Goal: Task Accomplishment & Management: Use online tool/utility

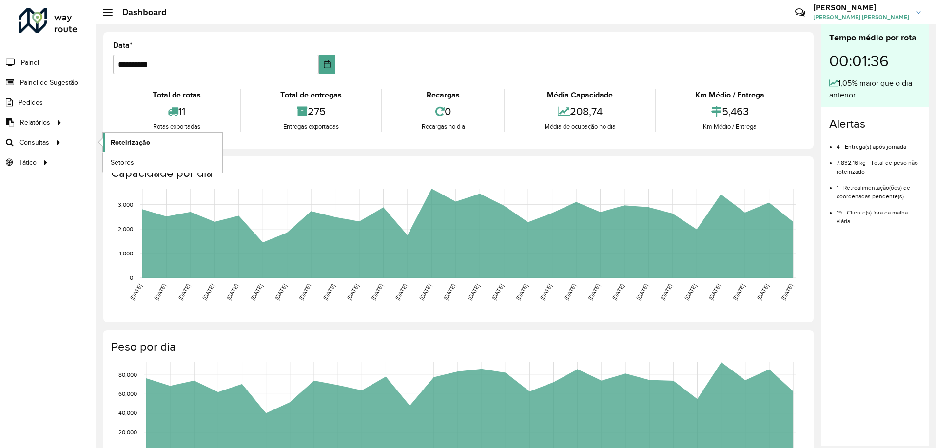
click at [139, 142] on span "Roteirização" at bounding box center [130, 142] width 39 height 10
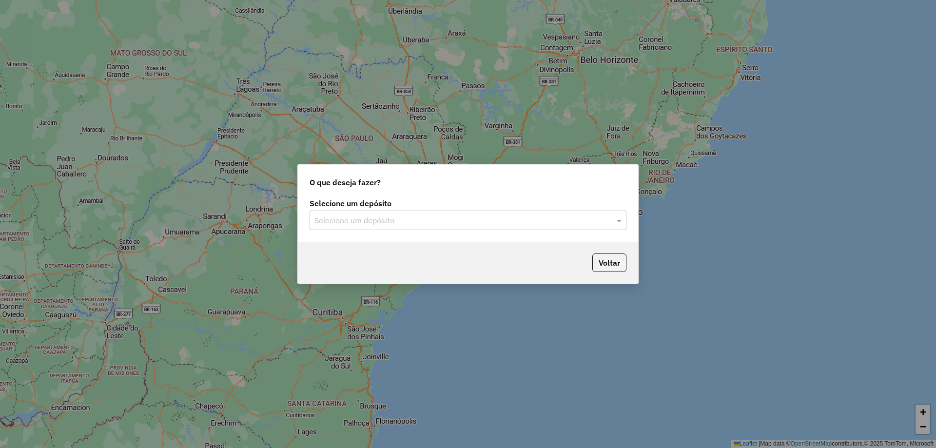
click at [446, 216] on input "text" at bounding box center [458, 221] width 288 height 12
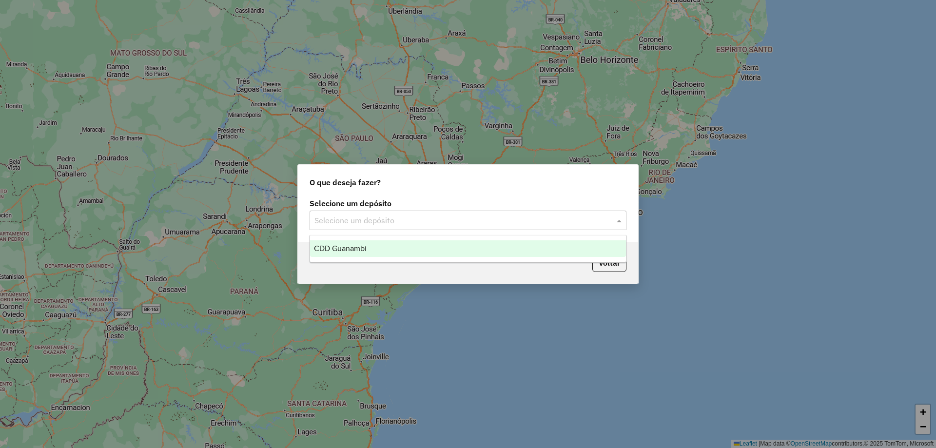
click at [375, 246] on div "CDD Guanambi" at bounding box center [468, 248] width 316 height 17
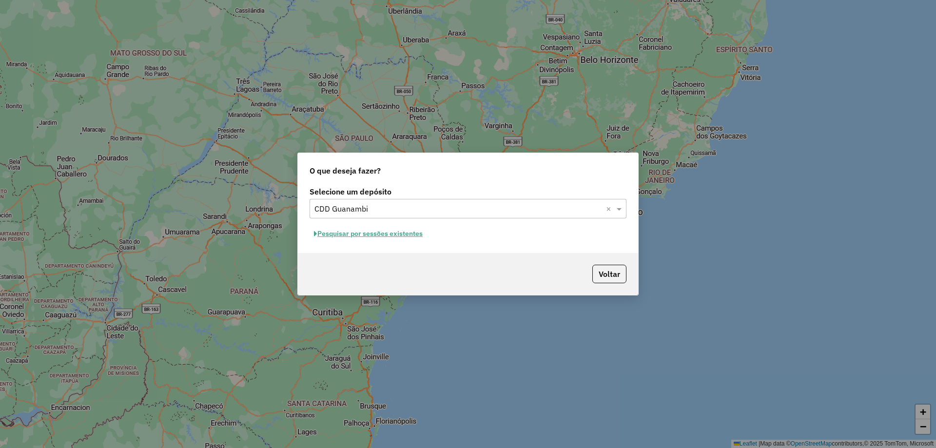
click at [405, 234] on button "Pesquisar por sessões existentes" at bounding box center [367, 233] width 117 height 15
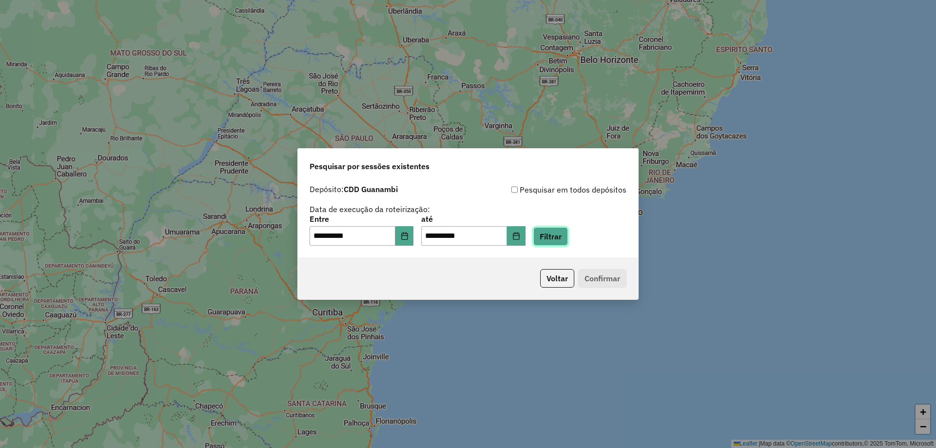
click at [561, 240] on button "Filtrar" at bounding box center [550, 236] width 35 height 19
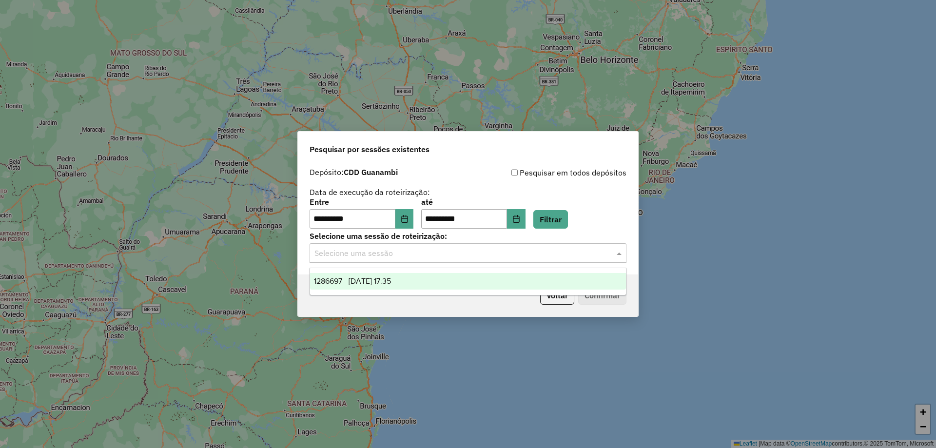
click at [579, 256] on input "text" at bounding box center [458, 254] width 288 height 12
click at [448, 278] on div "1286697 - 02/10/2025 17:35" at bounding box center [468, 281] width 316 height 17
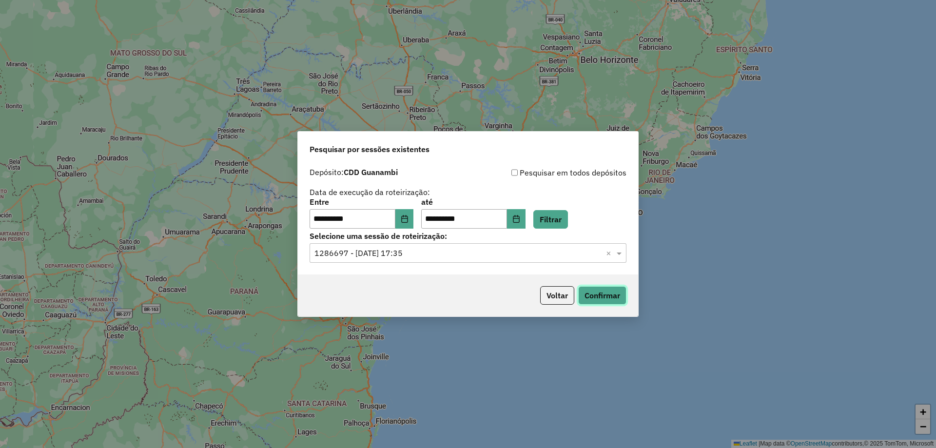
click at [610, 292] on button "Confirmar" at bounding box center [602, 295] width 48 height 19
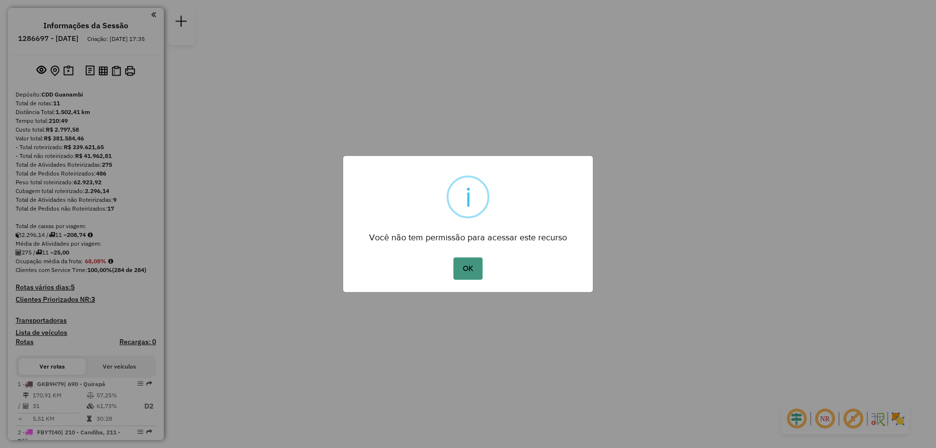
click at [480, 264] on button "OK" at bounding box center [467, 268] width 29 height 22
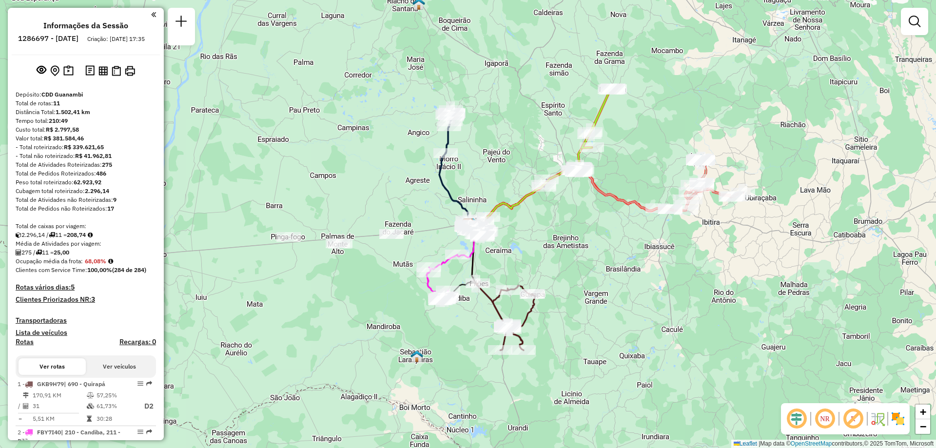
scroll to position [146, 0]
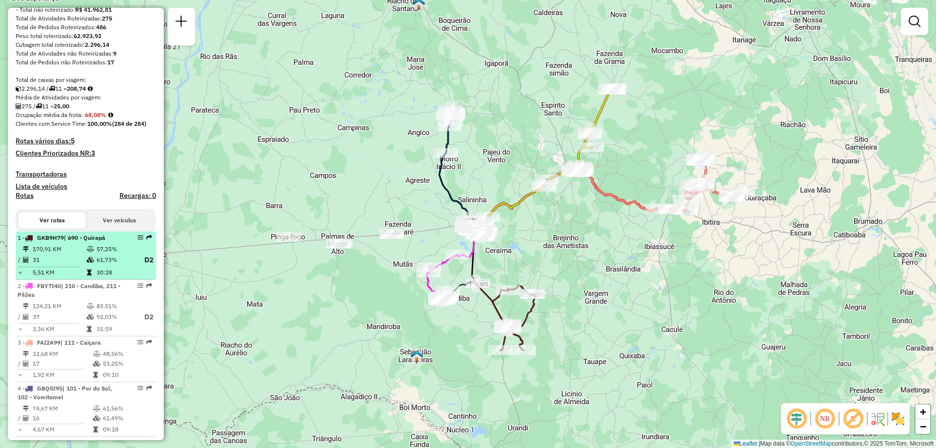
select select "**********"
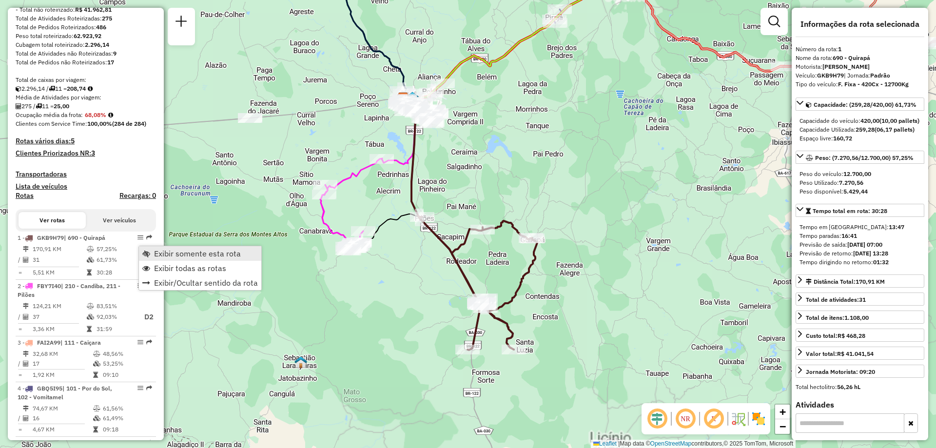
click at [179, 257] on span "Exibir somente esta rota" at bounding box center [197, 254] width 87 height 8
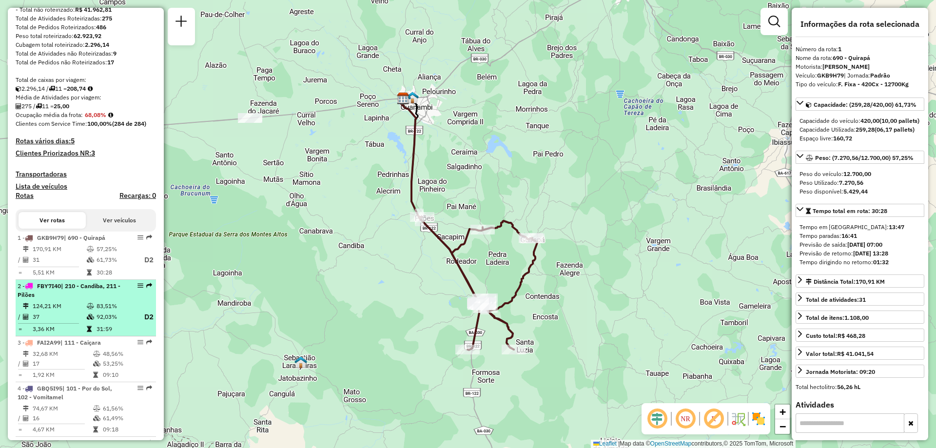
click at [64, 323] on td "37" at bounding box center [59, 317] width 54 height 12
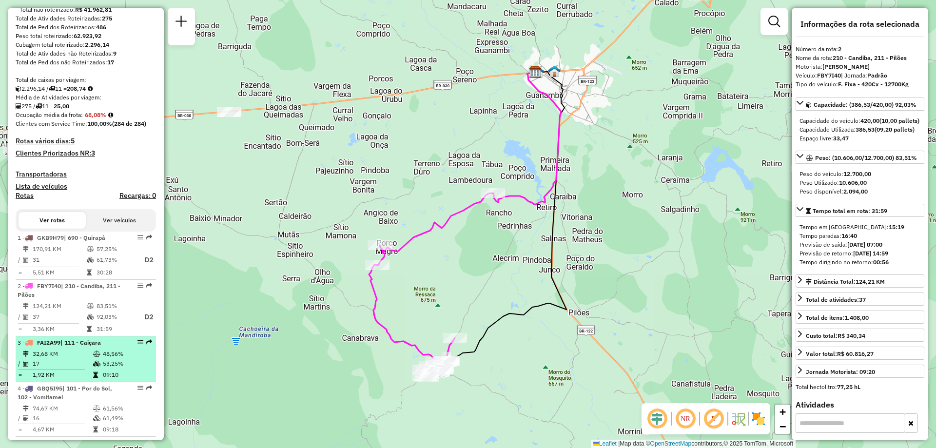
click at [52, 370] on td at bounding box center [55, 368] width 75 height 1
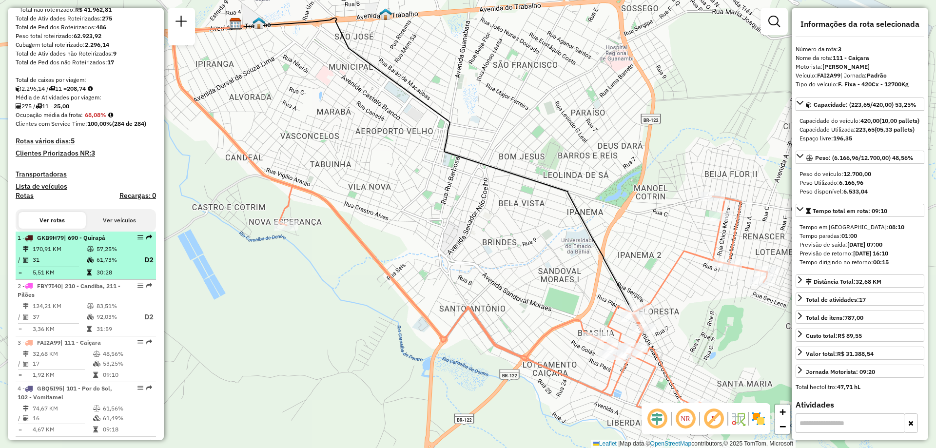
click at [89, 266] on td at bounding box center [91, 260] width 10 height 12
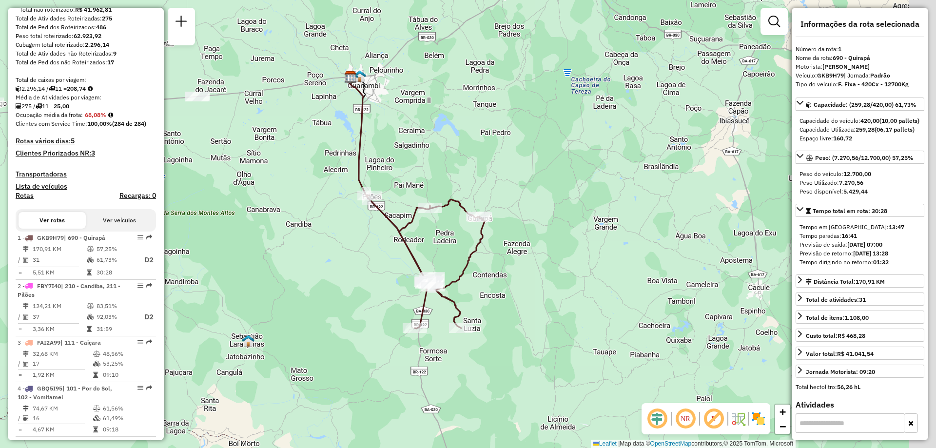
drag, startPoint x: 445, startPoint y: 277, endPoint x: 386, endPoint y: 251, distance: 63.9
click at [386, 251] on div "Janela de atendimento Grade de atendimento Capacidade Transportadoras Veículos …" at bounding box center [468, 224] width 936 height 448
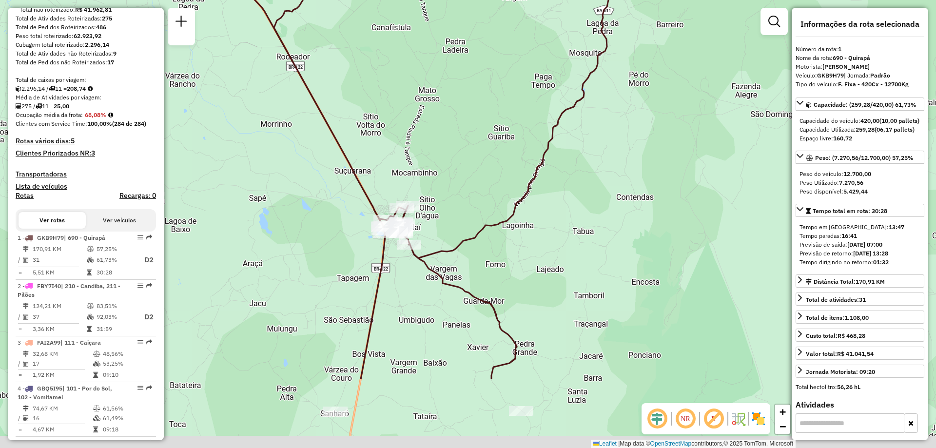
drag, startPoint x: 450, startPoint y: 242, endPoint x: 448, endPoint y: 168, distance: 73.6
click at [448, 168] on div "Janela de atendimento Grade de atendimento Capacidade Transportadoras Veículos …" at bounding box center [468, 224] width 936 height 448
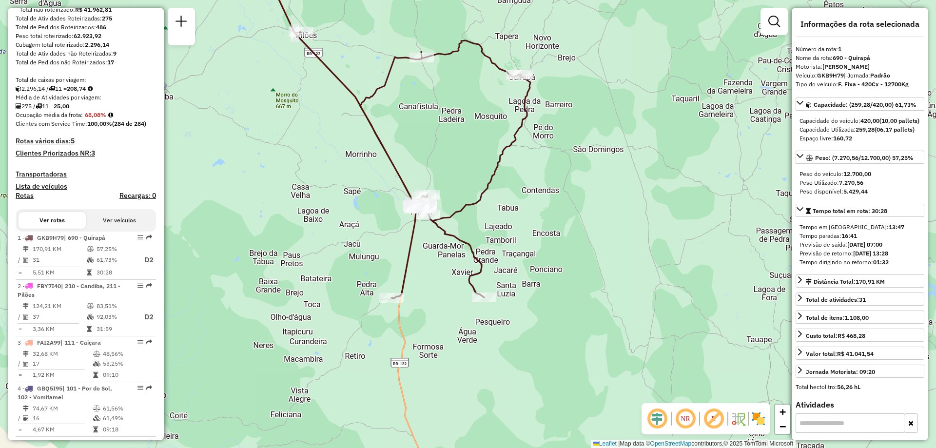
drag, startPoint x: 444, startPoint y: 129, endPoint x: 461, endPoint y: 204, distance: 76.8
click at [461, 204] on div "Janela de atendimento Grade de atendimento Capacidade Transportadoras Veículos …" at bounding box center [468, 224] width 936 height 448
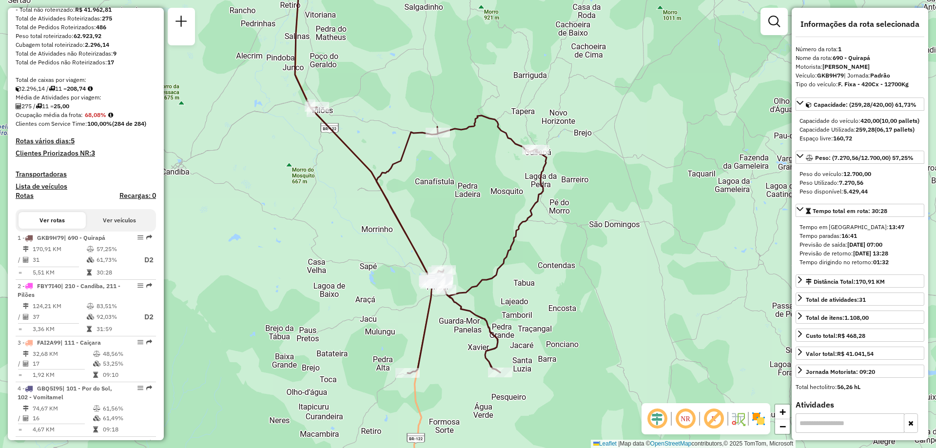
drag, startPoint x: 480, startPoint y: 200, endPoint x: 483, endPoint y: 296, distance: 95.6
click at [483, 294] on div "Janela de atendimento Grade de atendimento Capacidade Transportadoras Veículos …" at bounding box center [468, 224] width 936 height 448
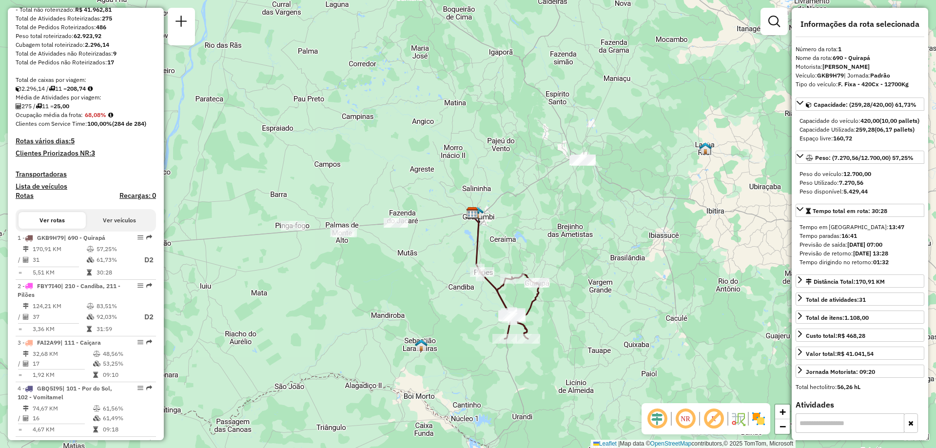
drag, startPoint x: 292, startPoint y: 311, endPoint x: 330, endPoint y: 306, distance: 38.4
click at [330, 306] on div "Janela de atendimento Grade de atendimento Capacidade Transportadoras Veículos …" at bounding box center [468, 224] width 936 height 448
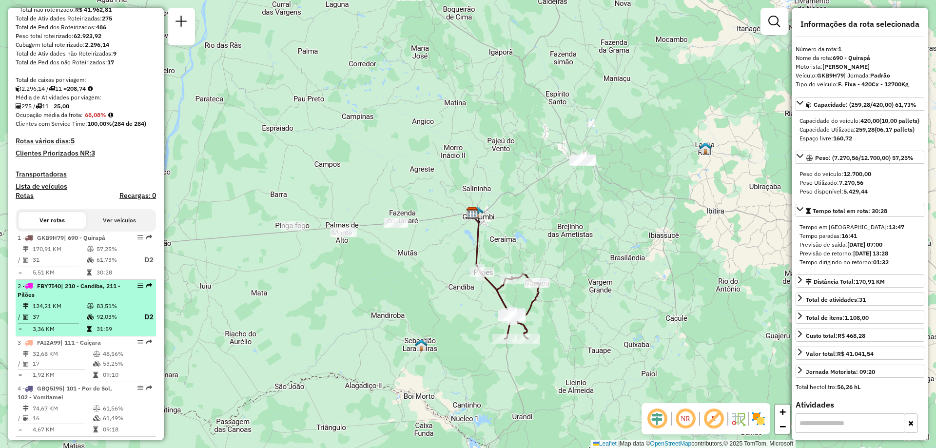
click at [73, 308] on li "2 - FBY7I40 | 210 - Candiba, 211 - Pilões 124,21 KM 83,51% / 37 92,03% D2 = 3,3…" at bounding box center [86, 308] width 140 height 57
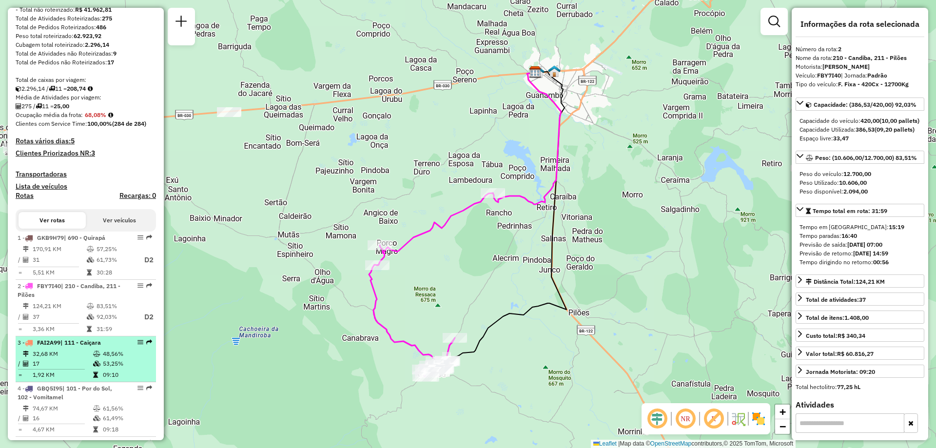
click at [74, 368] on td "17" at bounding box center [62, 364] width 60 height 10
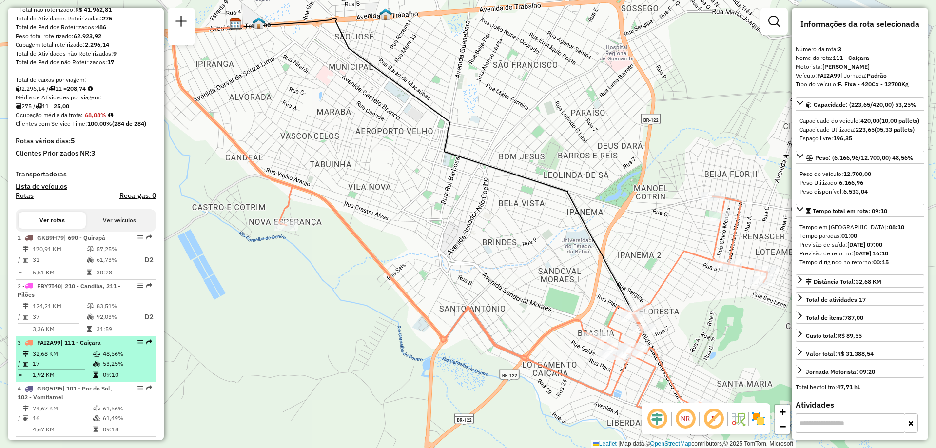
scroll to position [195, 0]
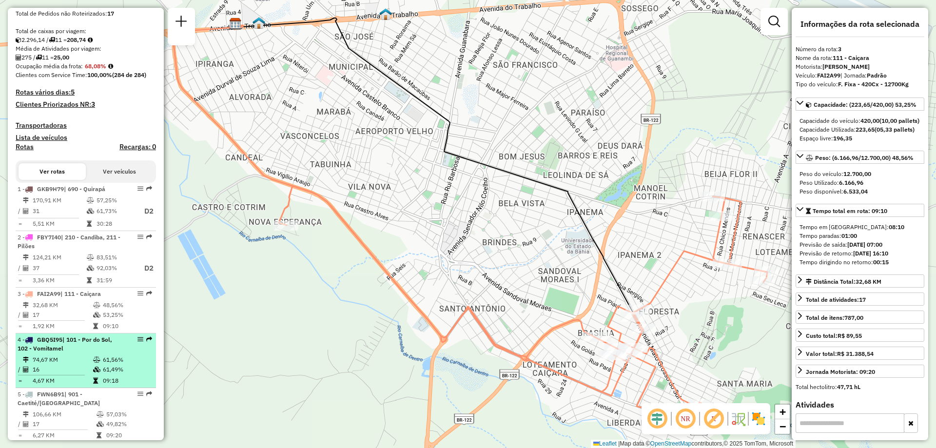
click at [75, 353] on div "4 - GBQ5I95 | 101 - Por do Sol, 102 - Vomitamel" at bounding box center [69, 344] width 103 height 18
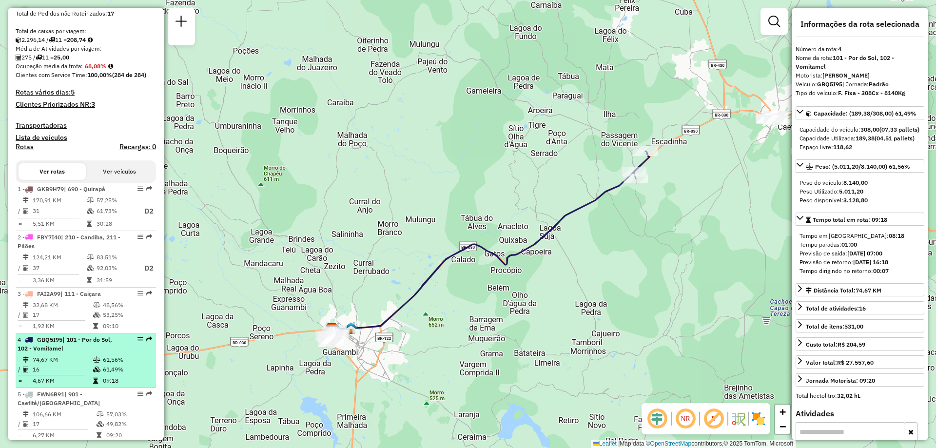
scroll to position [244, 0]
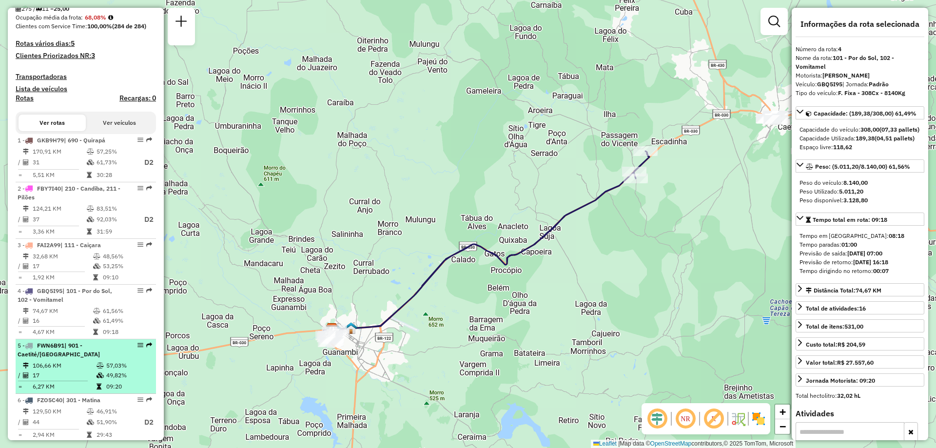
click at [111, 359] on div "5 - FWN6B91 | 901 - Caetité/[GEOGRAPHIC_DATA]" at bounding box center [69, 350] width 103 height 18
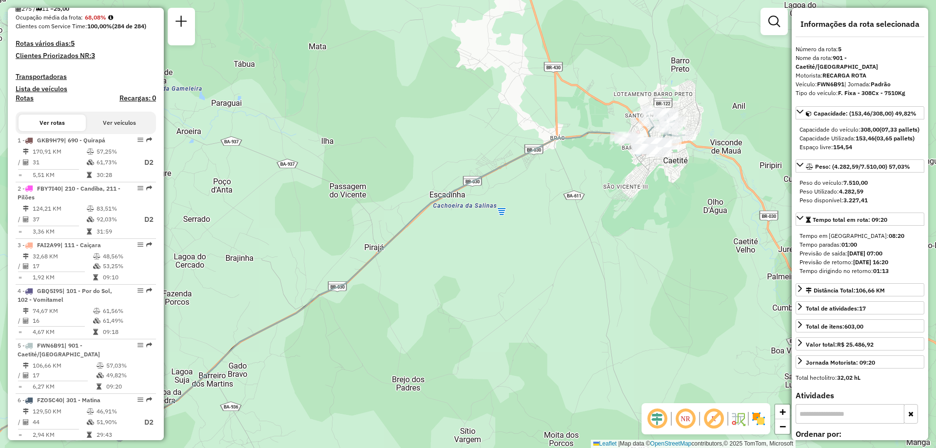
drag, startPoint x: 670, startPoint y: 152, endPoint x: 634, endPoint y: 268, distance: 121.5
click at [634, 268] on div "Janela de atendimento Grade de atendimento Capacidade Transportadoras Veículos …" at bounding box center [468, 224] width 936 height 448
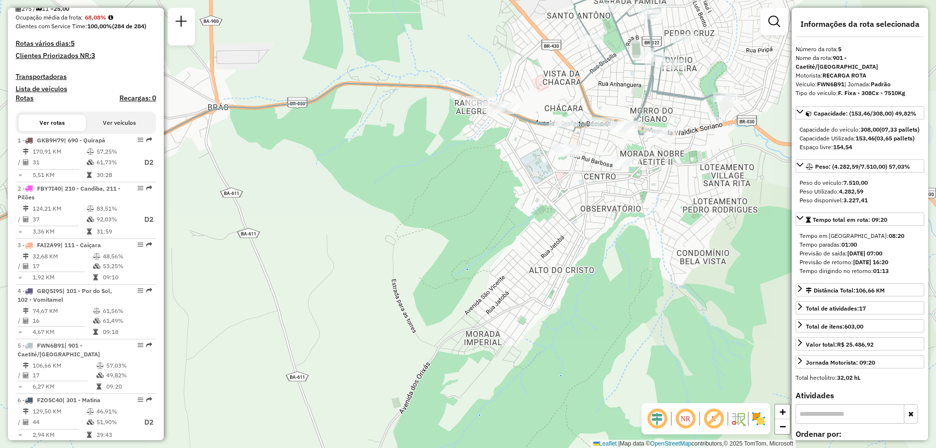
drag, startPoint x: 598, startPoint y: 204, endPoint x: 588, endPoint y: 315, distance: 111.6
click at [588, 315] on div "Janela de atendimento Grade de atendimento Capacidade Transportadoras Veículos …" at bounding box center [468, 224] width 936 height 448
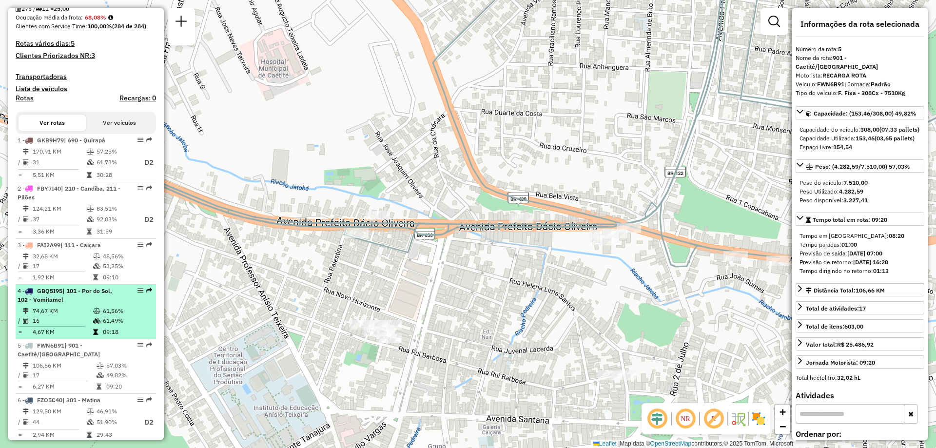
scroll to position [341, 0]
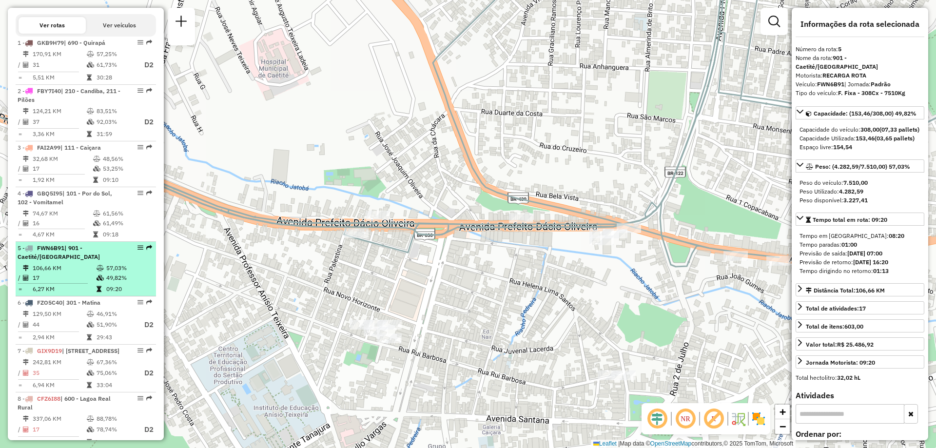
click at [89, 271] on li "5 - FWN6B91 | 901 - Caetité/[GEOGRAPHIC_DATA] 106,66 KM 57,03% / 17 49,82% = 6,…" at bounding box center [86, 269] width 140 height 55
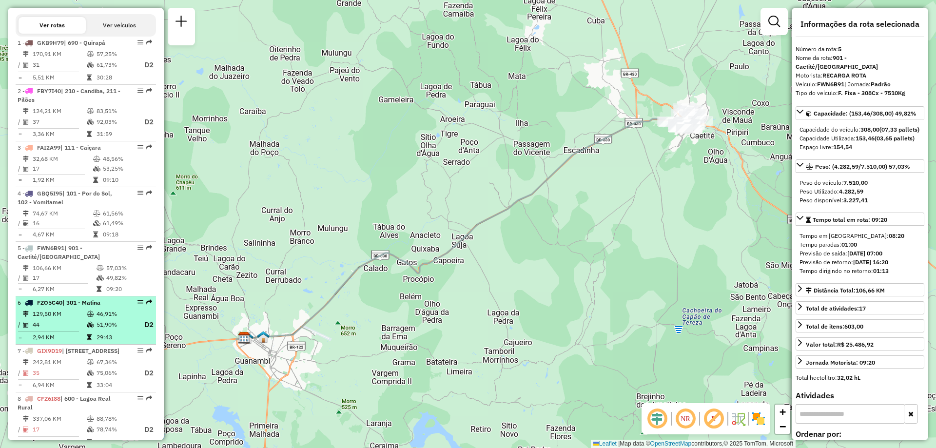
click at [93, 331] on td at bounding box center [91, 325] width 10 height 12
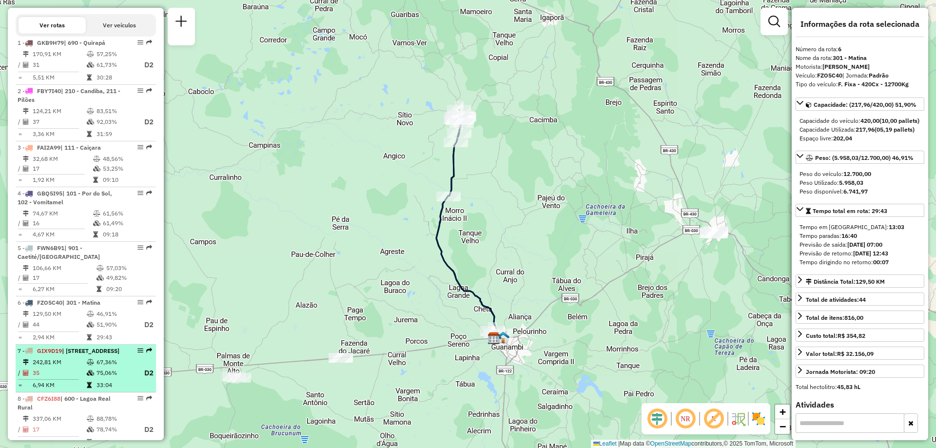
click at [93, 367] on td at bounding box center [91, 362] width 10 height 10
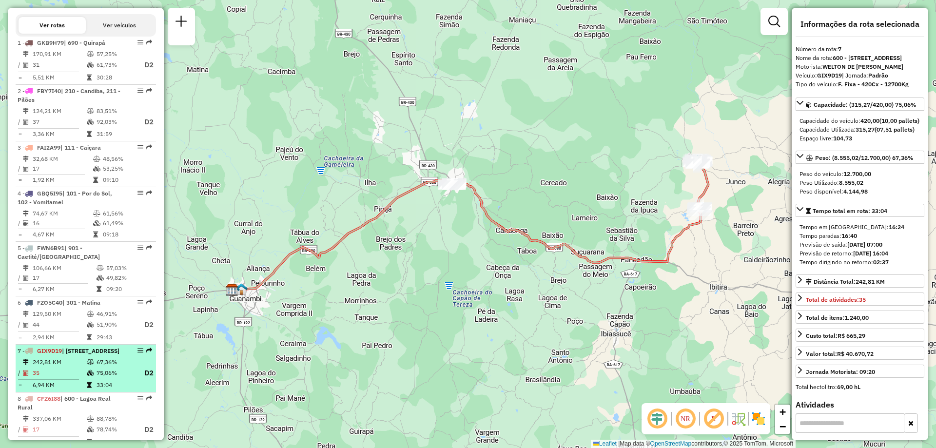
scroll to position [439, 0]
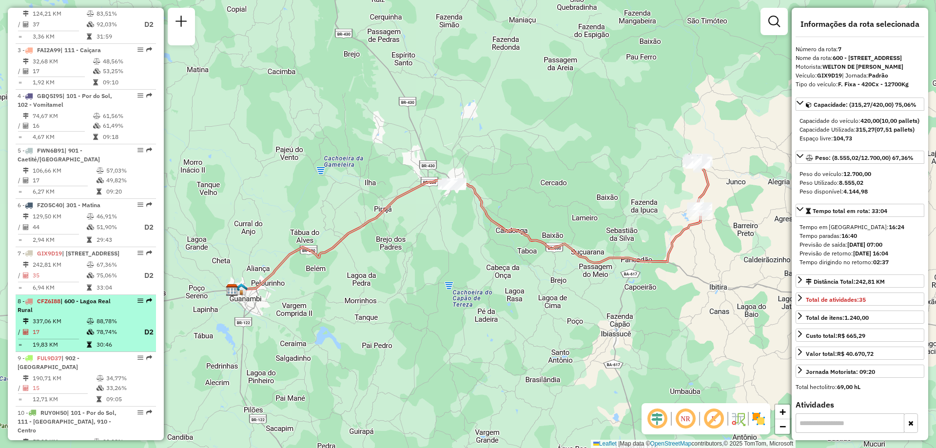
click at [96, 338] on td "78,74%" at bounding box center [115, 332] width 39 height 12
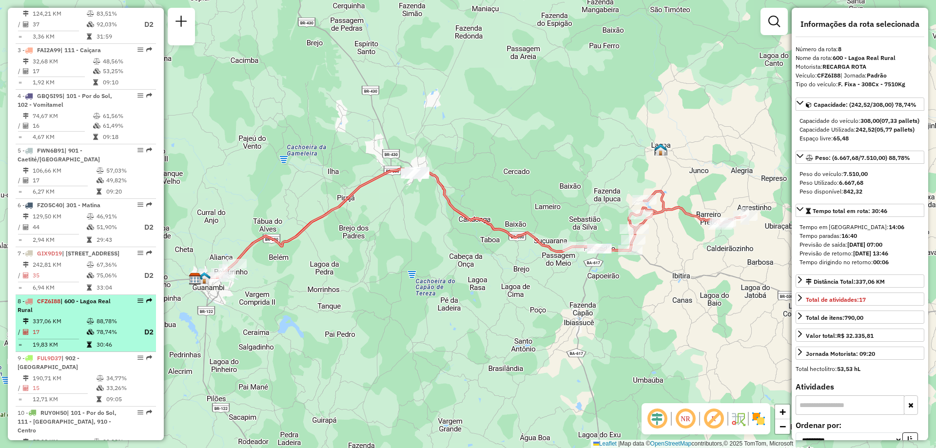
scroll to position [536, 0]
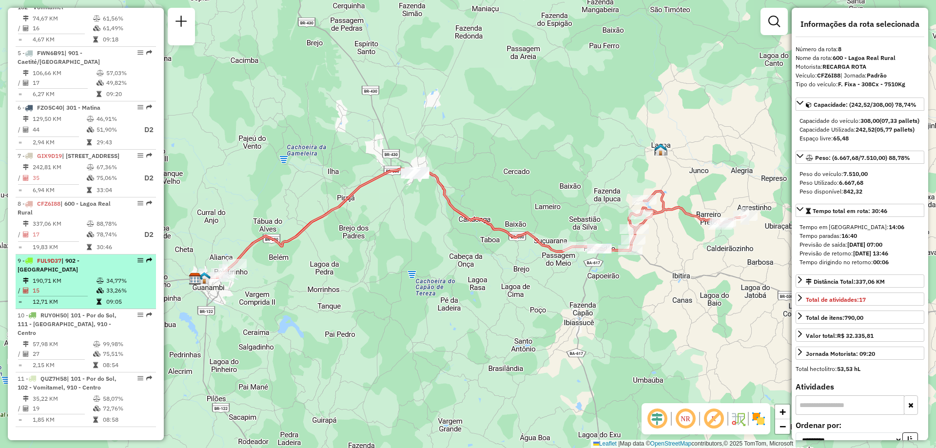
click at [84, 295] on td "15" at bounding box center [64, 291] width 64 height 10
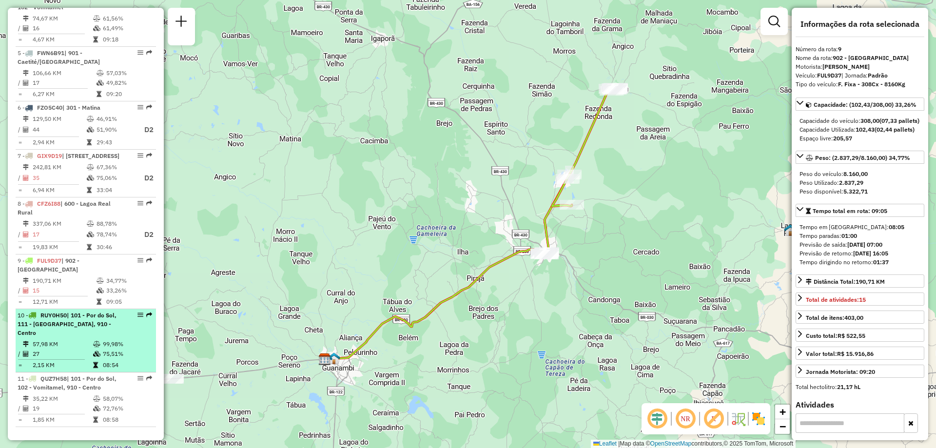
click at [83, 349] on td "57,98 KM" at bounding box center [62, 344] width 60 height 10
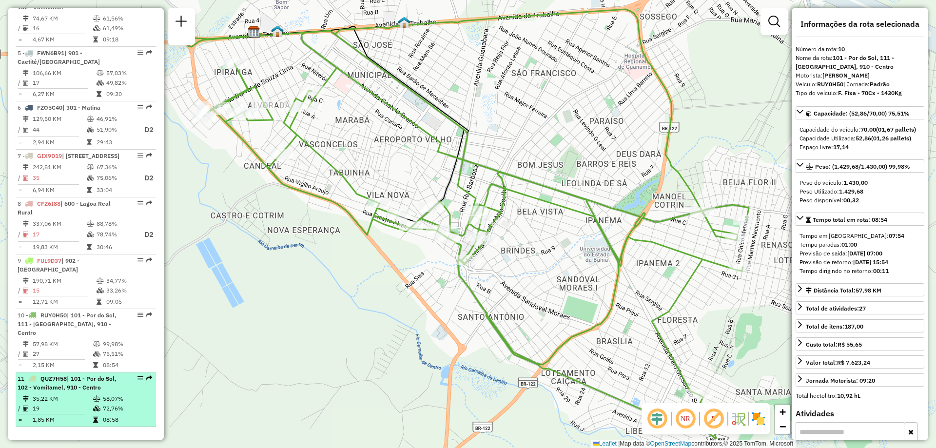
scroll to position [634, 0]
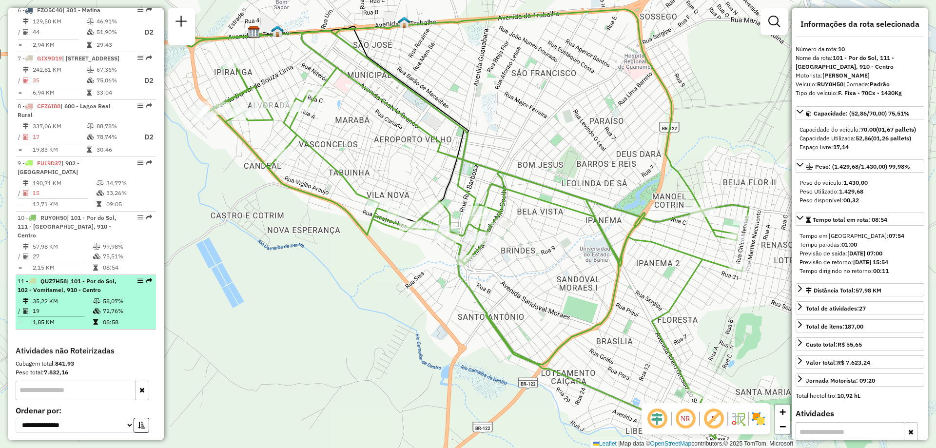
click at [99, 306] on td at bounding box center [98, 301] width 10 height 10
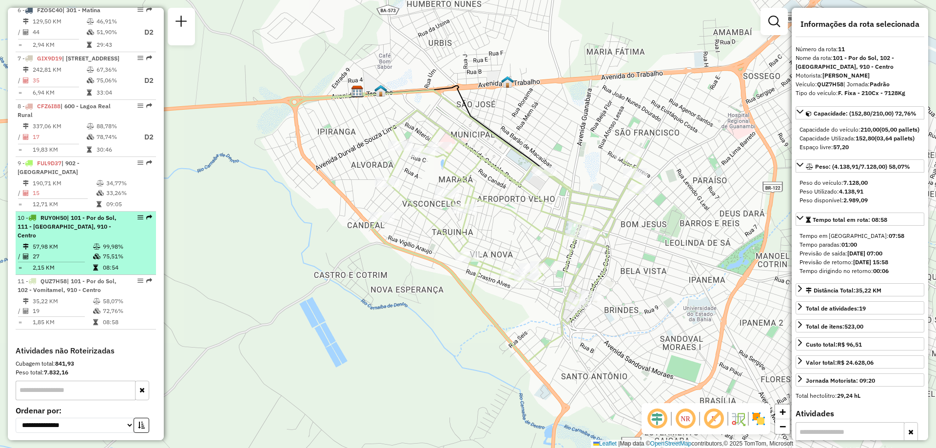
click at [107, 251] on td "99,98%" at bounding box center [126, 247] width 49 height 10
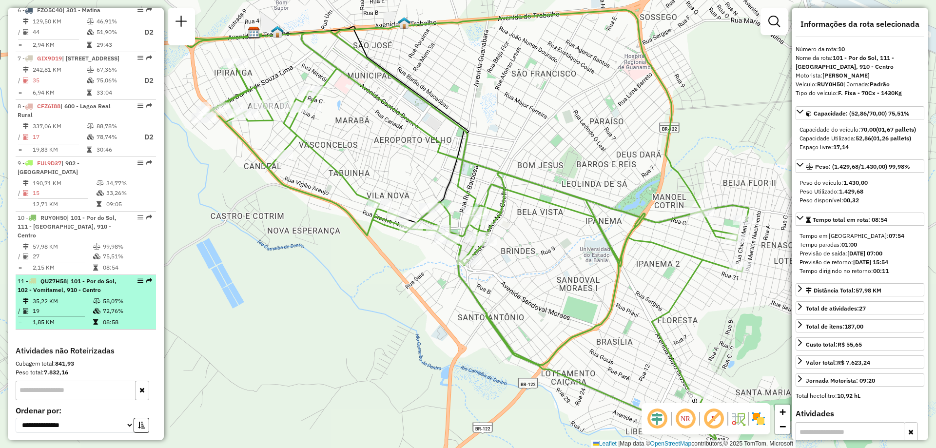
click at [110, 294] on div "11 - QUZ7H58 | 101 - Por do Sol, 102 - [GEOGRAPHIC_DATA], 910 - Centro" at bounding box center [69, 286] width 103 height 18
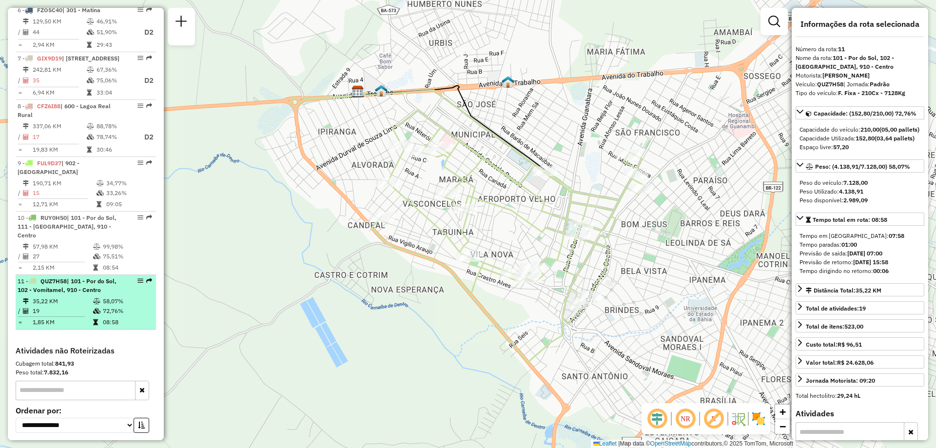
scroll to position [536, 0]
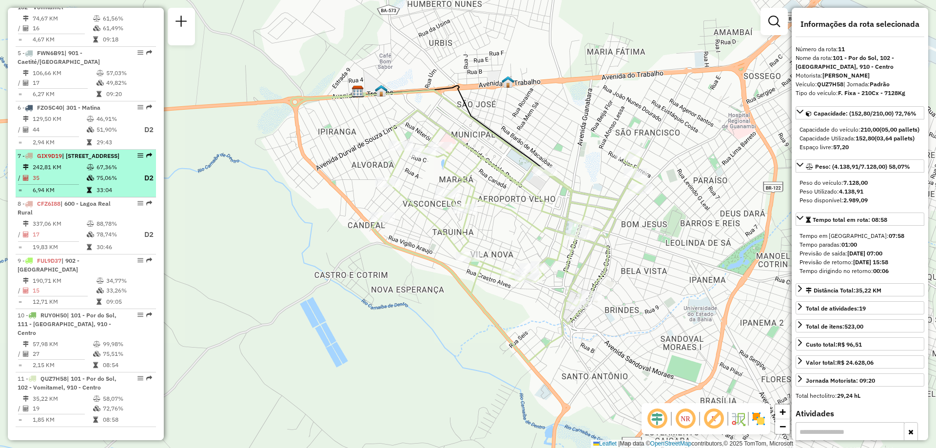
click at [95, 160] on div "7 - GIX9D19 | 600 - Lagoa Real Rural , 610 - [STREET_ADDRESS]" at bounding box center [69, 156] width 103 height 9
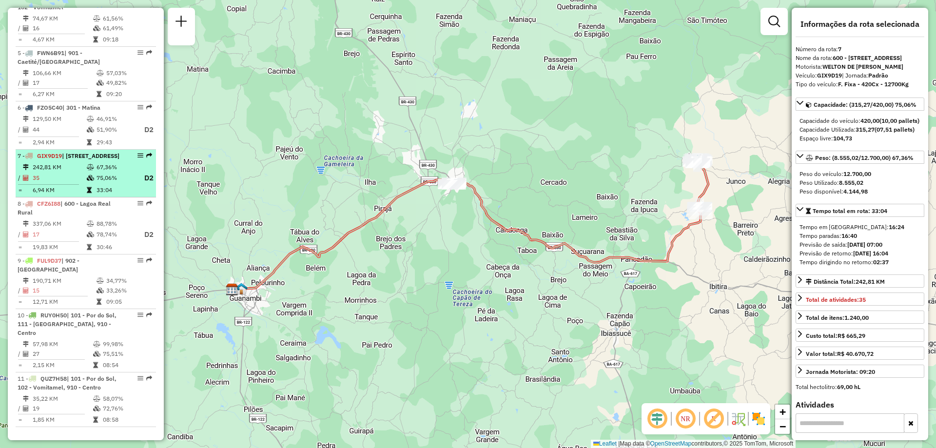
scroll to position [439, 0]
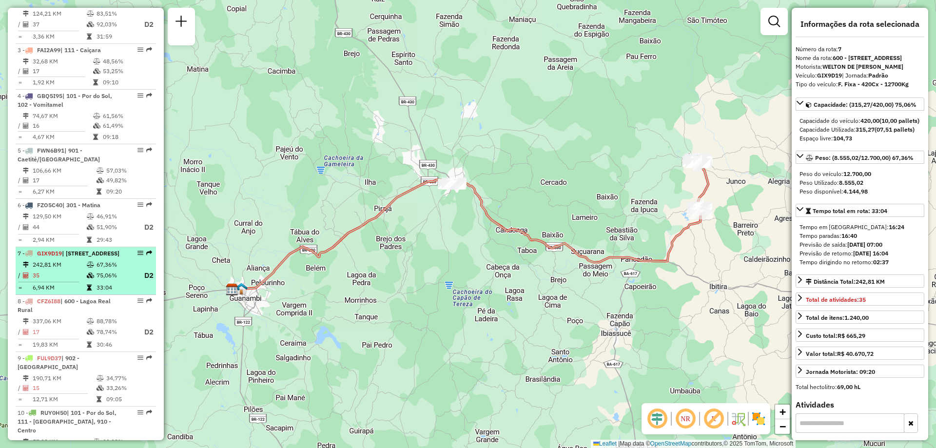
click at [96, 185] on td at bounding box center [101, 180] width 10 height 10
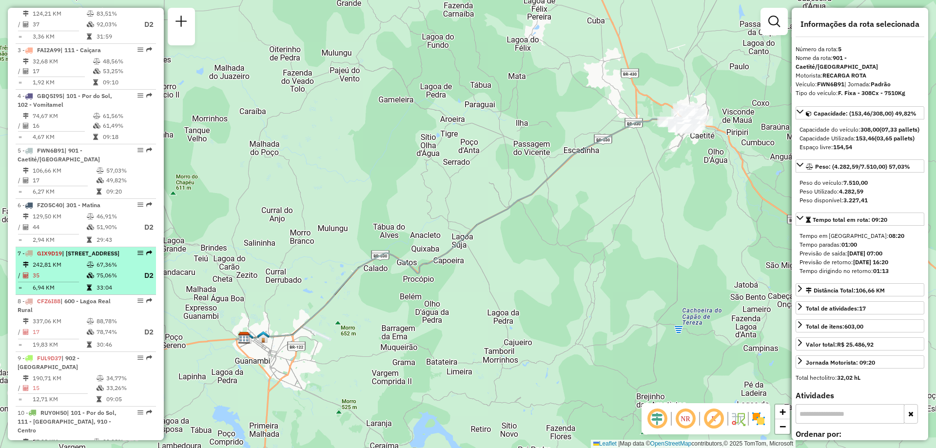
scroll to position [244, 0]
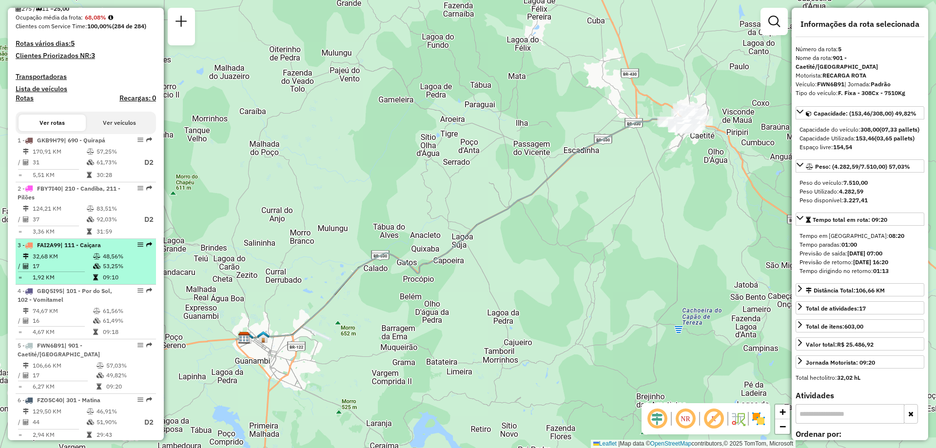
click at [74, 261] on td "32,68 KM" at bounding box center [62, 256] width 60 height 10
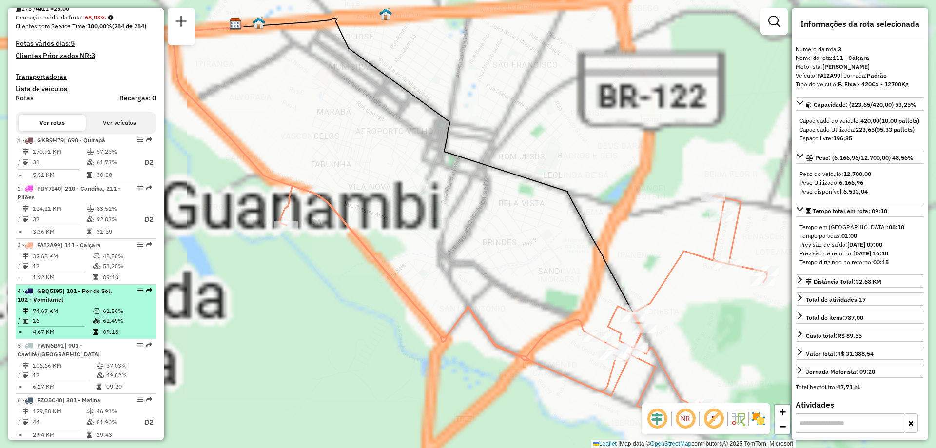
click at [71, 316] on td "74,67 KM" at bounding box center [62, 311] width 60 height 10
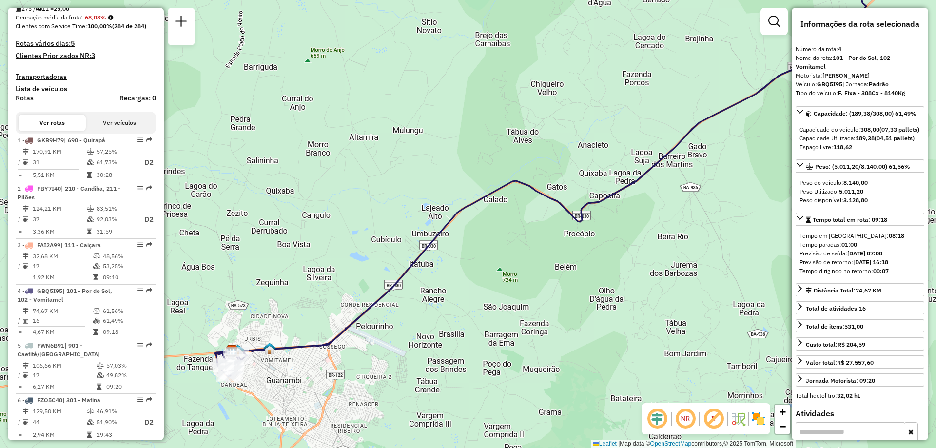
drag, startPoint x: 340, startPoint y: 310, endPoint x: 400, endPoint y: 276, distance: 68.5
click at [400, 276] on icon at bounding box center [540, 185] width 651 height 383
drag, startPoint x: 551, startPoint y: 298, endPoint x: 444, endPoint y: 318, distance: 108.6
click at [444, 318] on div "Janela de atendimento Grade de atendimento Capacidade Transportadoras Veículos …" at bounding box center [468, 224] width 936 height 448
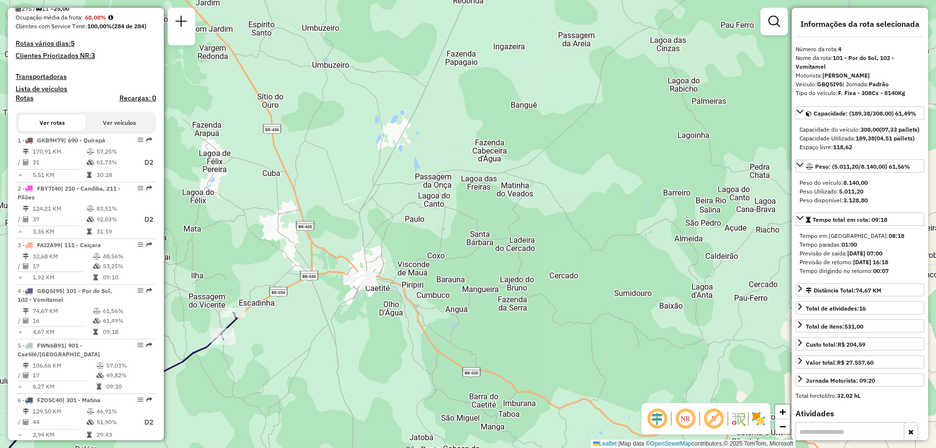
drag, startPoint x: 587, startPoint y: 132, endPoint x: 289, endPoint y: 275, distance: 330.0
click at [225, 278] on div "Janela de atendimento Grade de atendimento Capacidade Transportadoras Veículos …" at bounding box center [468, 224] width 936 height 448
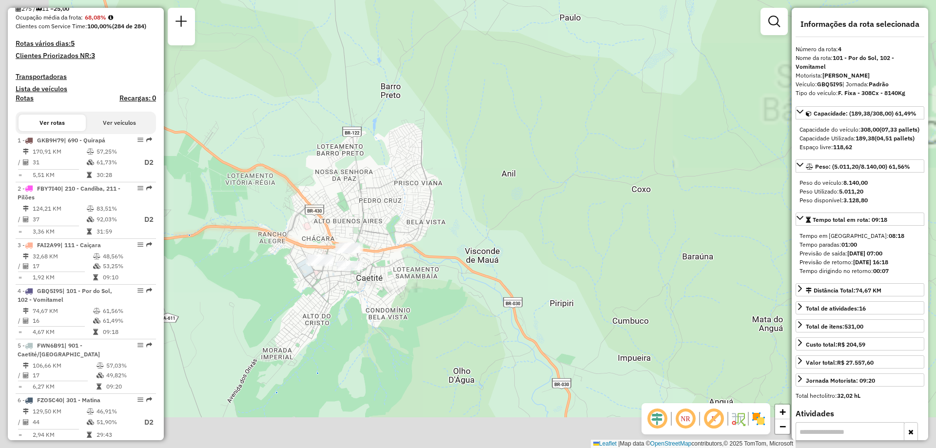
drag, startPoint x: 350, startPoint y: 222, endPoint x: 384, endPoint y: 183, distance: 51.8
click at [384, 183] on div "Janela de atendimento Grade de atendimento Capacidade Transportadoras Veículos …" at bounding box center [468, 224] width 936 height 448
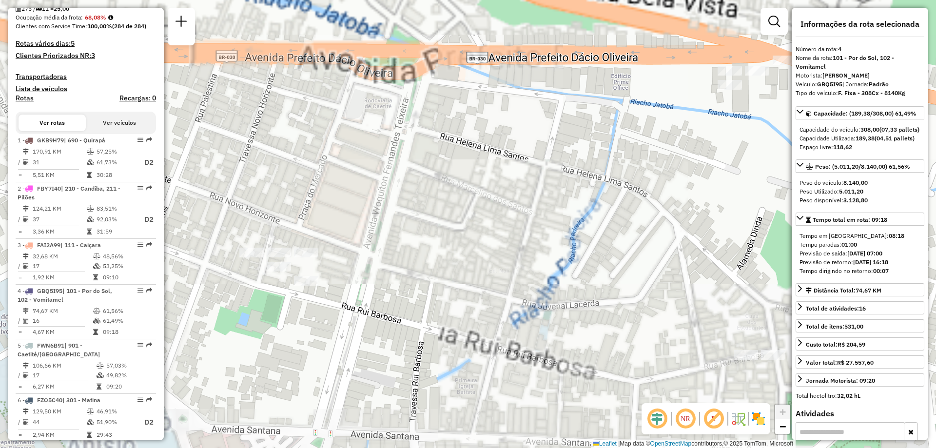
drag, startPoint x: 380, startPoint y: 190, endPoint x: 407, endPoint y: 332, distance: 144.4
click at [407, 332] on div "Janela de atendimento Grade de atendimento Capacidade Transportadoras Veículos …" at bounding box center [468, 224] width 936 height 448
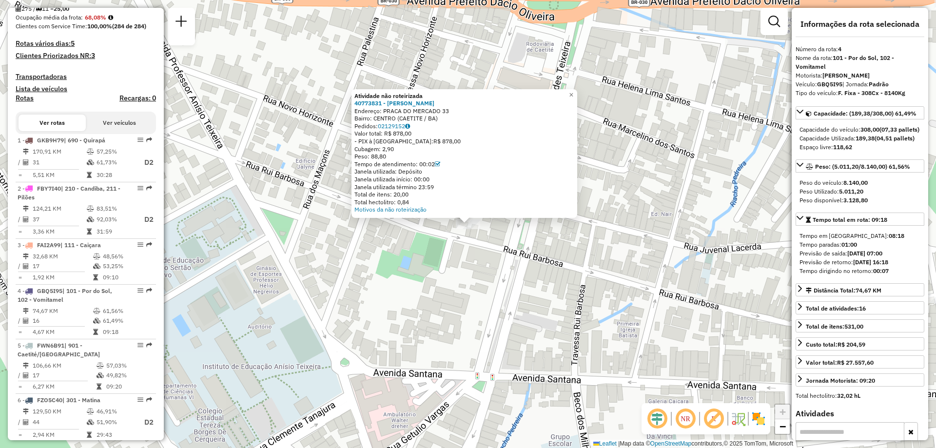
click at [374, 283] on div "Atividade não roteirizada 40773831 - MERCEARIA BATISTA Endereço: PRACA [STREET_…" at bounding box center [468, 224] width 936 height 448
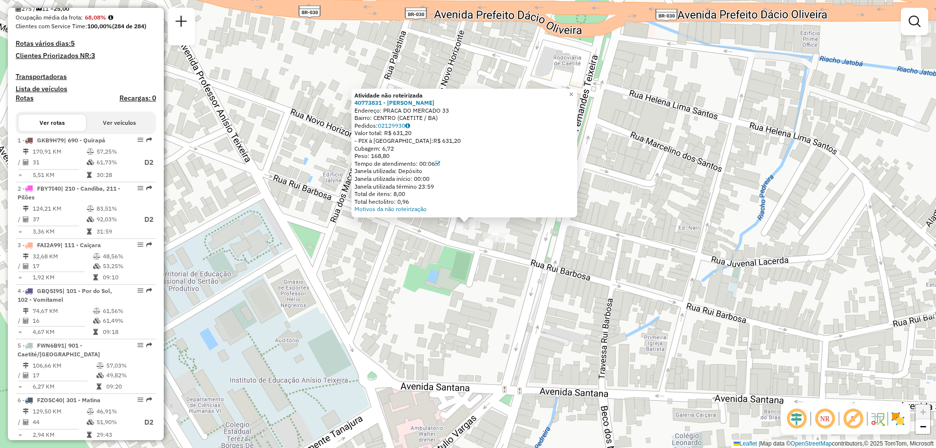
click at [449, 265] on div "Atividade não roteirizada 40773831 - MERCEARIA BATISTA Endereço: PRACA [STREET_…" at bounding box center [468, 224] width 936 height 448
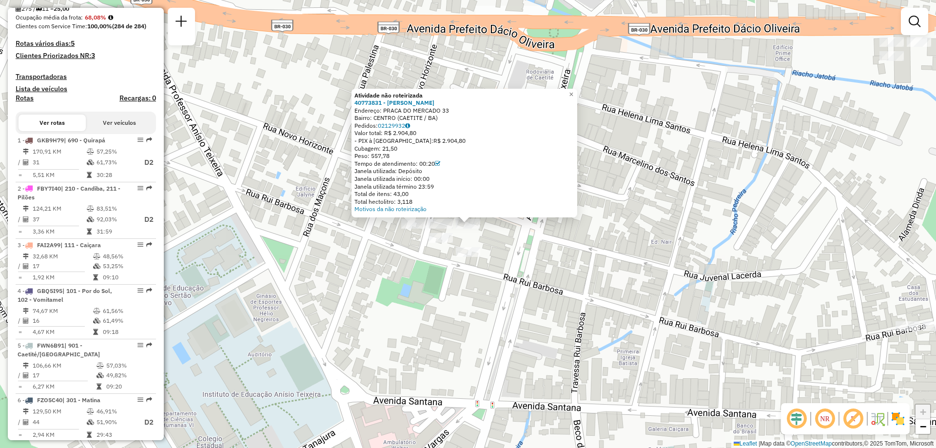
click at [517, 269] on div "Atividade não roteirizada 40773831 - MERCEARIA BATISTA Endereço: PRACA DO MERCA…" at bounding box center [468, 224] width 936 height 448
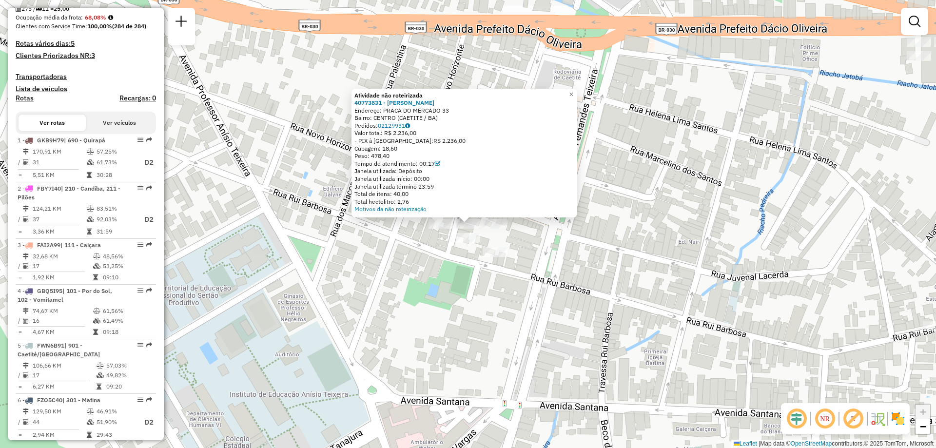
click at [425, 272] on div "Atividade não roteirizada 40773831 - MERCEARIA BATISTA Endereço: PRACA DO MERCA…" at bounding box center [468, 224] width 936 height 448
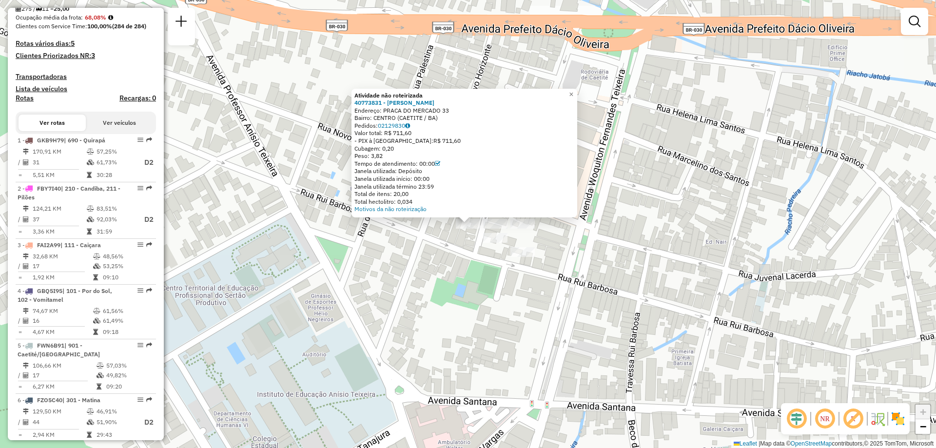
click at [519, 301] on div "Atividade não roteirizada 40773831 - MERCEARIA BATISTA Endereço: PRACA DO MERCA…" at bounding box center [468, 224] width 936 height 448
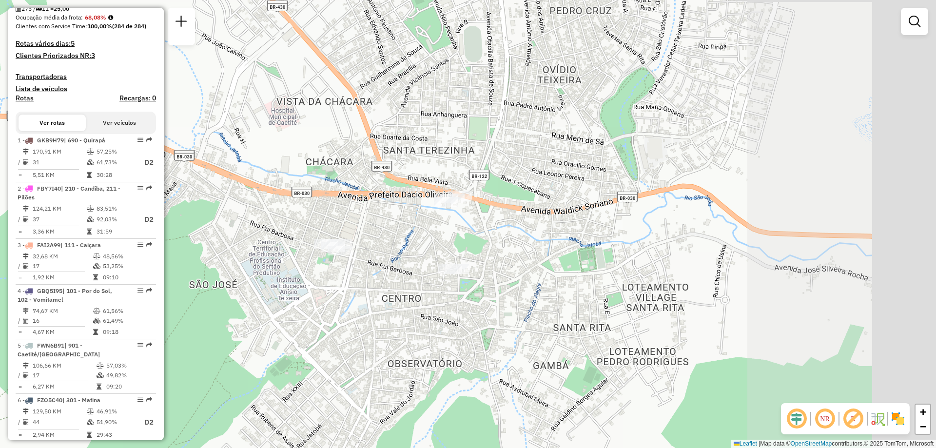
drag, startPoint x: 653, startPoint y: 284, endPoint x: 361, endPoint y: 257, distance: 292.7
click at [361, 257] on div "Janela de atendimento Grade de atendimento Capacidade Transportadoras Veículos …" at bounding box center [468, 224] width 936 height 448
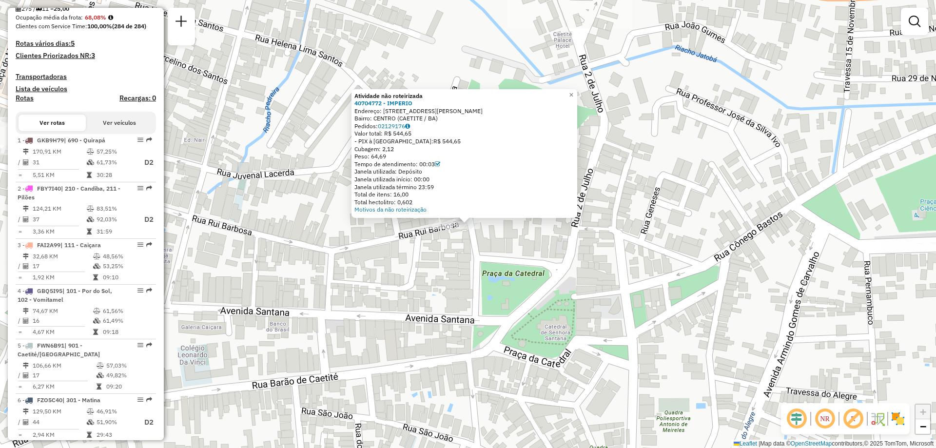
drag, startPoint x: 522, startPoint y: 262, endPoint x: 536, endPoint y: 364, distance: 102.3
click at [535, 361] on div "Atividade não roteirizada 40704772 - IMPERIO Endereço: [STREET_ADDRESS][PERSON_…" at bounding box center [468, 224] width 936 height 448
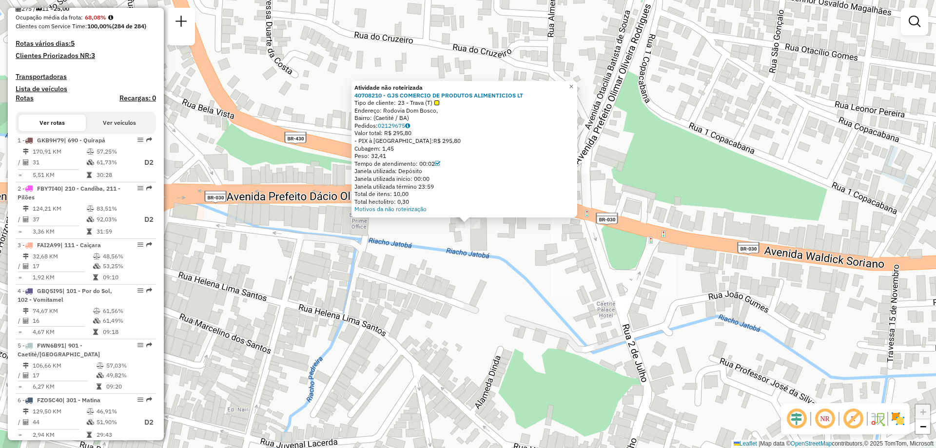
click at [430, 246] on div "Atividade não roteirizada 40708210 - GJS COMERCIO DE PRODUTOS ALIMENTICIOS LT T…" at bounding box center [468, 224] width 936 height 448
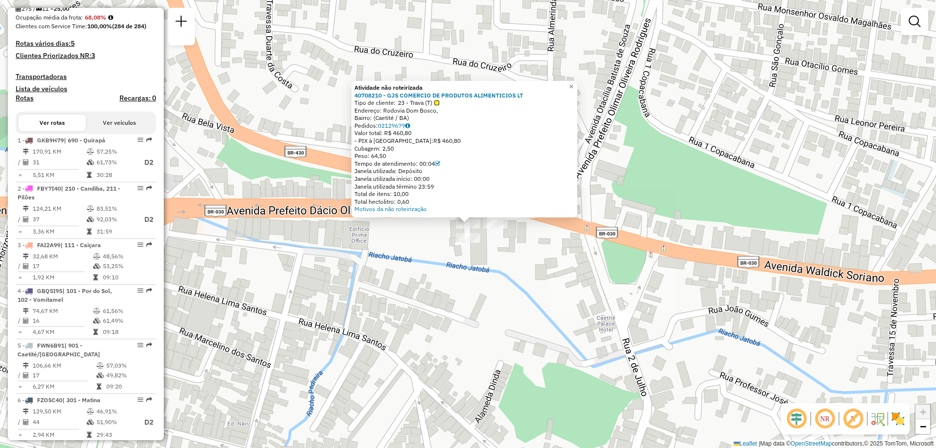
click at [431, 236] on div "Atividade não roteirizada 40708210 - GJS COMERCIO DE PRODUTOS ALIMENTICIOS LT T…" at bounding box center [468, 224] width 936 height 448
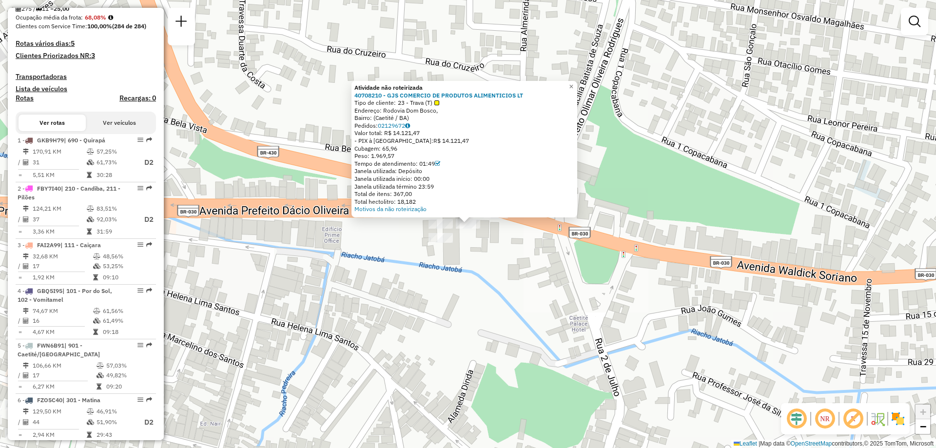
click at [479, 265] on div "Atividade não roteirizada 40708210 - GJS COMERCIO DE PRODUTOS ALIMENTICIOS LT T…" at bounding box center [468, 224] width 936 height 448
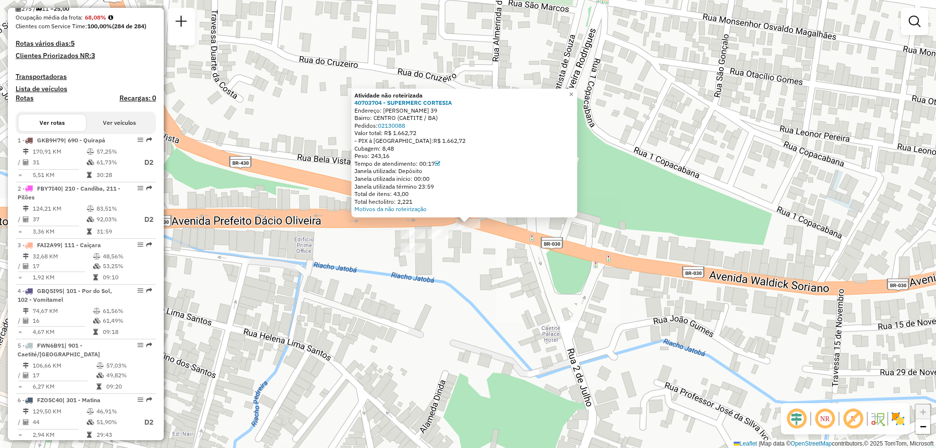
click at [341, 295] on div "Atividade não roteirizada 40703704 - SUPERMERC CORTESIA Endereço: [PERSON_NAME]…" at bounding box center [468, 224] width 936 height 448
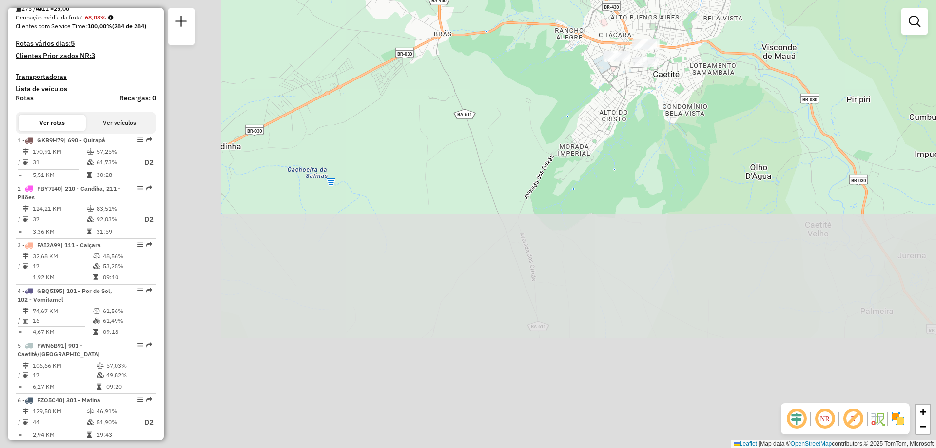
drag, startPoint x: 275, startPoint y: 346, endPoint x: 632, endPoint y: 68, distance: 452.1
click at [632, 68] on div "Janela de atendimento Grade de atendimento Capacidade Transportadoras Veículos …" at bounding box center [468, 224] width 936 height 448
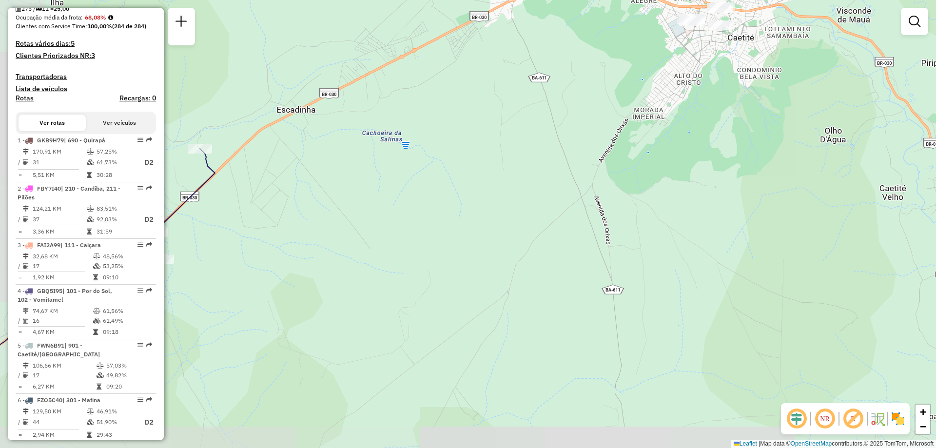
drag, startPoint x: 384, startPoint y: 122, endPoint x: 566, endPoint y: 81, distance: 187.4
click at [564, 81] on div "Janela de atendimento Grade de atendimento Capacidade Transportadoras Veículos …" at bounding box center [468, 224] width 936 height 448
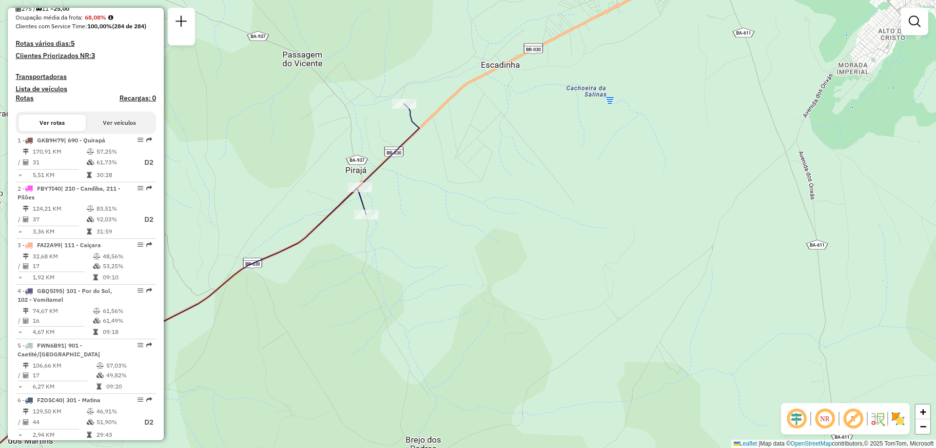
drag, startPoint x: 144, startPoint y: 271, endPoint x: 506, endPoint y: 99, distance: 400.9
click at [506, 99] on hb-router-mapa "Informações da Sessão 1286697 - [DATE] Criação: [DATE] 17:35 Depósito: CDD Guan…" at bounding box center [468, 224] width 936 height 448
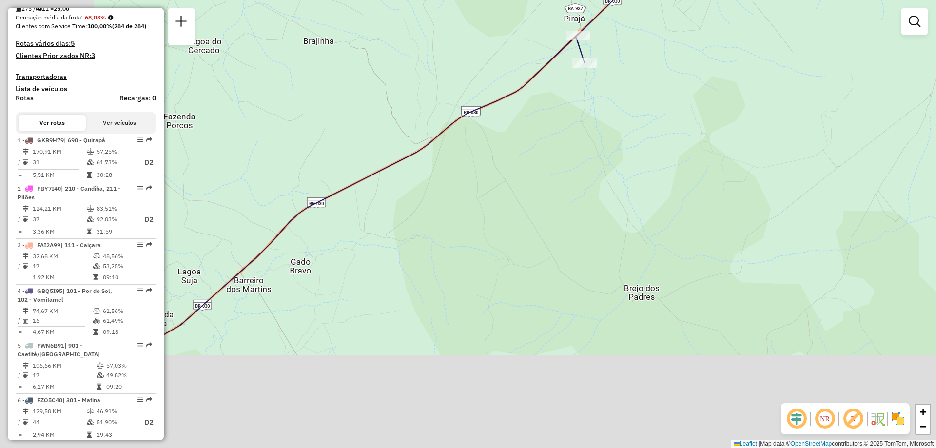
drag, startPoint x: 343, startPoint y: 312, endPoint x: 558, endPoint y: 165, distance: 259.8
click at [557, 166] on div "Janela de atendimento Grade de atendimento Capacidade Transportadoras Veículos …" at bounding box center [468, 224] width 936 height 448
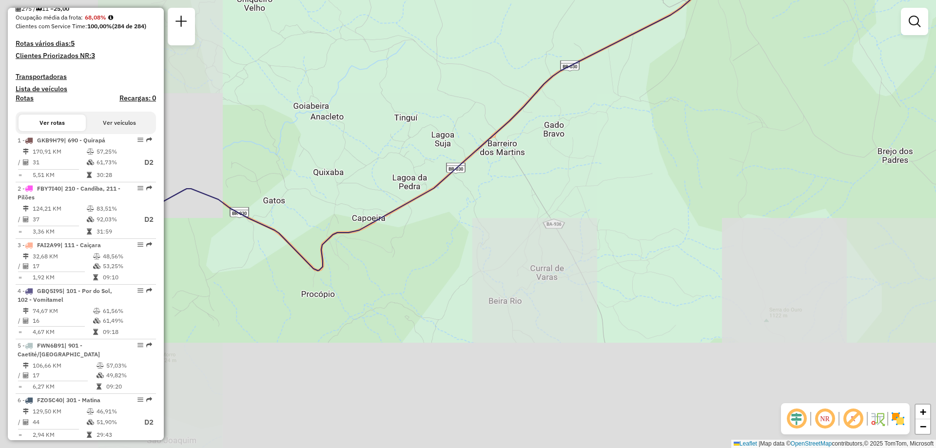
drag, startPoint x: 221, startPoint y: 333, endPoint x: 532, endPoint y: 180, distance: 346.5
click at [532, 180] on div "Janela de atendimento Grade de atendimento Capacidade Transportadoras Veículos …" at bounding box center [468, 224] width 936 height 448
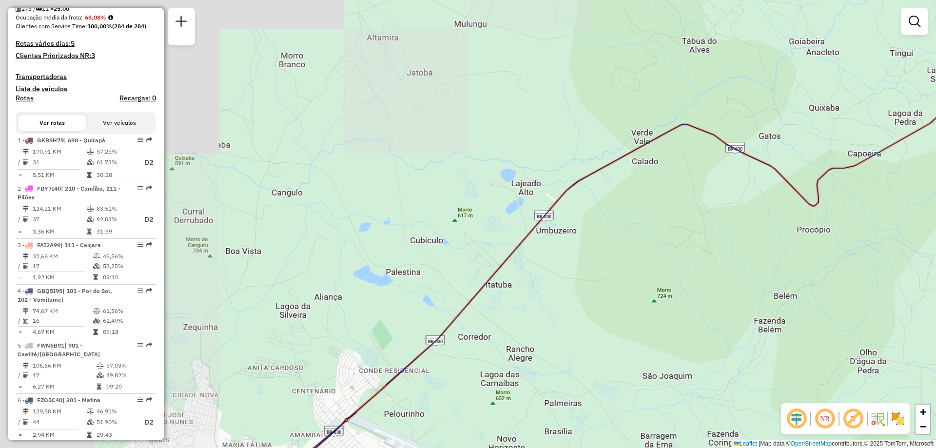
drag, startPoint x: 235, startPoint y: 297, endPoint x: 559, endPoint y: 312, distance: 323.9
click at [572, 308] on div "Janela de atendimento Grade de atendimento Capacidade Transportadoras Veículos …" at bounding box center [468, 224] width 936 height 448
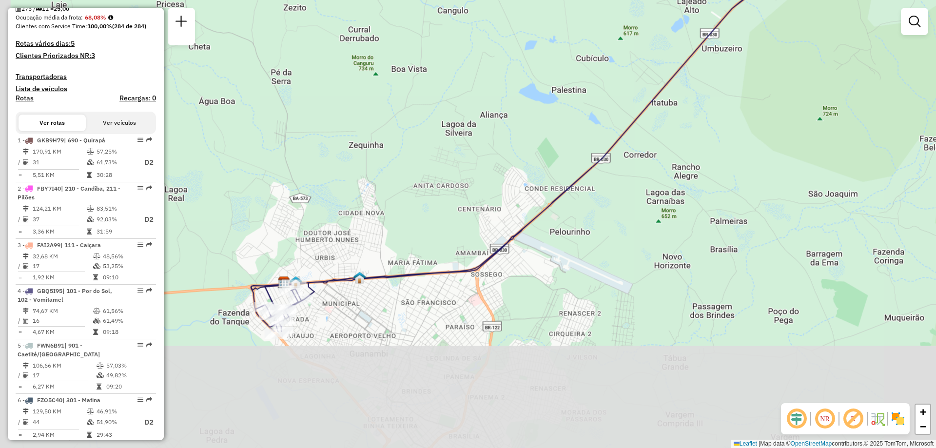
drag, startPoint x: 323, startPoint y: 387, endPoint x: 440, endPoint y: 155, distance: 259.6
click at [435, 166] on div "Janela de atendimento Grade de atendimento Capacidade Transportadoras Veículos …" at bounding box center [468, 224] width 936 height 448
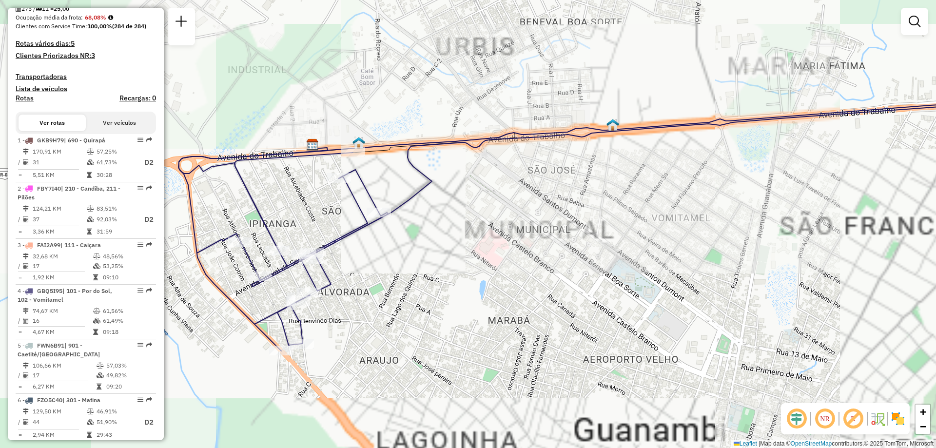
drag, startPoint x: 372, startPoint y: 304, endPoint x: 467, endPoint y: 239, distance: 115.4
click at [467, 239] on div "Janela de atendimento Grade de atendimento Capacidade Transportadoras Veículos …" at bounding box center [468, 224] width 936 height 448
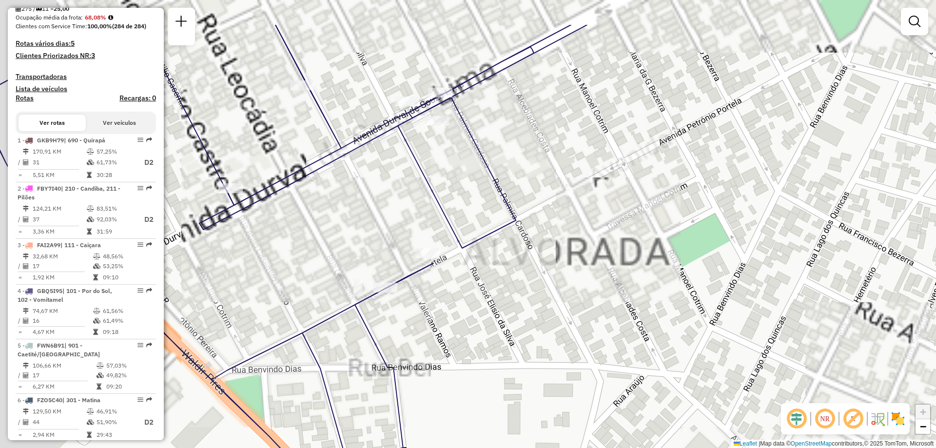
drag, startPoint x: 421, startPoint y: 233, endPoint x: 495, endPoint y: 328, distance: 120.5
click at [495, 328] on div "Janela de atendimento Grade de atendimento Capacidade Transportadoras Veículos …" at bounding box center [468, 224] width 936 height 448
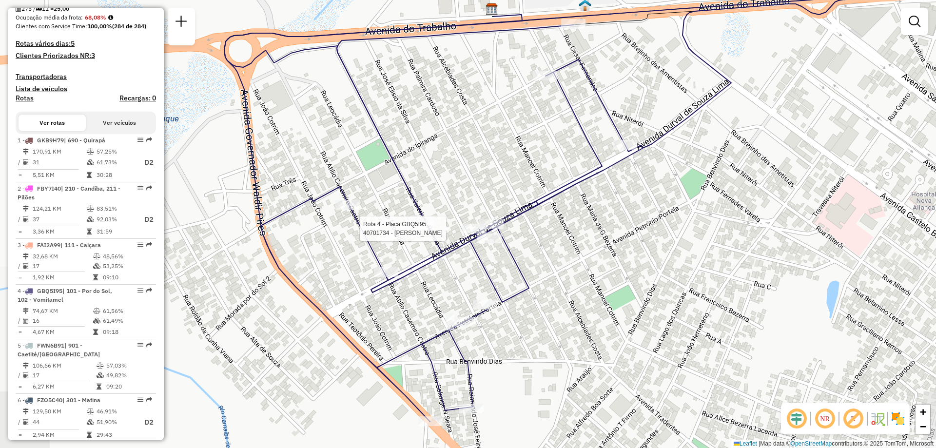
select select "**********"
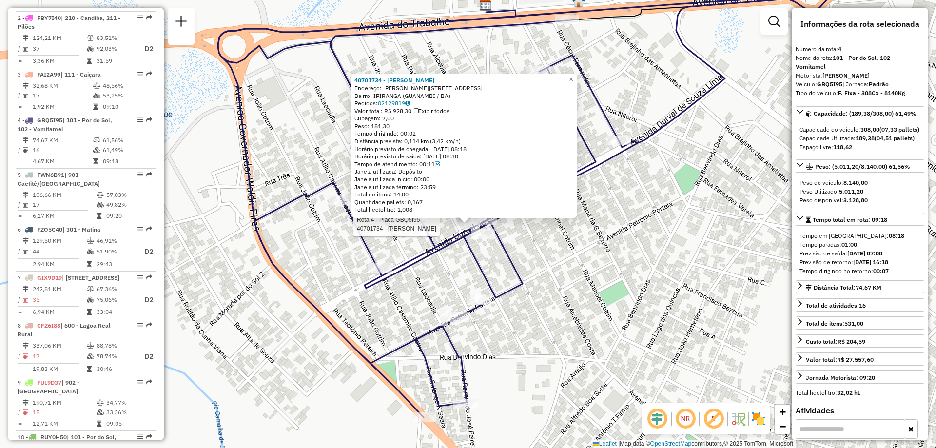
scroll to position [529, 0]
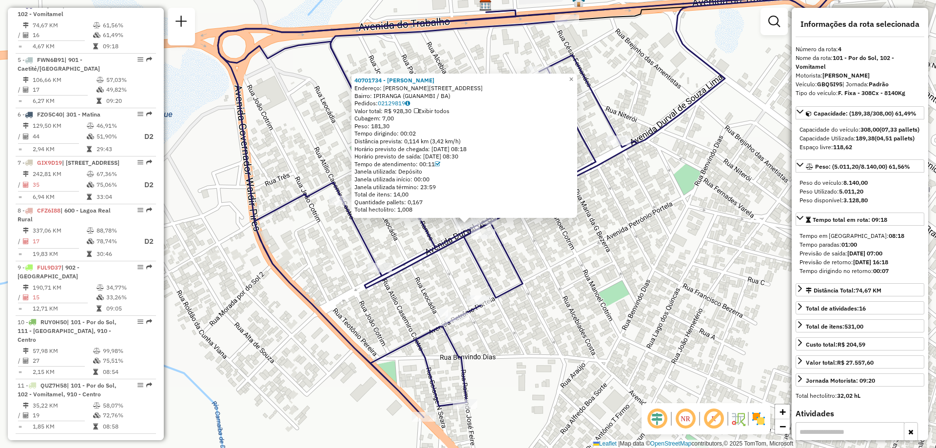
click at [479, 268] on icon at bounding box center [623, 194] width 811 height 446
click at [423, 249] on icon at bounding box center [623, 194] width 811 height 446
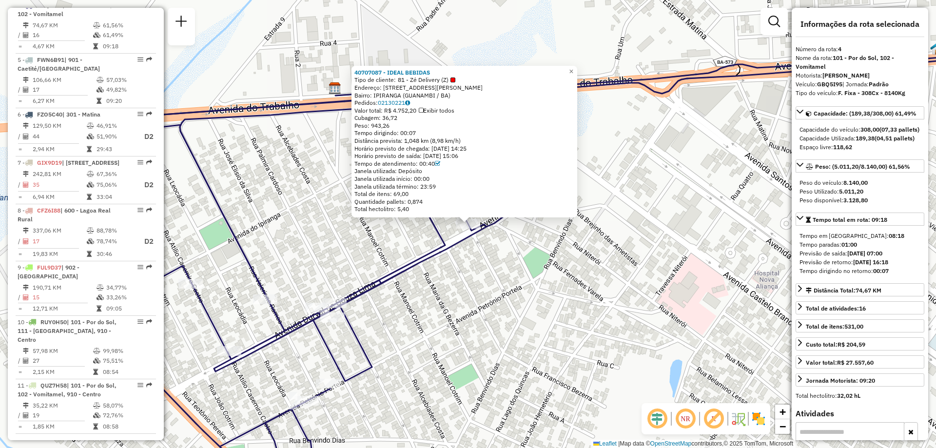
click at [381, 231] on div "40707087 - IDEAL BEBIDAS Tipo de cliente: 81 - Zé Delivery (Z) Endereço: [STREE…" at bounding box center [468, 224] width 936 height 448
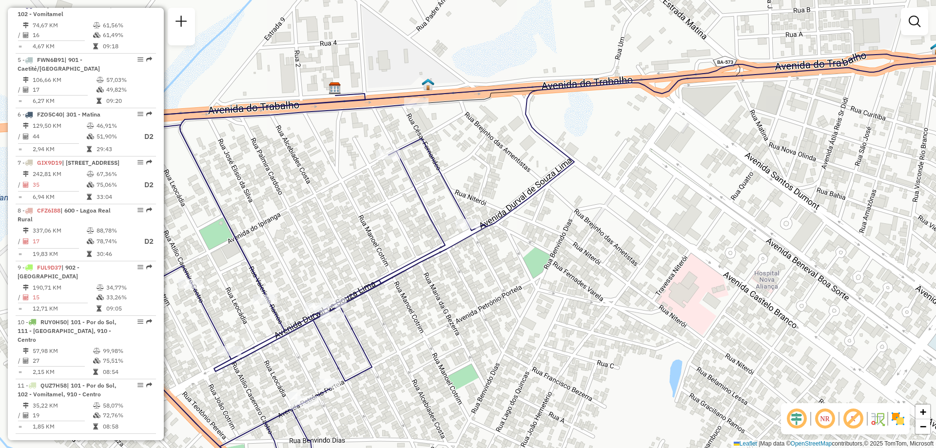
click at [397, 162] on icon at bounding box center [548, 272] width 962 height 442
select select "**********"
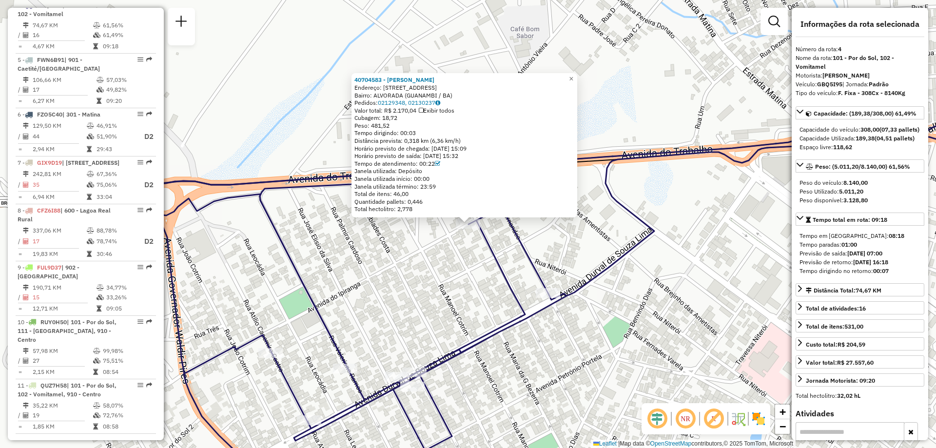
click at [417, 273] on div "40704583 - VELLUMA LAYS CARDOSO Endereço: [STREET_ADDRESS] Bairro: ALVORADA (GU…" at bounding box center [468, 224] width 936 height 448
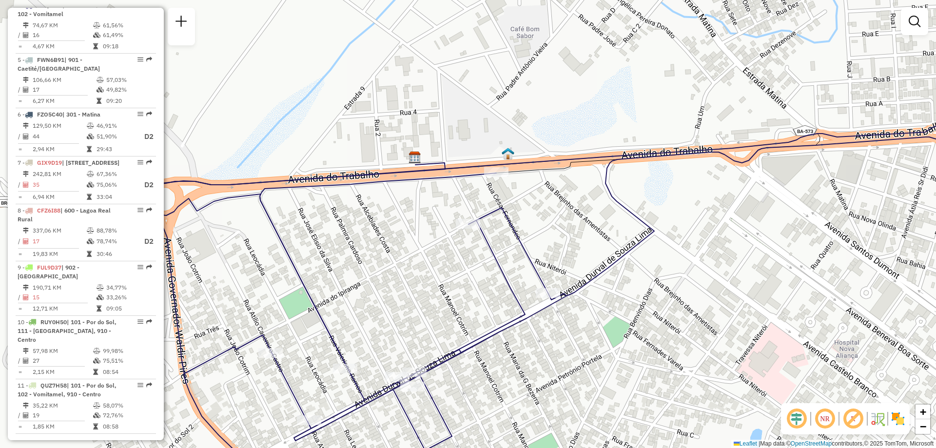
click at [492, 179] on icon at bounding box center [588, 307] width 882 height 369
select select "**********"
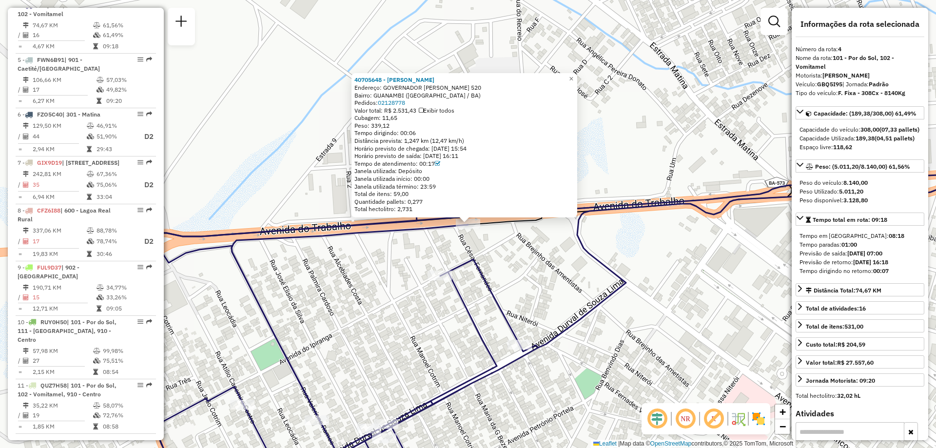
click at [392, 265] on div "40705648 - [PERSON_NAME]: GOVERNADOR [PERSON_NAME] 520 Bairro: [GEOGRAPHIC_DATA…" at bounding box center [468, 224] width 936 height 448
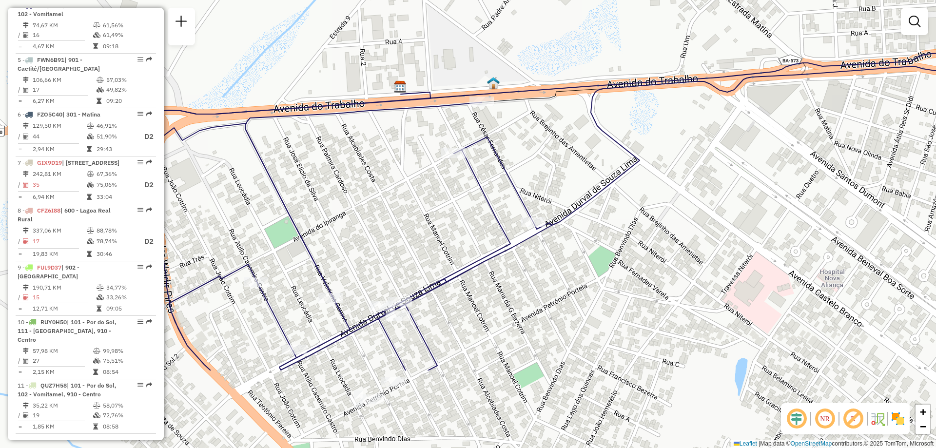
drag, startPoint x: 399, startPoint y: 330, endPoint x: 414, endPoint y: 186, distance: 144.6
click at [414, 186] on div "Janela de atendimento Grade de atendimento Capacidade Transportadoras Veículos …" at bounding box center [468, 224] width 936 height 448
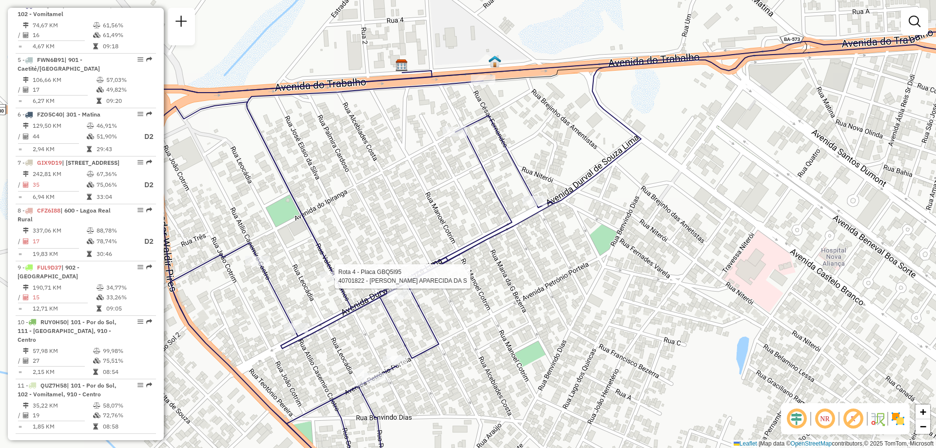
select select "**********"
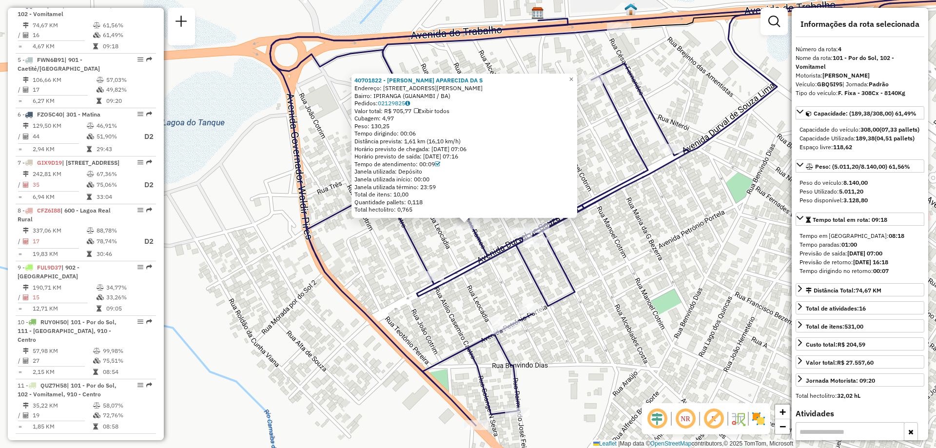
click at [326, 280] on icon at bounding box center [649, 207] width 759 height 437
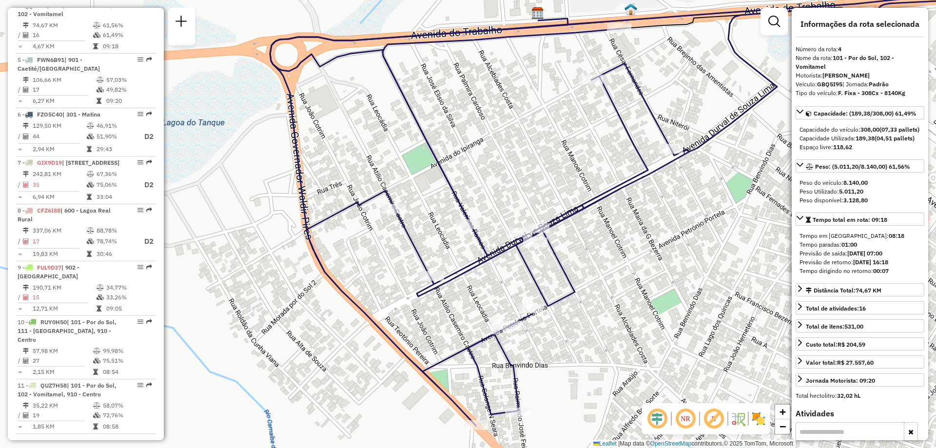
click at [388, 213] on div at bounding box center [393, 209] width 24 height 10
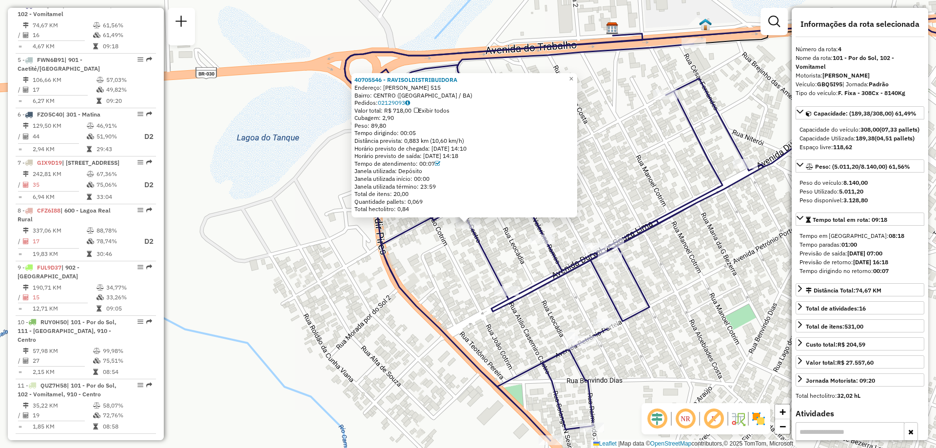
click at [446, 254] on div "40705546 - RAVISOLDISTRIBUIDORA Endereço: [PERSON_NAME] DE CASTRO 515 Bairro: […" at bounding box center [468, 224] width 936 height 448
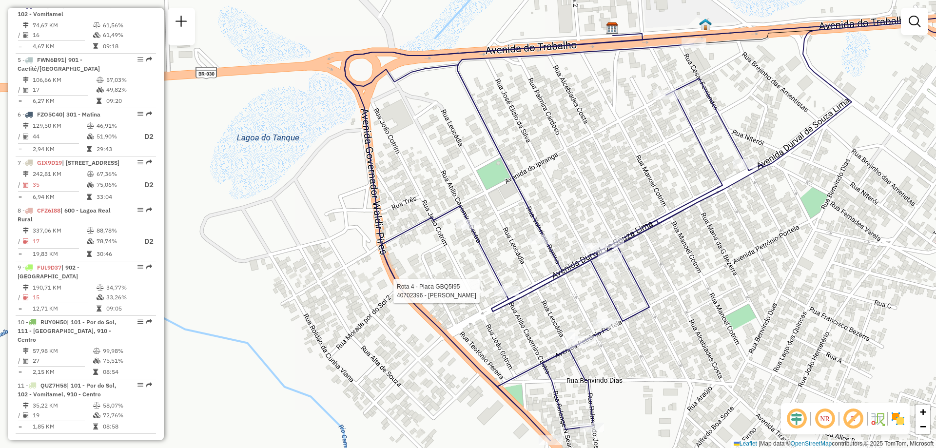
select select "**********"
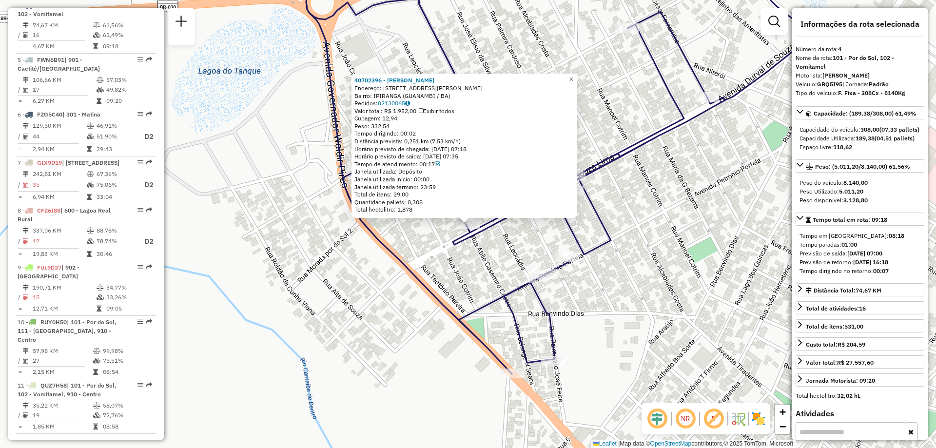
click at [481, 281] on div "40702396 - [PERSON_NAME] Endereço: [STREET_ADDRESS][PERSON_NAME] Bairro: IPIRAN…" at bounding box center [468, 224] width 936 height 448
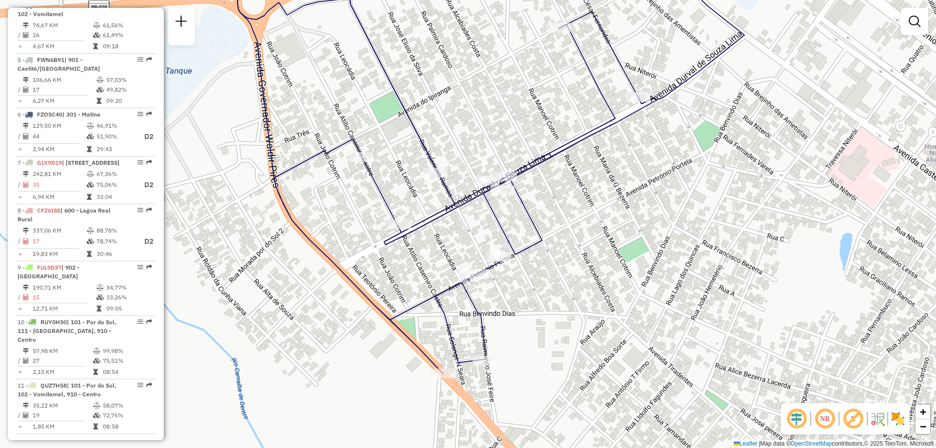
drag, startPoint x: 498, startPoint y: 274, endPoint x: 383, endPoint y: 274, distance: 115.5
click at [383, 274] on div "Janela de atendimento Grade de atendimento Capacidade Transportadoras Veículos …" at bounding box center [468, 224] width 936 height 448
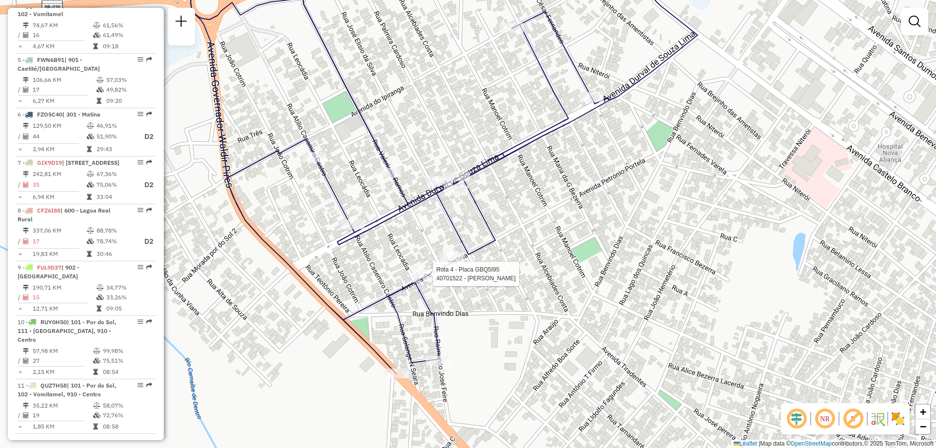
select select "**********"
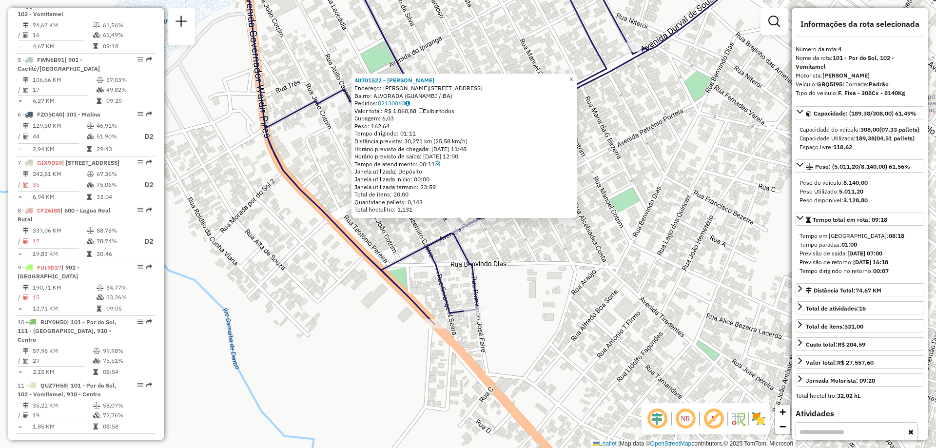
click at [499, 257] on div "40701522 - [PERSON_NAME]: R VALDERIANO RAMOS 149 Bairro: [GEOGRAPHIC_DATA] ([GE…" at bounding box center [468, 224] width 936 height 448
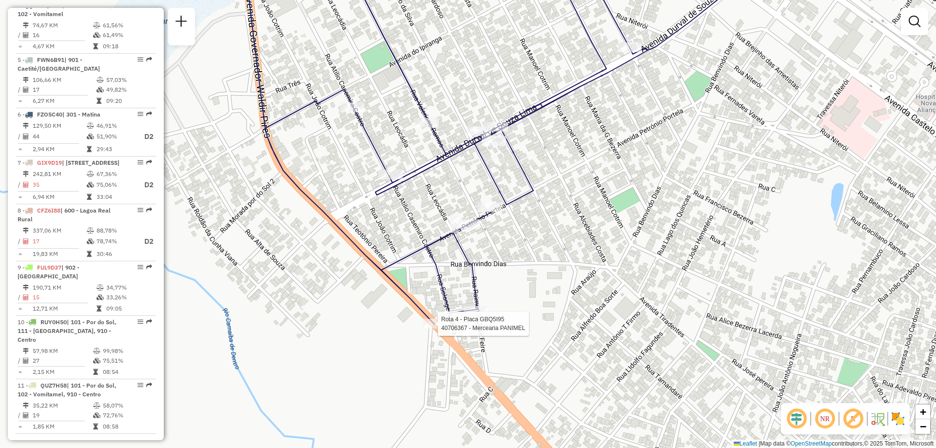
select select "**********"
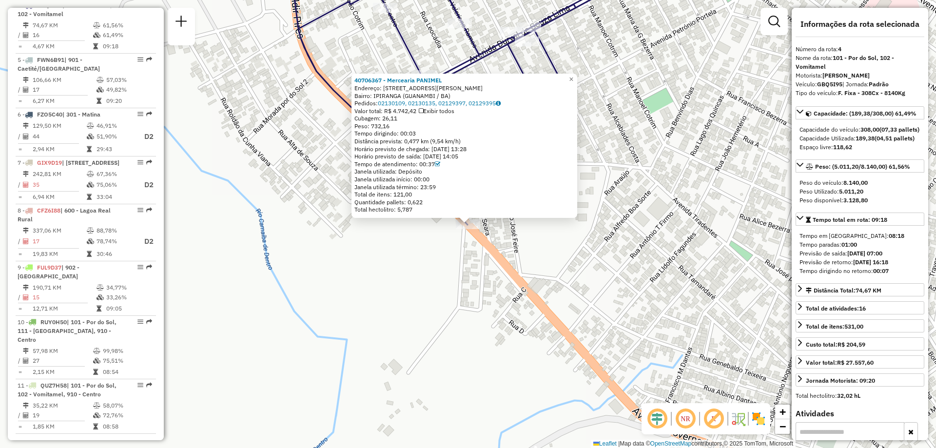
click at [462, 287] on div "40706367 - Mercearia PANIMEL Endereço: [STREET_ADDRESS][PERSON_NAME]: [GEOGRAPH…" at bounding box center [468, 224] width 936 height 448
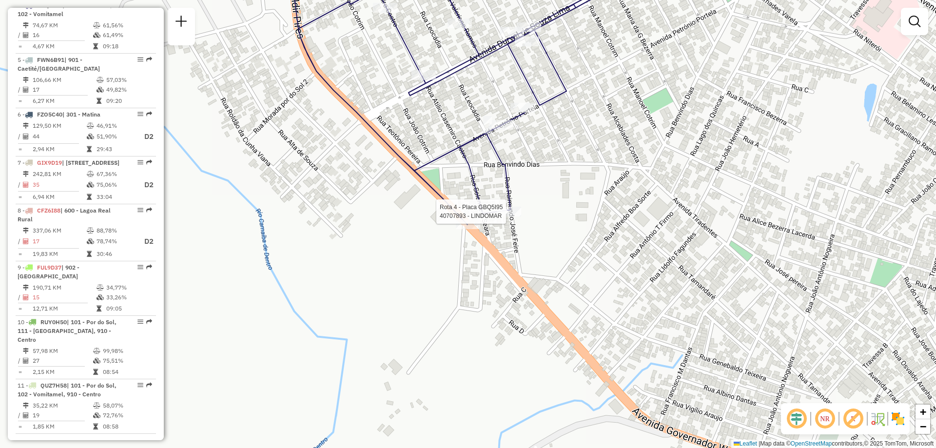
select select "**********"
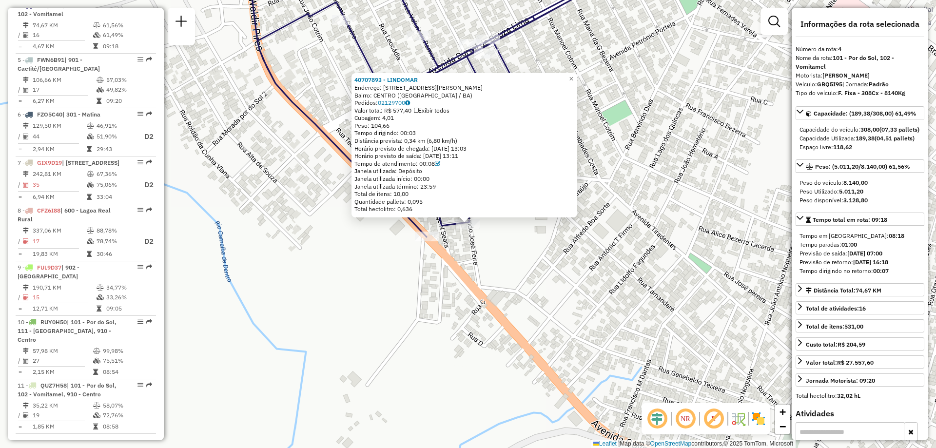
click at [525, 253] on div "40707893 - LINDOMAR Endereço: Travessa [PERSON_NAME] Alvor 30 Bairro: [GEOGRAPH…" at bounding box center [468, 224] width 936 height 448
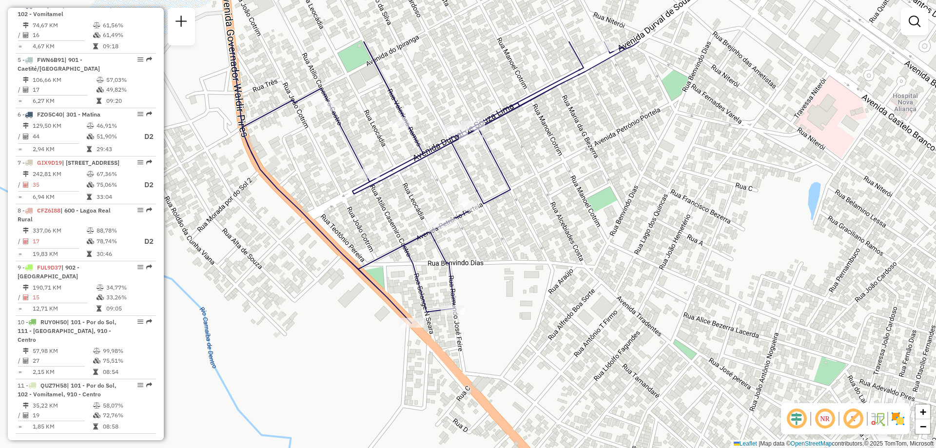
drag, startPoint x: 551, startPoint y: 188, endPoint x: 537, endPoint y: 270, distance: 83.6
click at [537, 270] on div "Janela de atendimento Grade de atendimento Capacidade Transportadoras Veículos …" at bounding box center [468, 224] width 936 height 448
select select "**********"
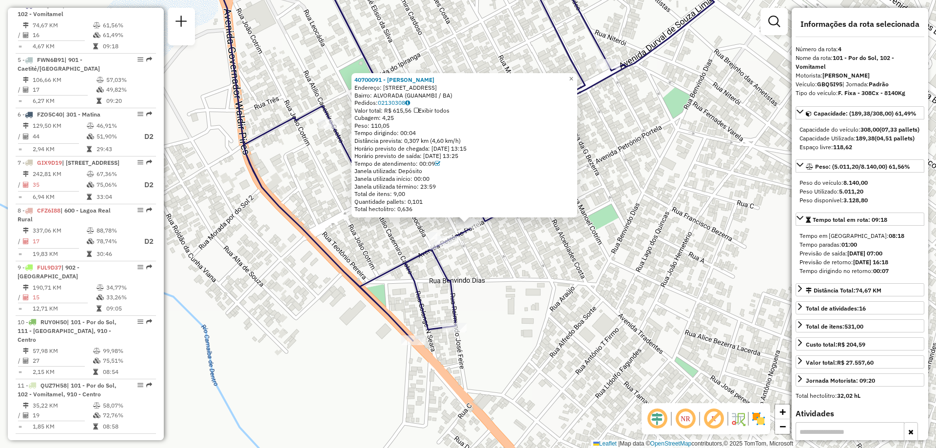
click at [513, 250] on div "40700091 - [PERSON_NAME] DE JESU Endereço: AV PETRONIO PORTELA 0053 Bairro: [GE…" at bounding box center [468, 224] width 936 height 448
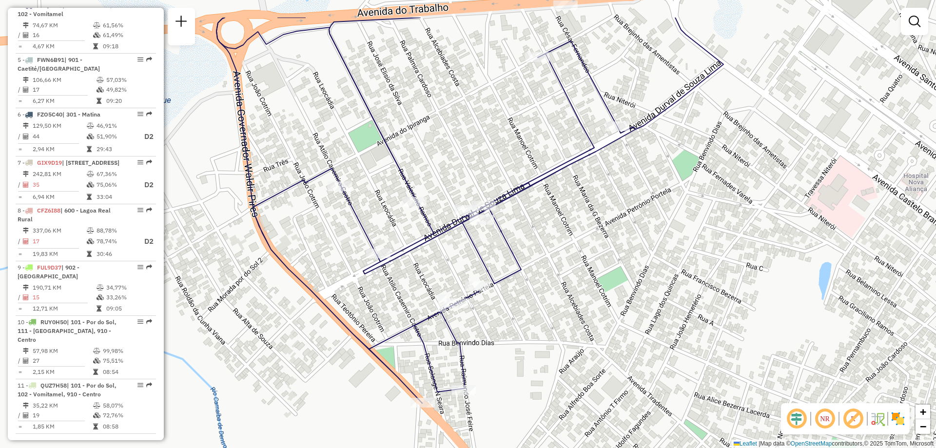
drag, startPoint x: 606, startPoint y: 146, endPoint x: 615, endPoint y: 225, distance: 78.9
click at [620, 222] on div "Janela de atendimento Grade de atendimento Capacidade Transportadoras Veículos …" at bounding box center [468, 224] width 936 height 448
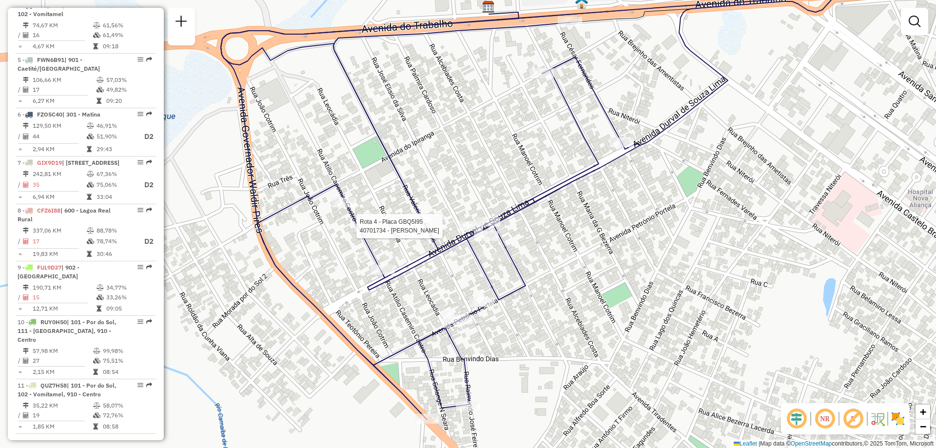
select select "**********"
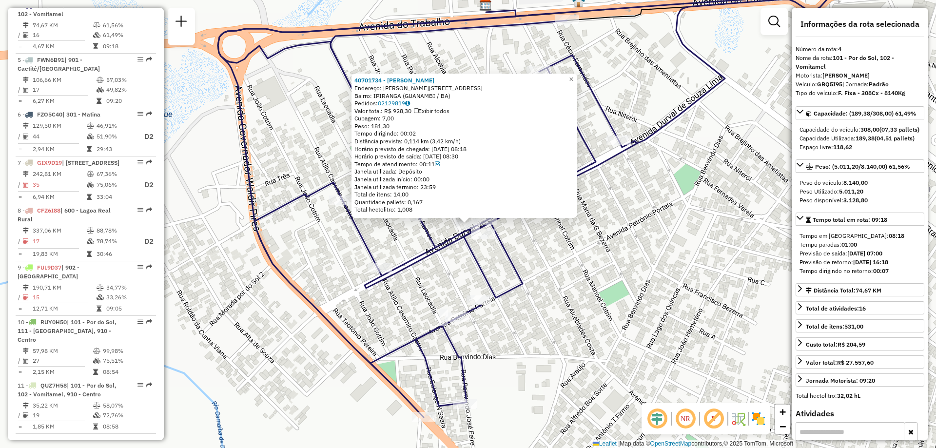
click at [555, 239] on div "40701734 - [PERSON_NAME]: R GERSON BADARO 400 Bairro: IPIRANGA ([GEOGRAPHIC_DAT…" at bounding box center [468, 224] width 936 height 448
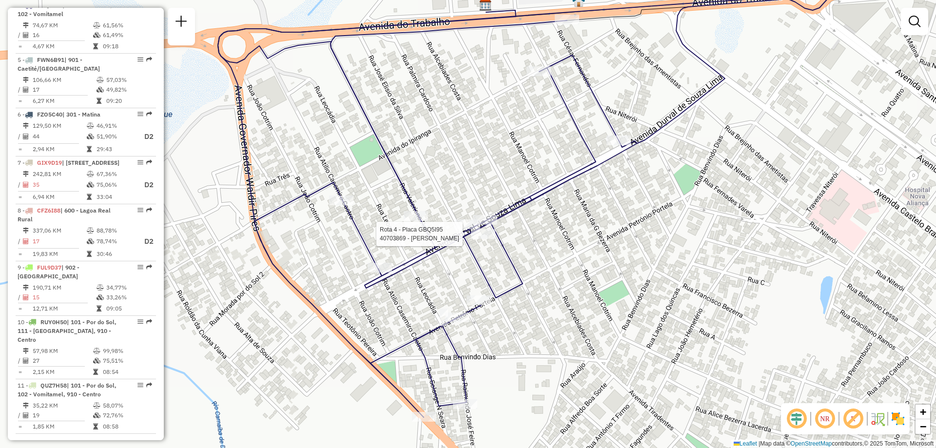
click at [482, 239] on div at bounding box center [483, 234] width 24 height 10
select select "**********"
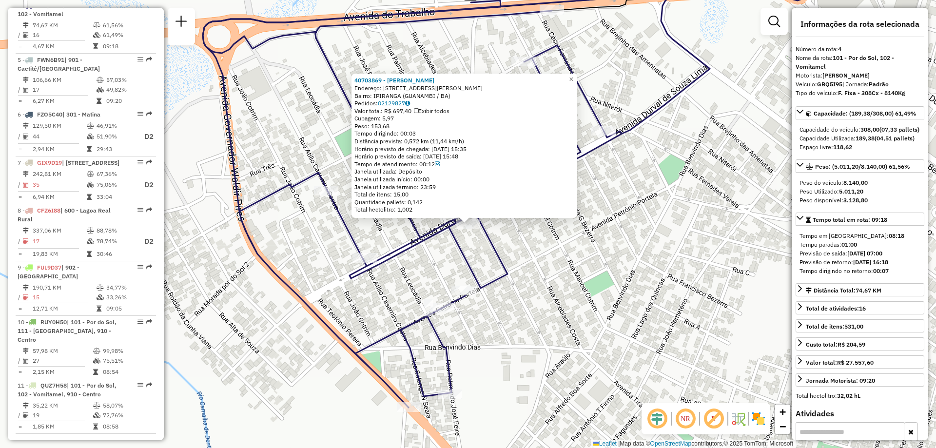
click at [564, 230] on div "40703869 - [PERSON_NAME] [PERSON_NAME]: AV [PERSON_NAME] 428 Bairro: IPIRANGA (…" at bounding box center [468, 224] width 936 height 448
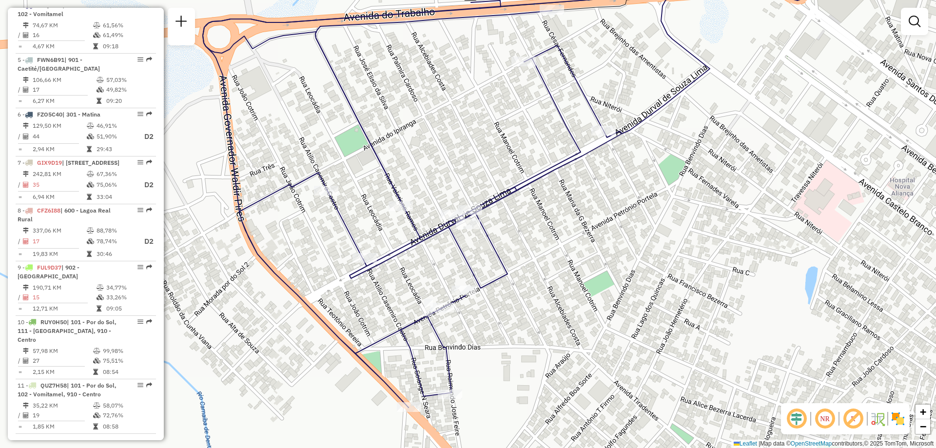
drag, startPoint x: 778, startPoint y: 203, endPoint x: 448, endPoint y: 285, distance: 339.5
click at [448, 285] on div "Rota 4 - Placa GBQ5I95 40707087 - IDEAL BEBIDAS Janela de atendimento Grade de …" at bounding box center [468, 224] width 936 height 448
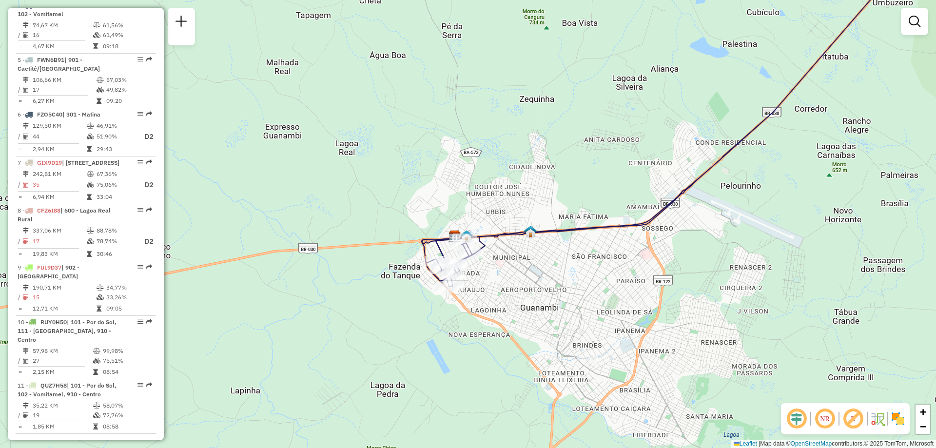
drag, startPoint x: 756, startPoint y: 114, endPoint x: 709, endPoint y: 153, distance: 61.3
click at [709, 153] on div "Janela de atendimento Grade de atendimento Capacidade Transportadoras Veículos …" at bounding box center [468, 224] width 936 height 448
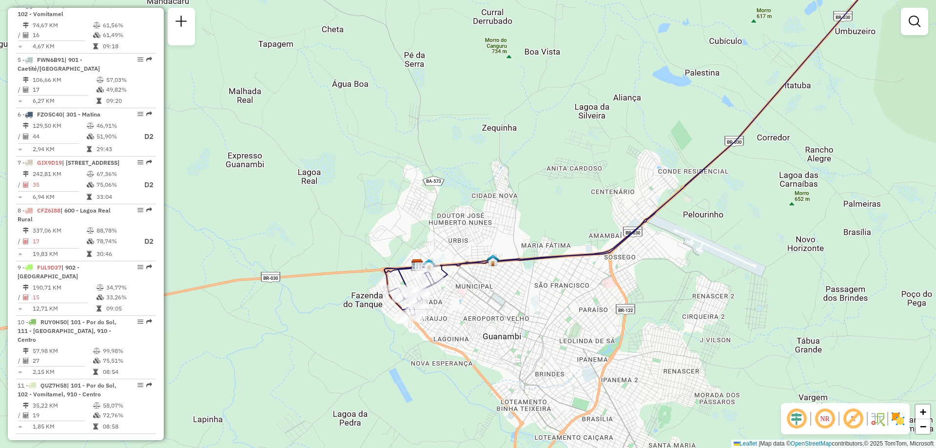
drag, startPoint x: 566, startPoint y: 327, endPoint x: 576, endPoint y: 316, distance: 15.2
click at [576, 316] on div "Janela de atendimento Grade de atendimento Capacidade Transportadoras Veículos …" at bounding box center [468, 224] width 936 height 448
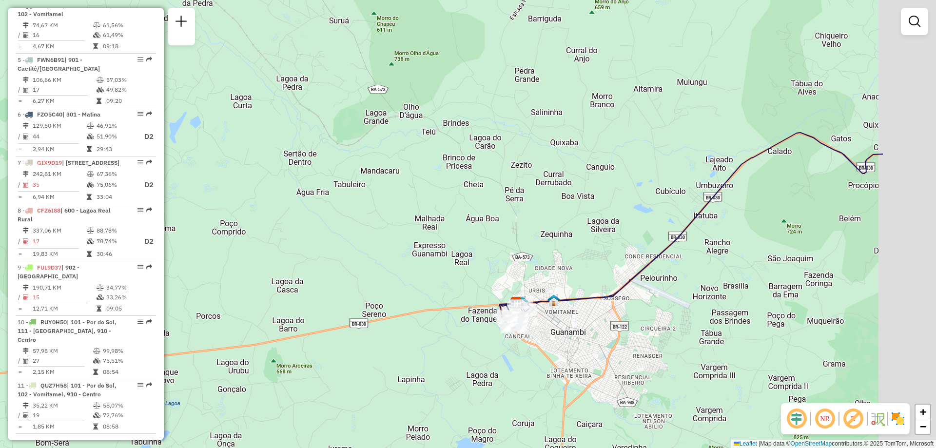
drag, startPoint x: 793, startPoint y: 150, endPoint x: 506, endPoint y: 174, distance: 287.6
click at [509, 173] on div "Janela de atendimento Grade de atendimento Capacidade Transportadoras Veículos …" at bounding box center [468, 224] width 936 height 448
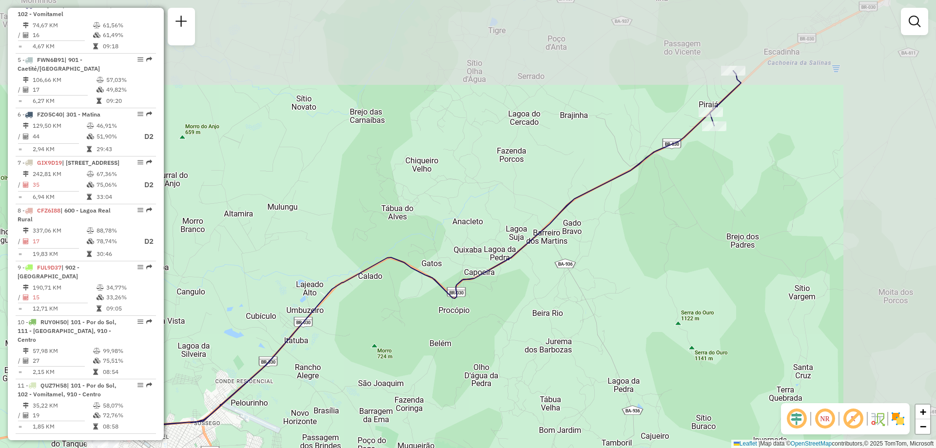
drag, startPoint x: 742, startPoint y: 98, endPoint x: 640, endPoint y: 204, distance: 147.2
click at [640, 204] on div "Janela de atendimento Grade de atendimento Capacidade Transportadoras Veículos …" at bounding box center [468, 224] width 936 height 448
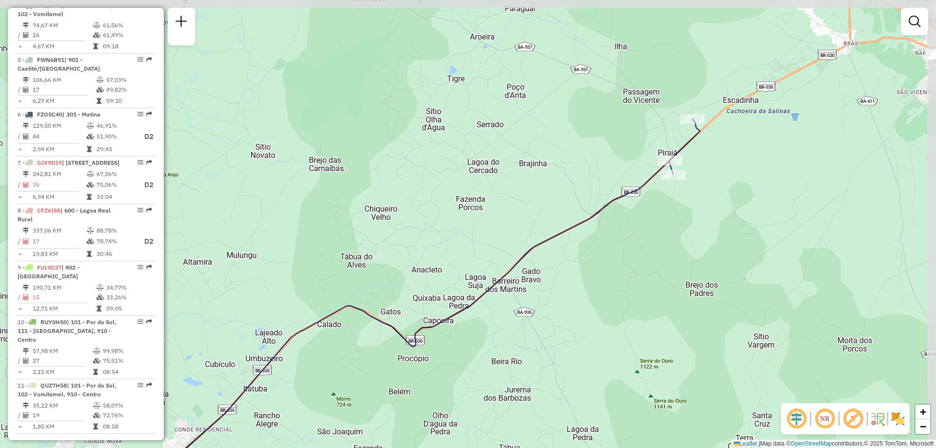
drag, startPoint x: 765, startPoint y: 91, endPoint x: 725, endPoint y: 138, distance: 61.5
click at [725, 138] on div "Janela de atendimento Grade de atendimento Capacidade Transportadoras Veículos …" at bounding box center [468, 224] width 936 height 448
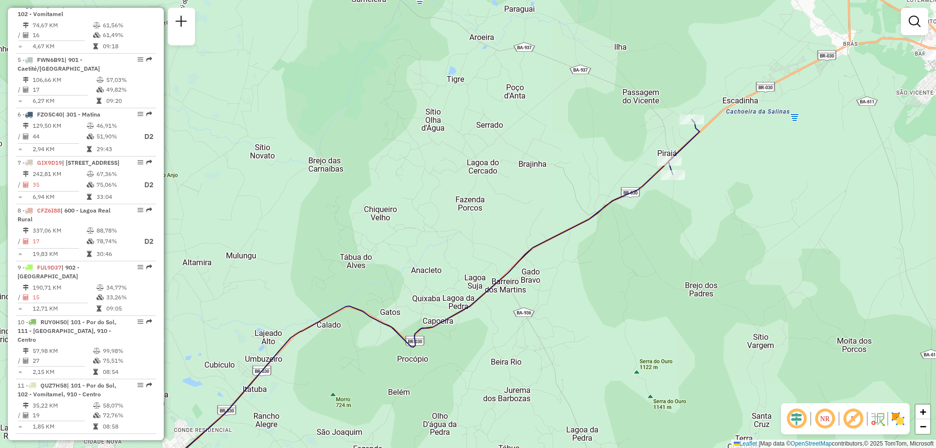
drag, startPoint x: 389, startPoint y: 223, endPoint x: 551, endPoint y: 70, distance: 222.0
click at [550, 70] on div "Janela de atendimento Grade de atendimento Capacidade Transportadoras Veículos …" at bounding box center [468, 224] width 936 height 448
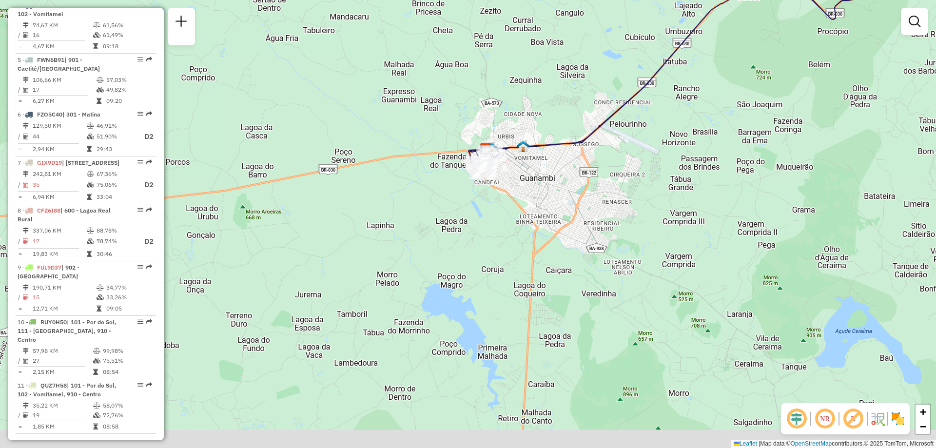
drag, startPoint x: 428, startPoint y: 103, endPoint x: 477, endPoint y: 77, distance: 55.0
click at [477, 77] on div "Janela de atendimento Grade de atendimento Capacidade Transportadoras Veículos …" at bounding box center [468, 224] width 936 height 448
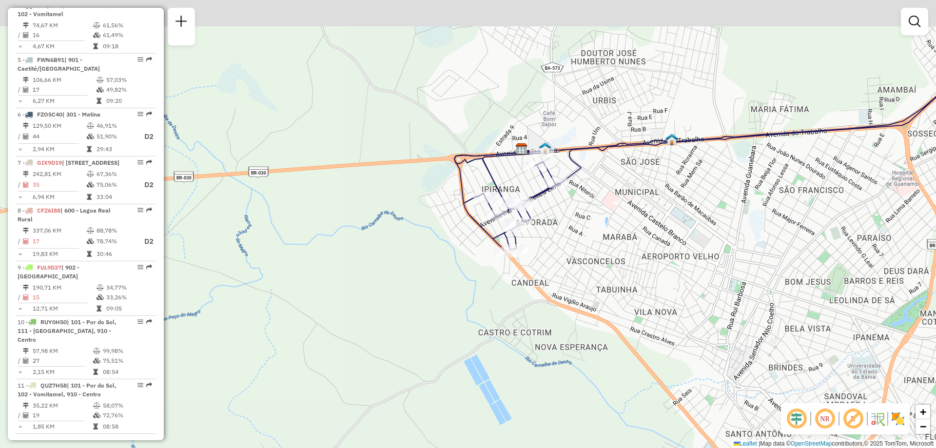
drag, startPoint x: 685, startPoint y: 55, endPoint x: 683, endPoint y: 106, distance: 51.7
click at [683, 106] on div "Janela de atendimento Grade de atendimento Capacidade Transportadoras Veículos …" at bounding box center [468, 224] width 936 height 448
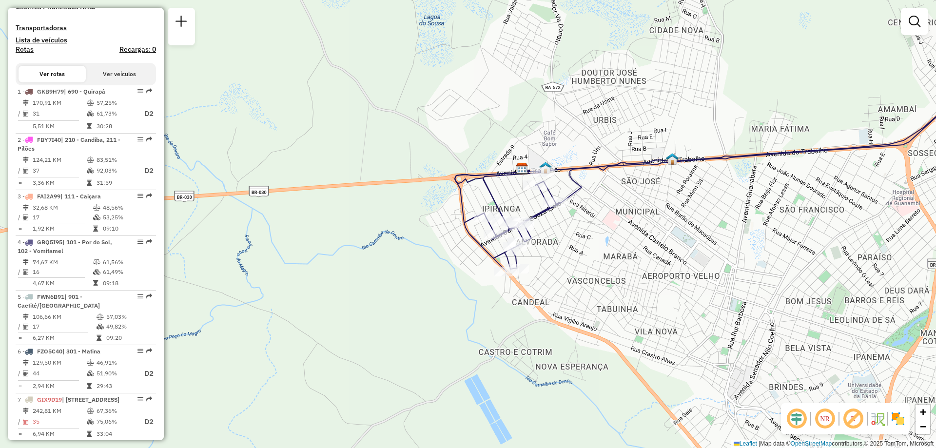
scroll to position [341, 0]
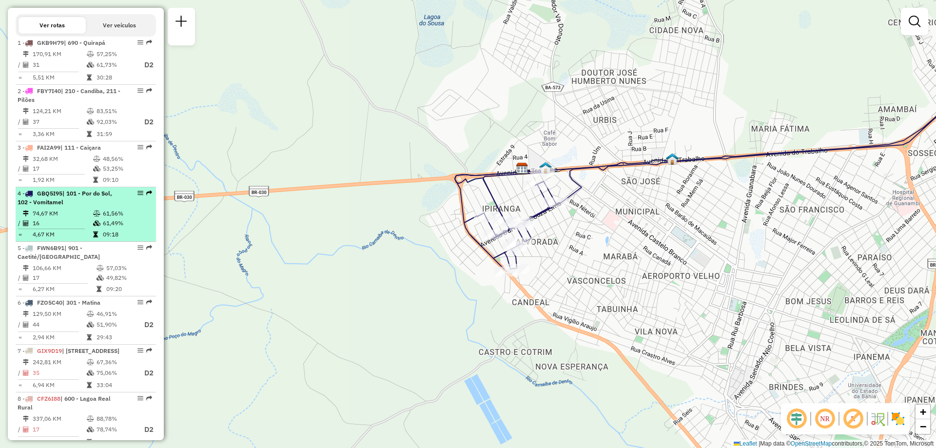
click at [99, 217] on li "4 - GBQ5I95 | 101 - Por do Sol, 102 - Vomitamel 74,67 KM 61,56% / 16 61,49% = 4…" at bounding box center [86, 214] width 140 height 55
select select "**********"
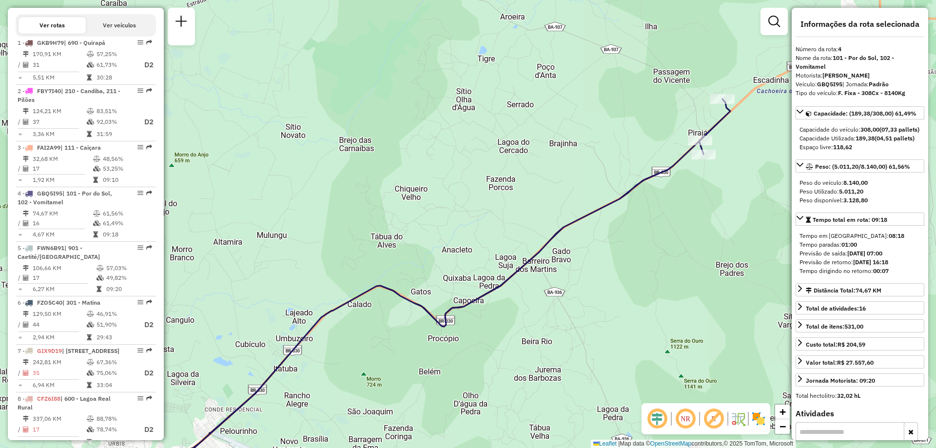
drag, startPoint x: 490, startPoint y: 99, endPoint x: 425, endPoint y: 167, distance: 93.8
click at [425, 167] on div "Janela de atendimento Grade de atendimento Capacidade Transportadoras Veículos …" at bounding box center [468, 224] width 936 height 448
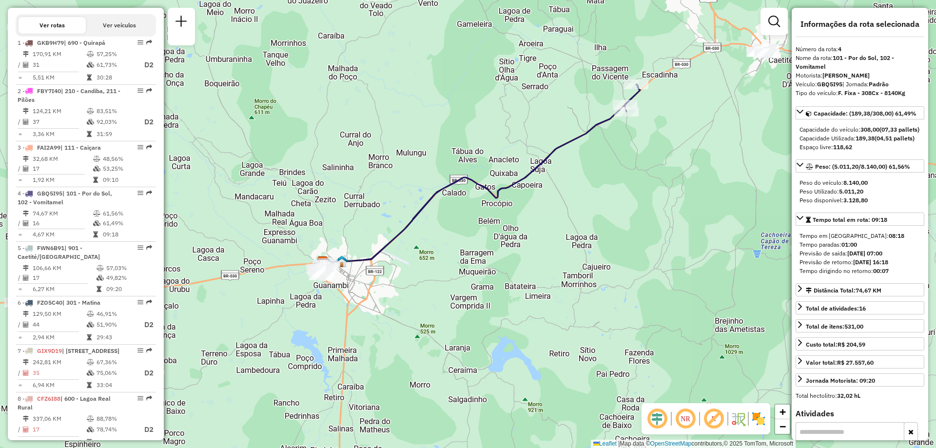
drag, startPoint x: 413, startPoint y: 231, endPoint x: 488, endPoint y: 174, distance: 94.1
click at [488, 174] on icon at bounding box center [477, 179] width 326 height 191
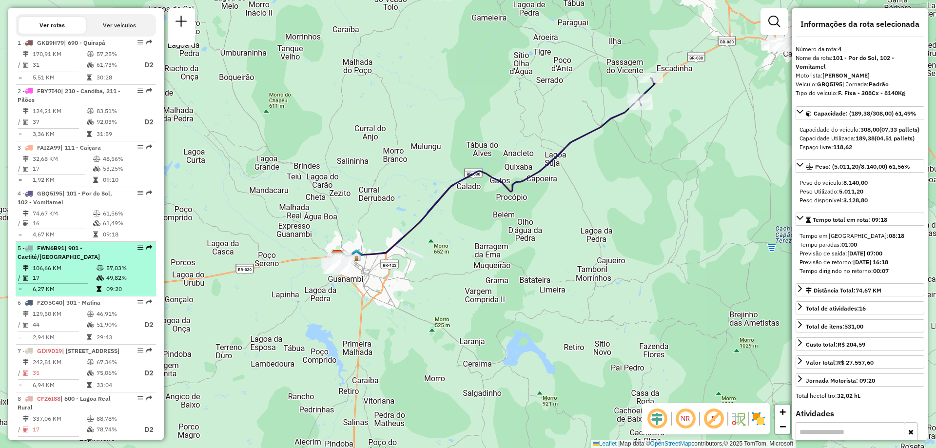
click at [68, 260] on span "| 901 - Caetité/[GEOGRAPHIC_DATA]" at bounding box center [59, 252] width 82 height 16
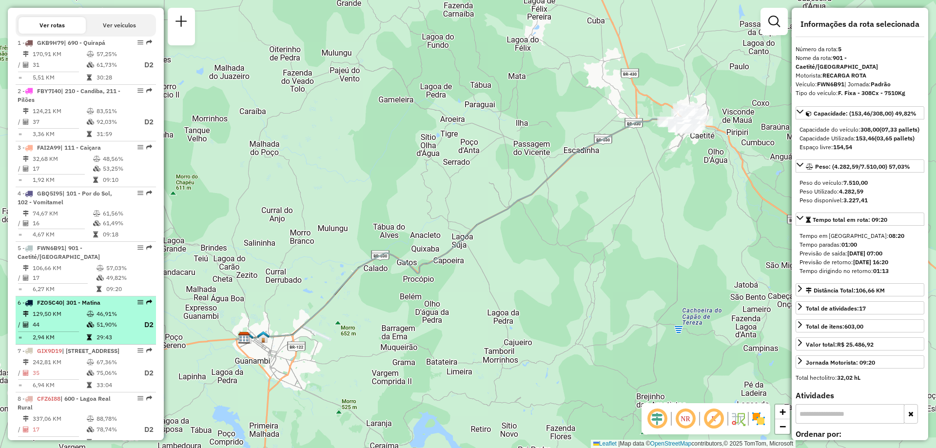
click at [80, 331] on td "44" at bounding box center [59, 325] width 54 height 12
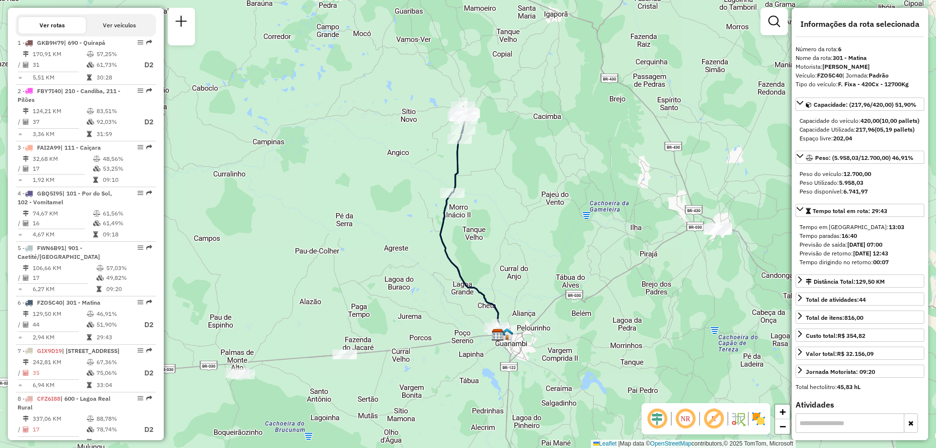
drag, startPoint x: 534, startPoint y: 218, endPoint x: 559, endPoint y: 209, distance: 27.4
click at [559, 209] on div "Janela de atendimento Grade de atendimento Capacidade Transportadoras Veículos …" at bounding box center [468, 224] width 936 height 448
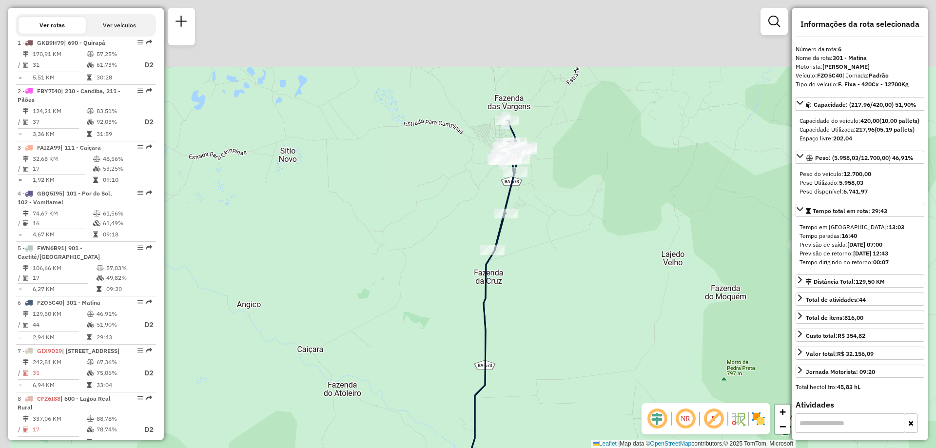
drag, startPoint x: 538, startPoint y: 73, endPoint x: 558, endPoint y: 181, distance: 110.6
click at [558, 181] on div "Janela de atendimento Grade de atendimento Capacidade Transportadoras Veículos …" at bounding box center [468, 224] width 936 height 448
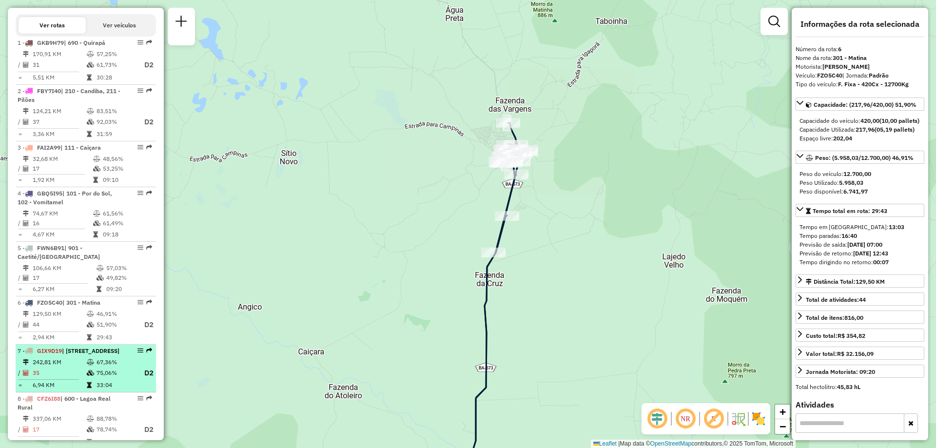
click at [77, 355] on div "7 - GIX9D19 | 600 - Lagoa Real Rural , 610 - [STREET_ADDRESS]" at bounding box center [69, 350] width 103 height 9
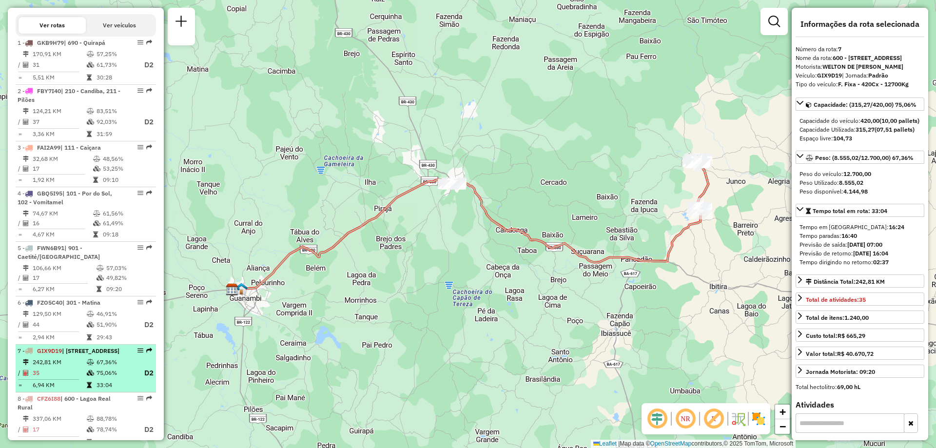
scroll to position [390, 0]
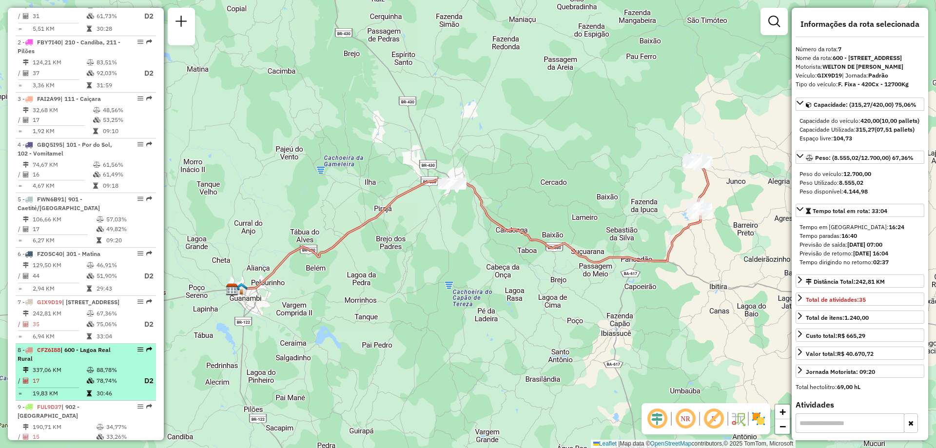
click at [88, 373] on icon at bounding box center [90, 370] width 7 height 6
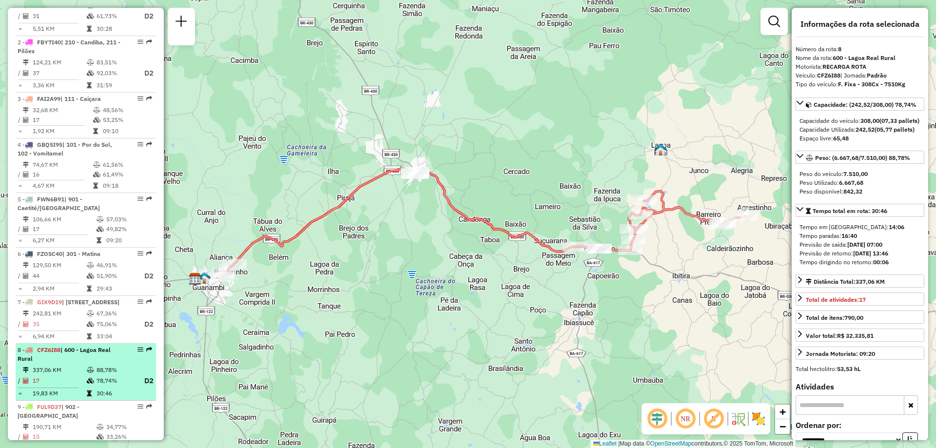
scroll to position [487, 0]
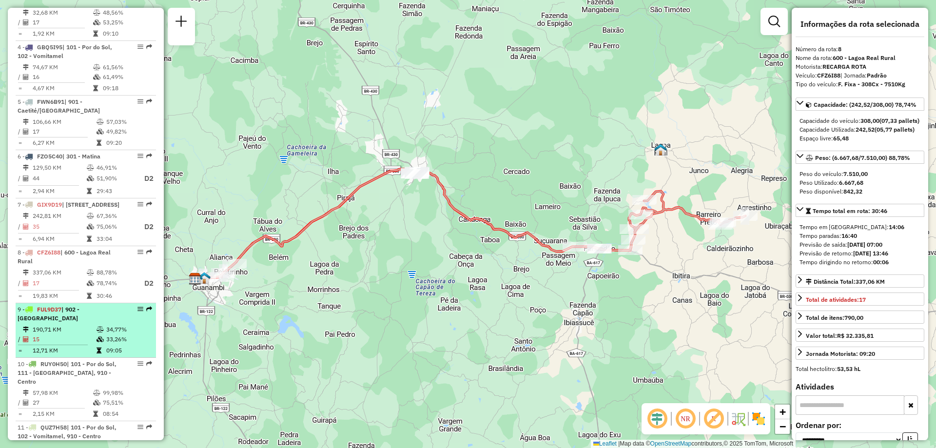
click at [98, 342] on icon at bounding box center [99, 339] width 7 height 6
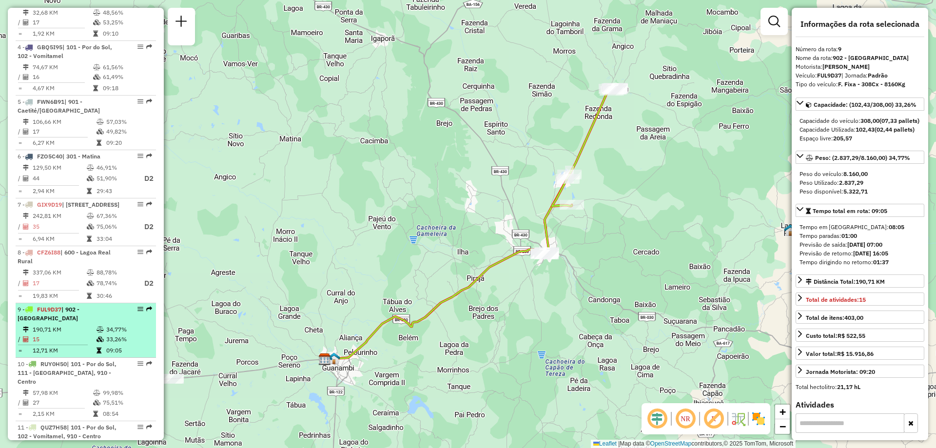
scroll to position [585, 0]
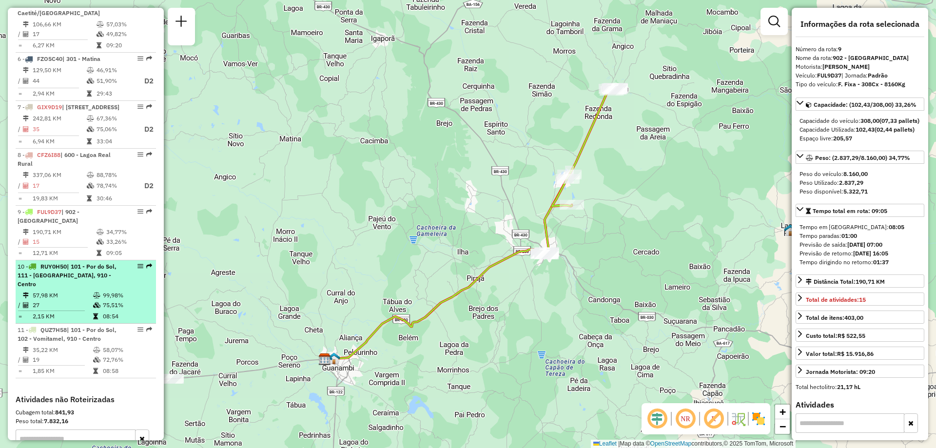
click at [86, 288] on span "| 101 - Por do Sol, 111 - [GEOGRAPHIC_DATA], 910 - Centro" at bounding box center [67, 275] width 99 height 25
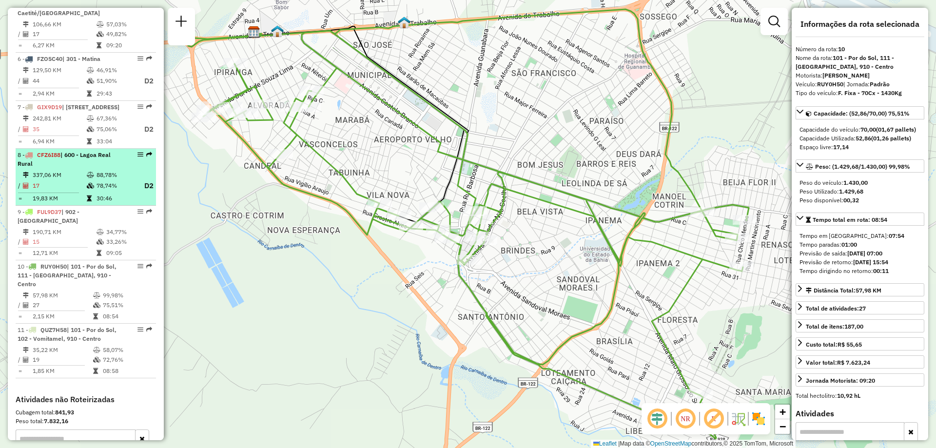
click at [90, 178] on icon at bounding box center [90, 175] width 7 height 6
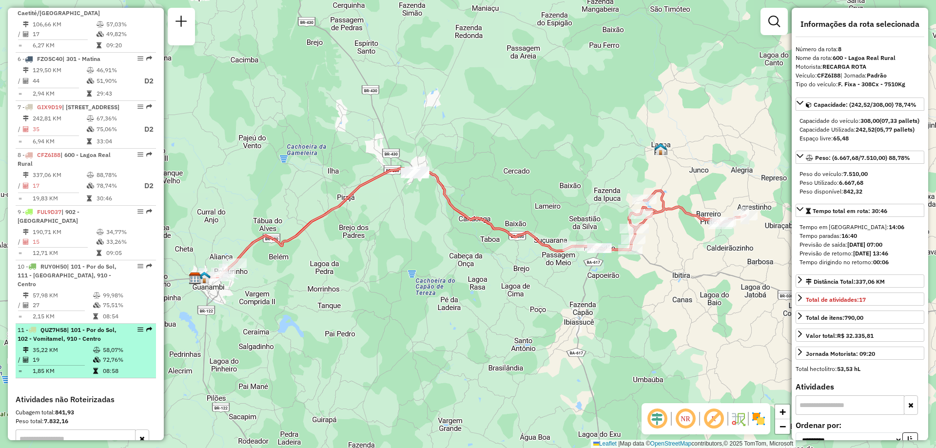
click at [94, 336] on span "| 101 - Por do Sol, 102 - Vomitamel, 910 - Centro" at bounding box center [67, 334] width 99 height 16
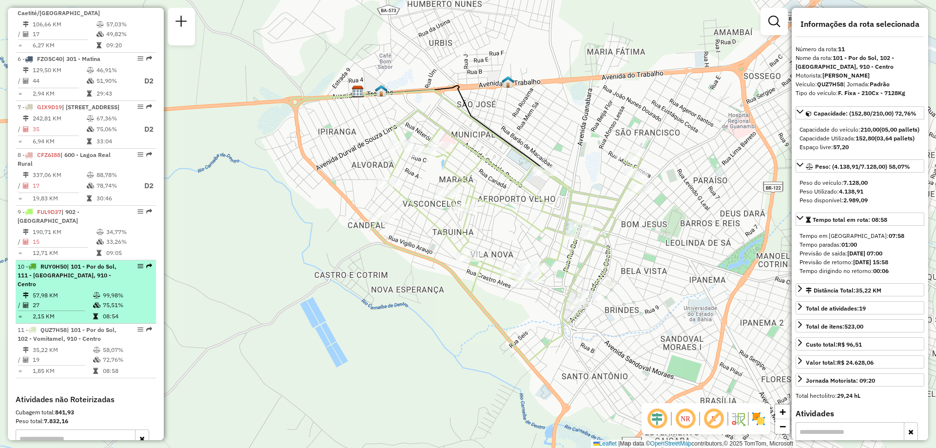
click at [99, 300] on td at bounding box center [98, 295] width 10 height 10
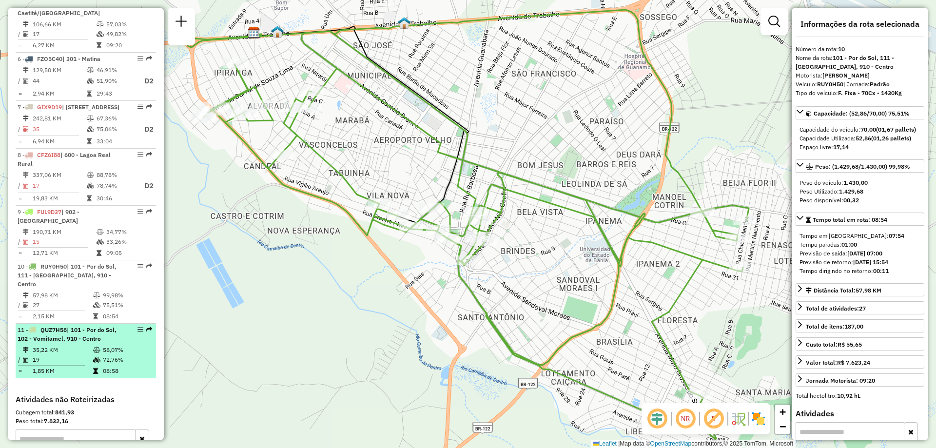
click at [77, 365] on td "19" at bounding box center [62, 360] width 60 height 10
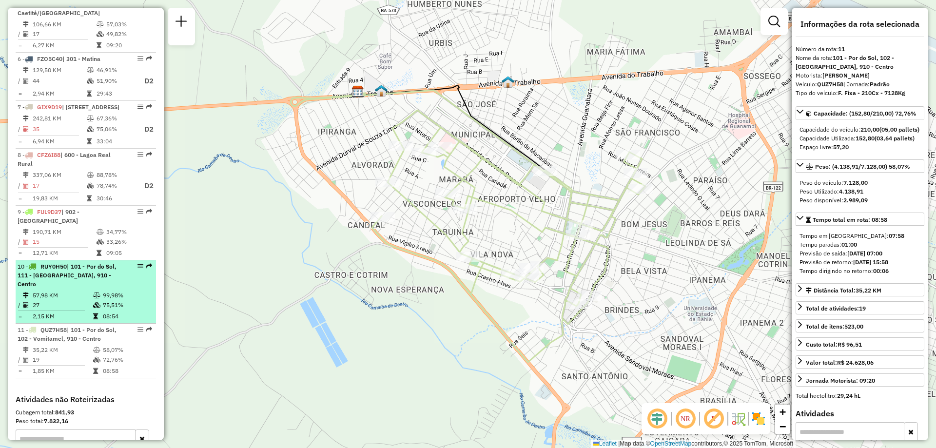
click at [83, 288] on span "| 101 - Por do Sol, 111 - [GEOGRAPHIC_DATA], 910 - Centro" at bounding box center [67, 275] width 99 height 25
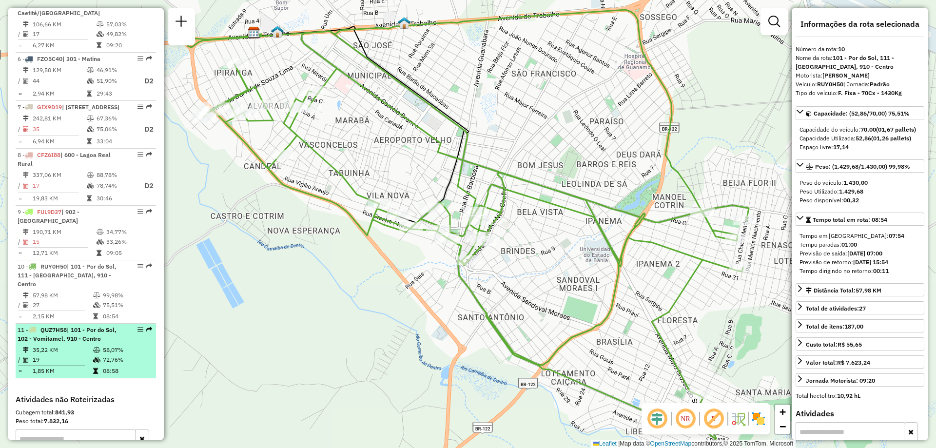
click at [60, 378] on li "11 - QUZ7H58 | 101 - Por do Sol, 102 - [GEOGRAPHIC_DATA], 910 - Centro 35,22 KM…" at bounding box center [86, 351] width 140 height 55
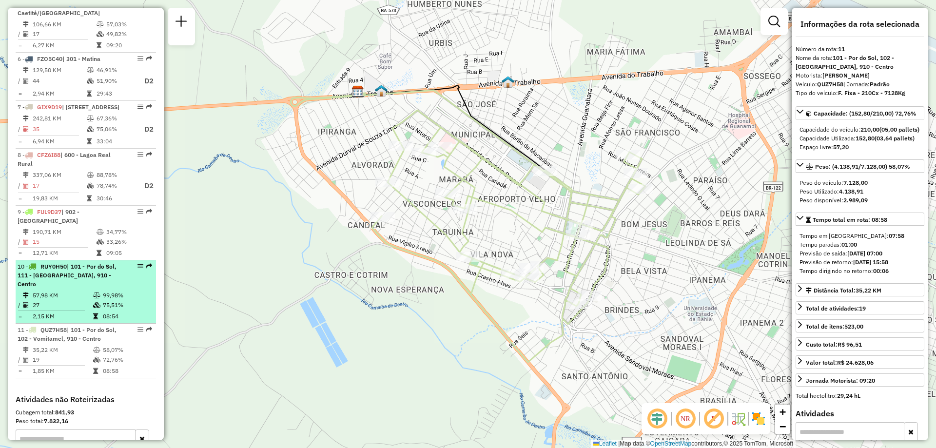
click at [117, 298] on li "10 - RUY0H50 | 101 - Por do Sol, 111 - [GEOGRAPHIC_DATA], 910 - Centro 57,98 KM…" at bounding box center [86, 291] width 140 height 63
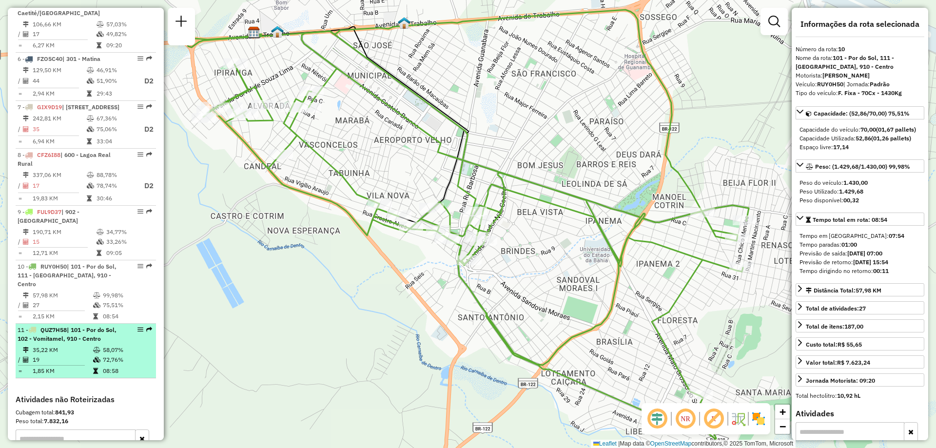
click at [103, 364] on td "72,76%" at bounding box center [126, 360] width 49 height 10
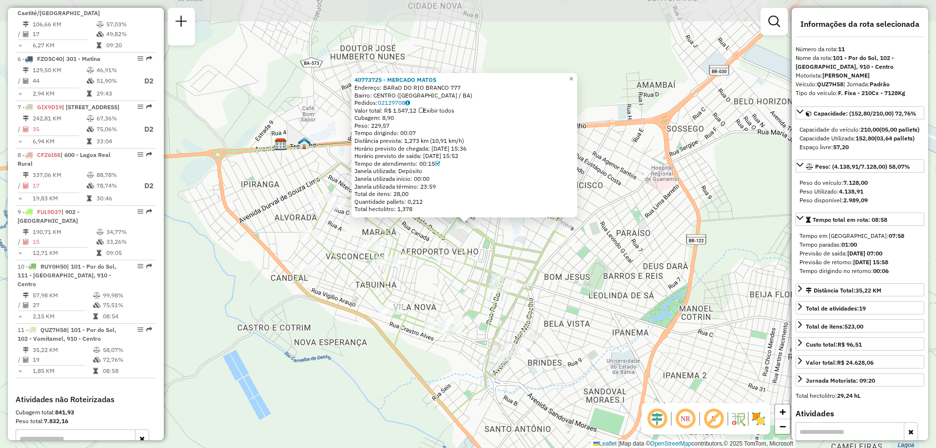
scroll to position [701, 0]
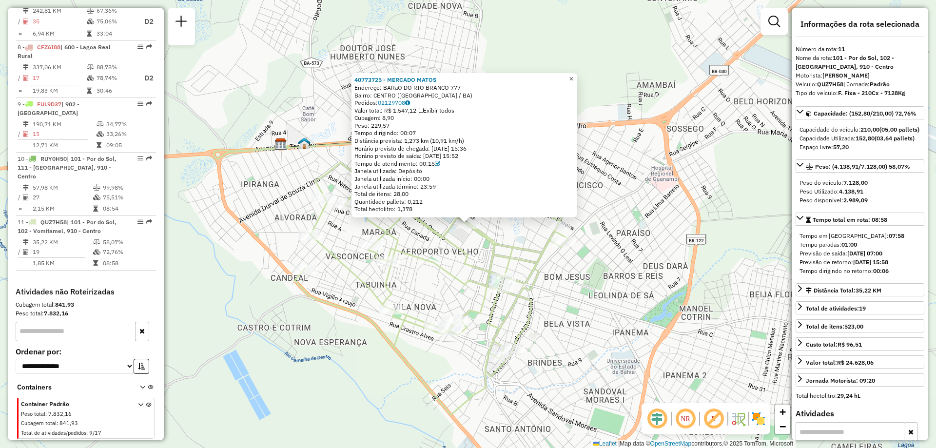
click at [577, 76] on link "×" at bounding box center [571, 79] width 12 height 12
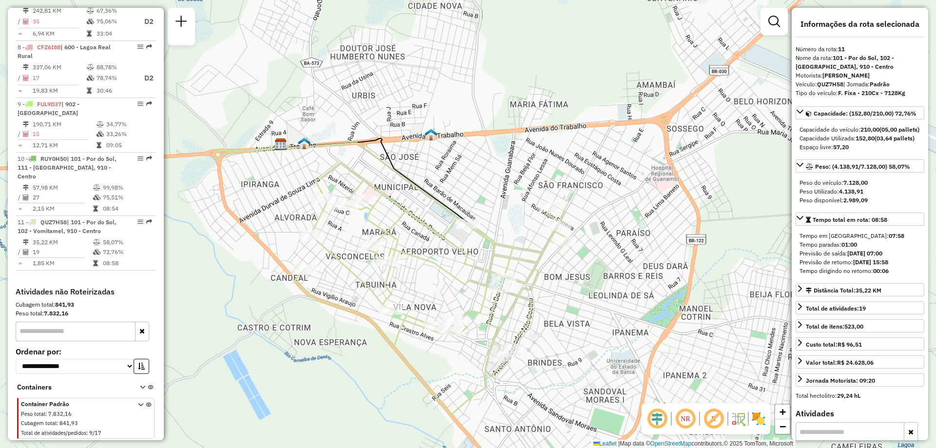
drag, startPoint x: 641, startPoint y: 189, endPoint x: 505, endPoint y: 274, distance: 159.8
click at [509, 273] on div "Janela de atendimento Grade de atendimento Capacidade Transportadoras Veículos …" at bounding box center [468, 224] width 936 height 448
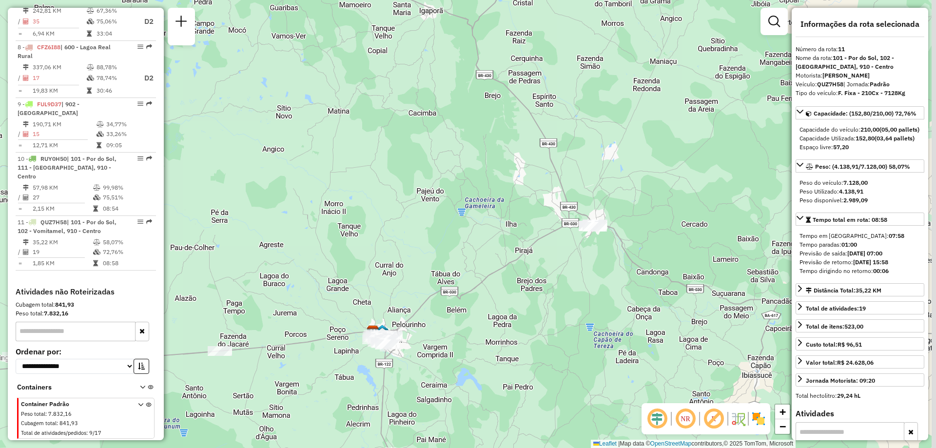
drag, startPoint x: 620, startPoint y: 234, endPoint x: 395, endPoint y: 267, distance: 227.9
click at [395, 267] on div "Janela de atendimento Grade de atendimento Capacidade Transportadoras Veículos …" at bounding box center [468, 224] width 936 height 448
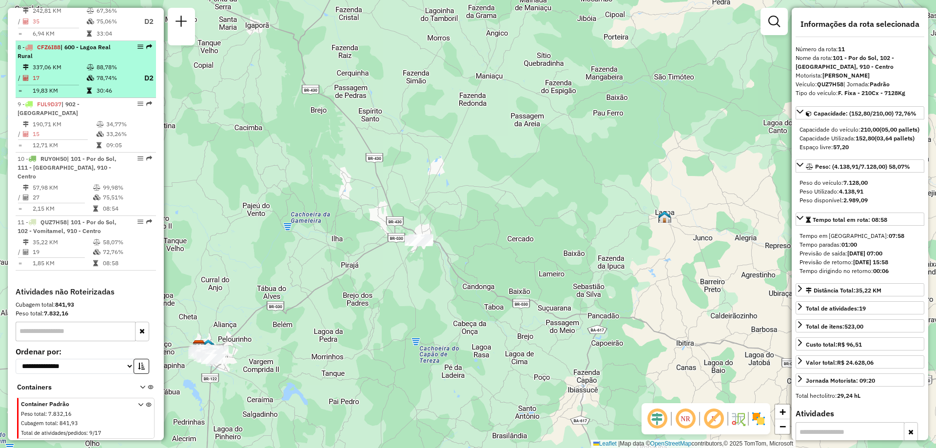
scroll to position [506, 0]
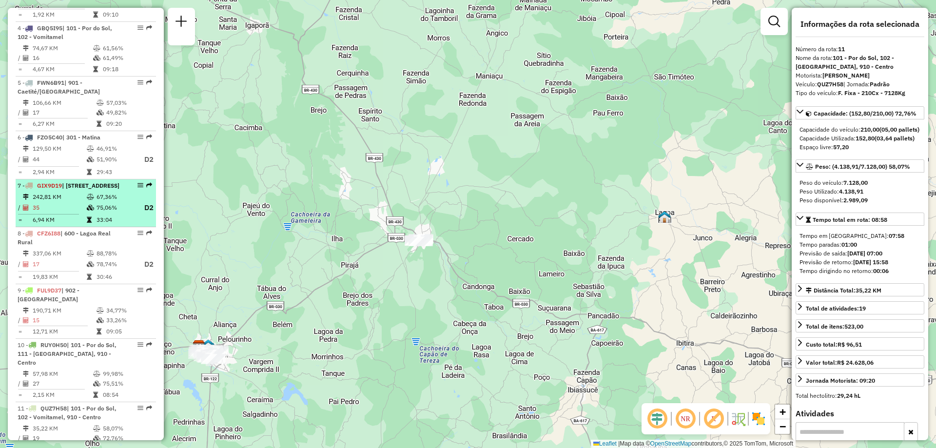
click at [86, 189] on span "| [STREET_ADDRESS]" at bounding box center [91, 185] width 58 height 7
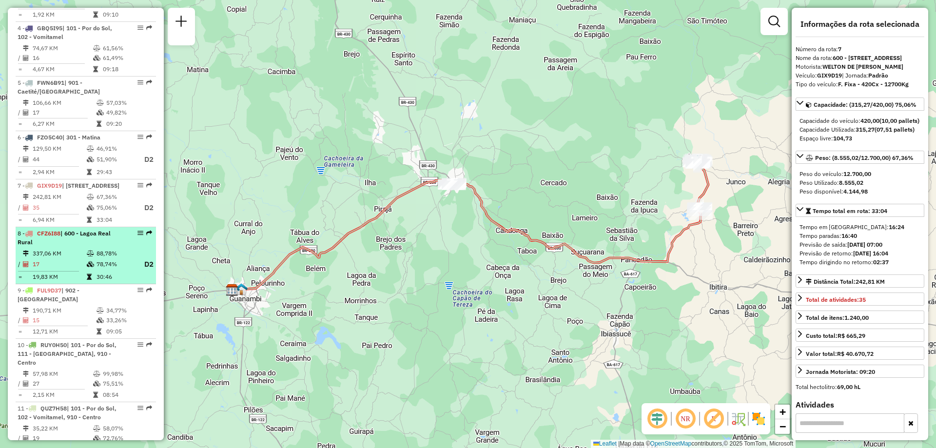
click at [90, 247] on div "8 - CFZ6I88 | 600 - Lagoa Real Rural" at bounding box center [69, 238] width 103 height 18
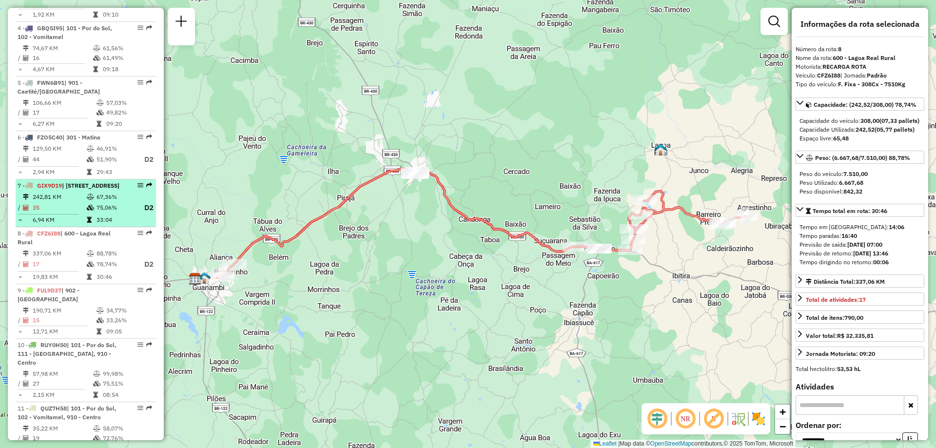
click at [100, 216] on li "7 - GIX9D19 | 600 - Lagoa Real Rural , 610 - [GEOGRAPHIC_DATA], 901 - Caetité/[…" at bounding box center [86, 203] width 140 height 48
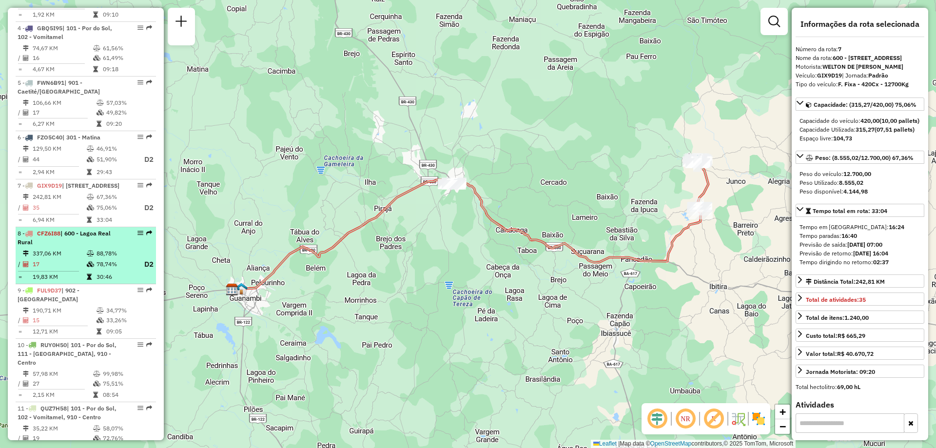
click at [87, 270] on td at bounding box center [91, 264] width 10 height 12
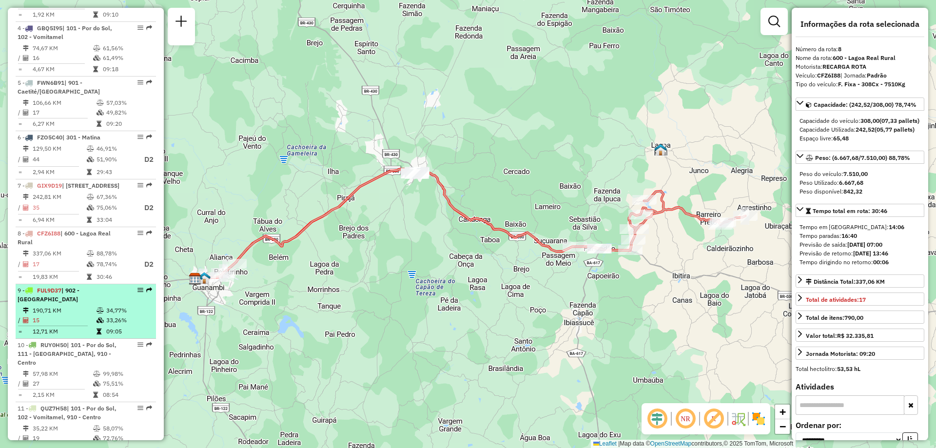
click at [91, 325] on td "15" at bounding box center [64, 320] width 64 height 10
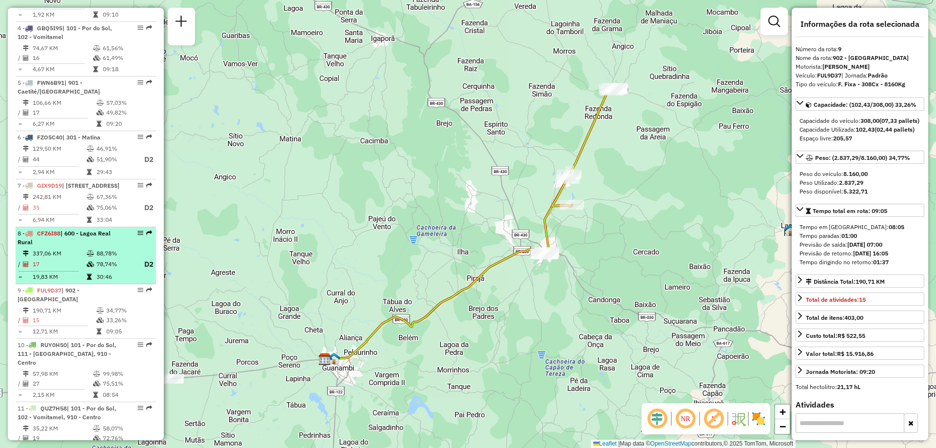
click at [102, 258] on td "88,78%" at bounding box center [115, 254] width 39 height 10
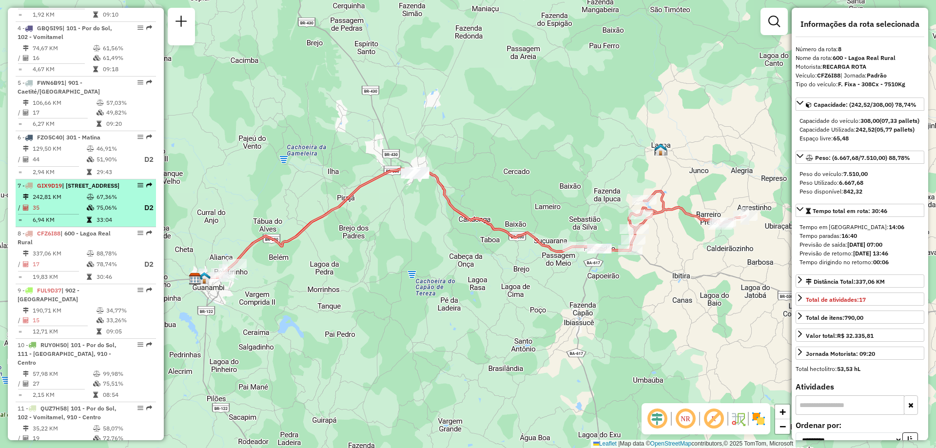
click at [110, 217] on li "7 - GIX9D19 | 600 - Lagoa Real Rural , 610 - [GEOGRAPHIC_DATA], 901 - Caetité/[…" at bounding box center [86, 203] width 140 height 48
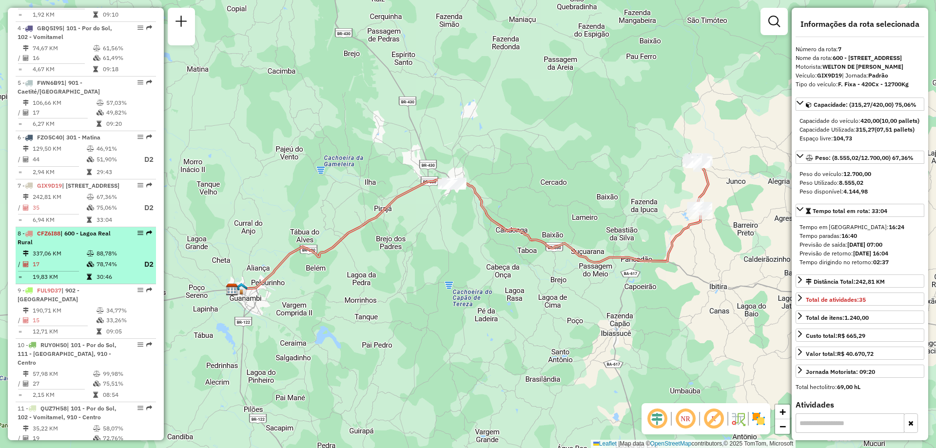
click at [84, 270] on td "17" at bounding box center [59, 264] width 54 height 12
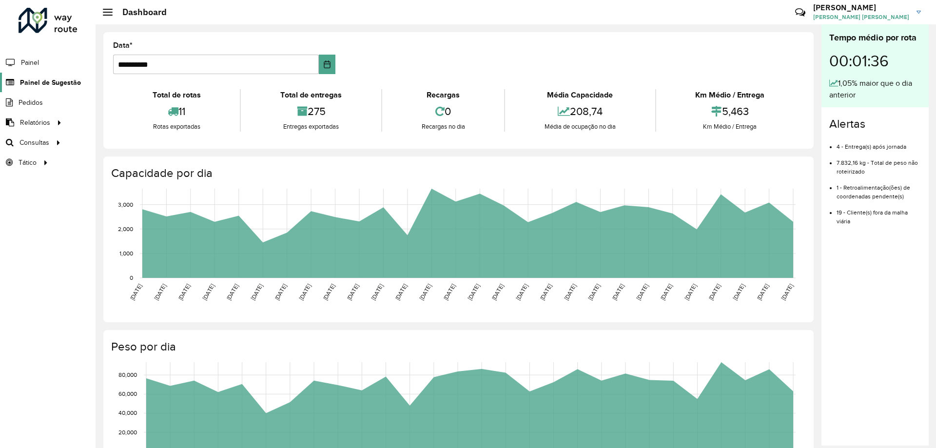
click at [59, 85] on span "Painel de Sugestão" at bounding box center [50, 82] width 61 height 10
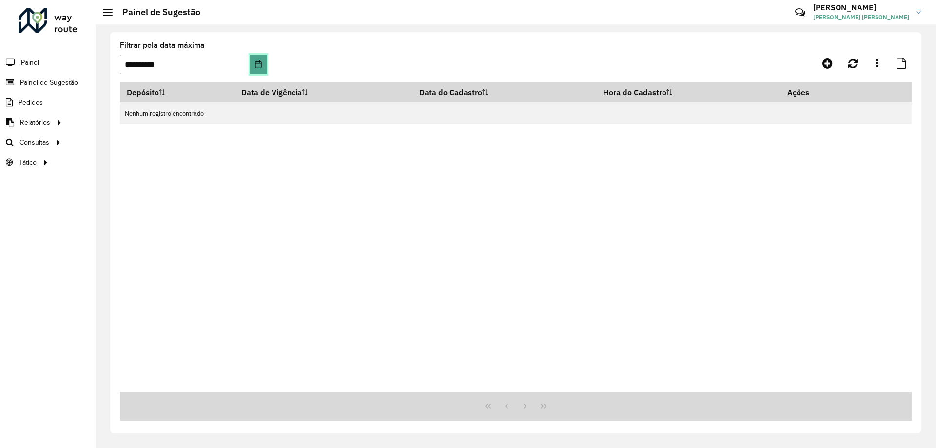
click at [254, 61] on icon "Choose Date" at bounding box center [258, 64] width 8 height 8
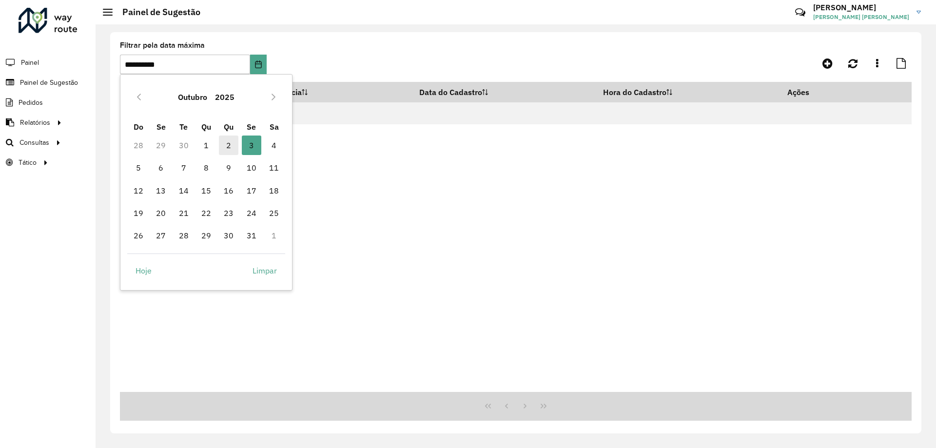
click at [227, 150] on span "2" at bounding box center [228, 144] width 19 height 19
type input "**********"
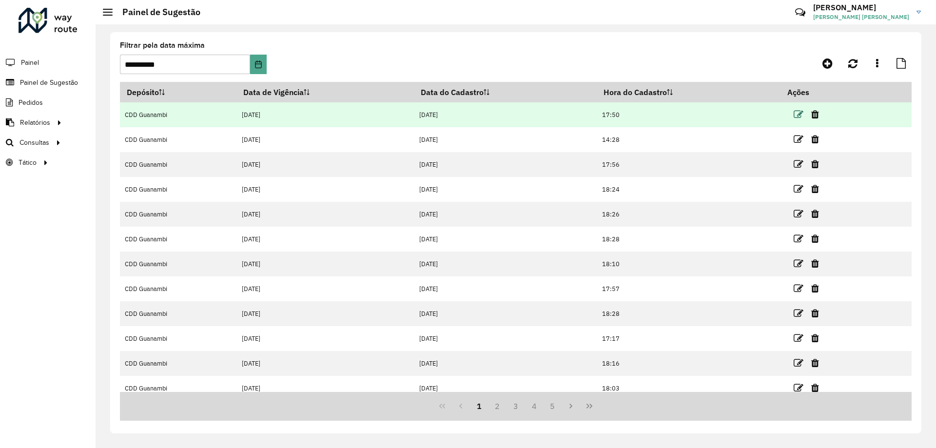
click at [795, 111] on icon at bounding box center [798, 115] width 10 height 10
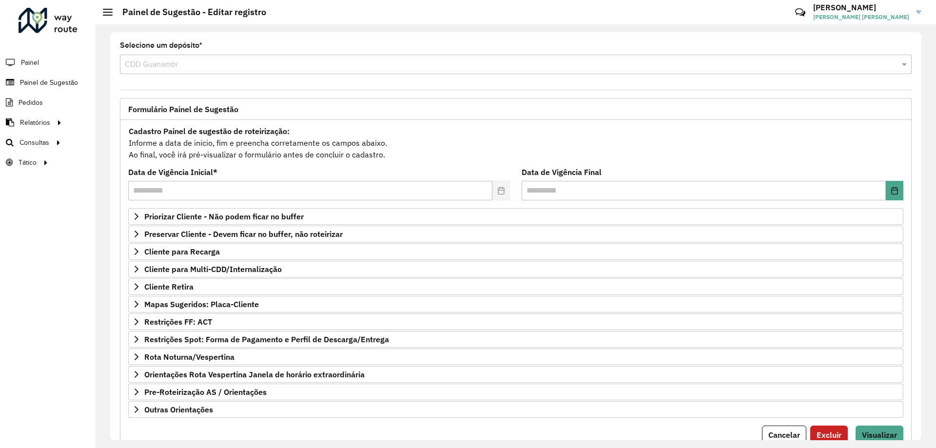
scroll to position [38, 0]
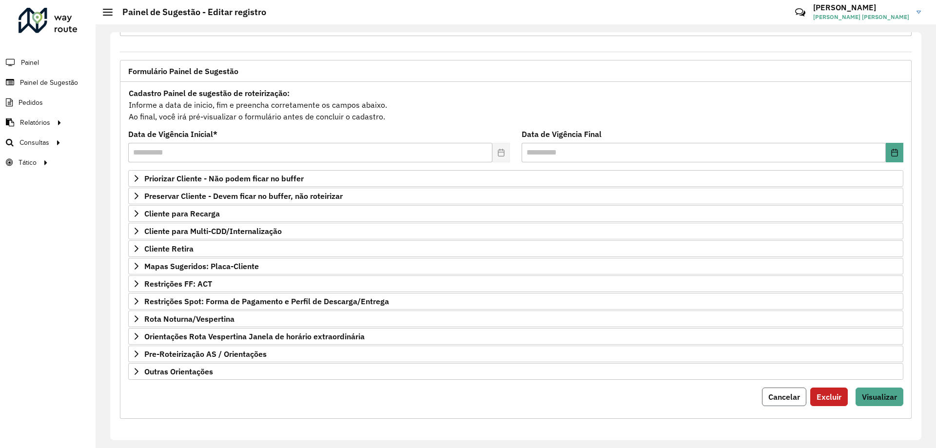
click at [789, 403] on button "Cancelar" at bounding box center [784, 396] width 44 height 19
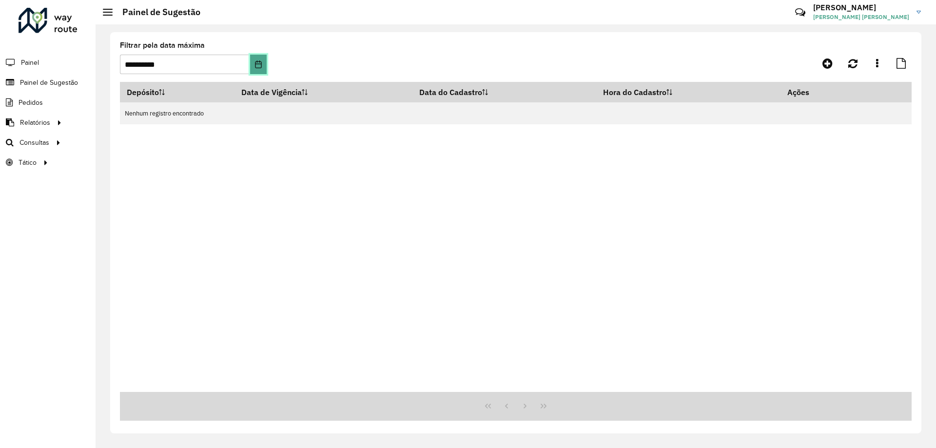
click at [261, 65] on icon "Choose Date" at bounding box center [258, 64] width 8 height 8
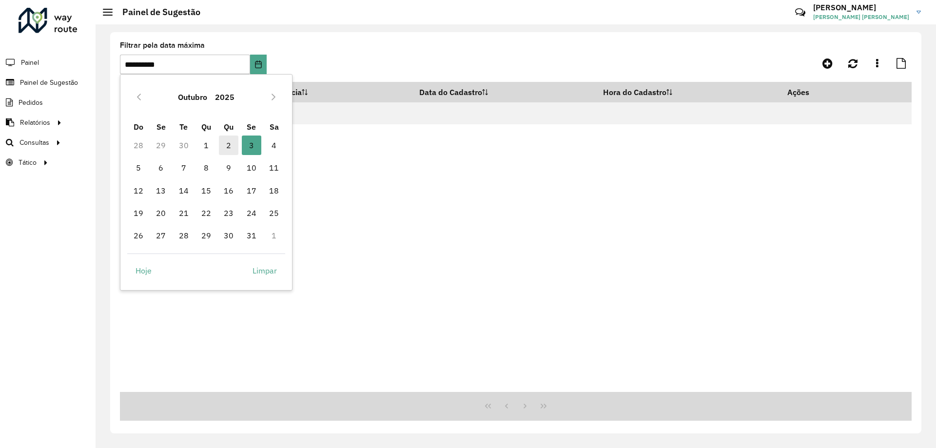
click at [232, 150] on span "2" at bounding box center [228, 144] width 19 height 19
type input "**********"
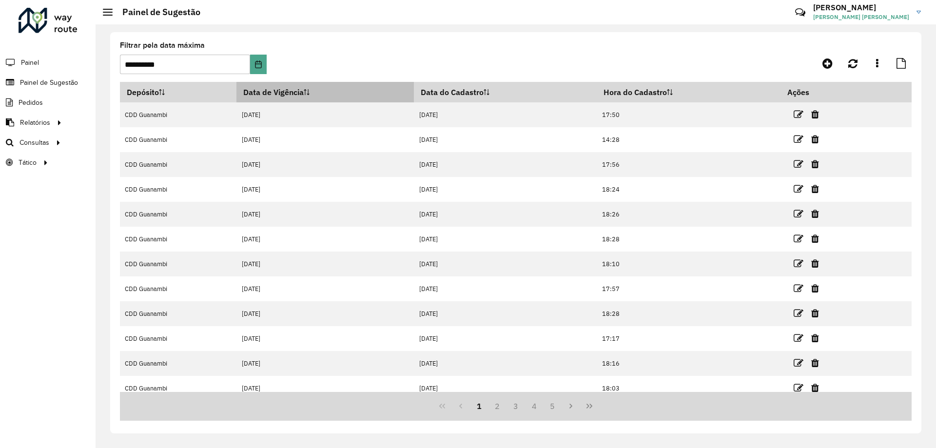
click at [306, 89] on icon at bounding box center [307, 92] width 6 height 6
click at [297, 87] on th "Data de Vigência" at bounding box center [324, 92] width 177 height 20
click at [299, 92] on th "Data de Vigência" at bounding box center [324, 92] width 177 height 20
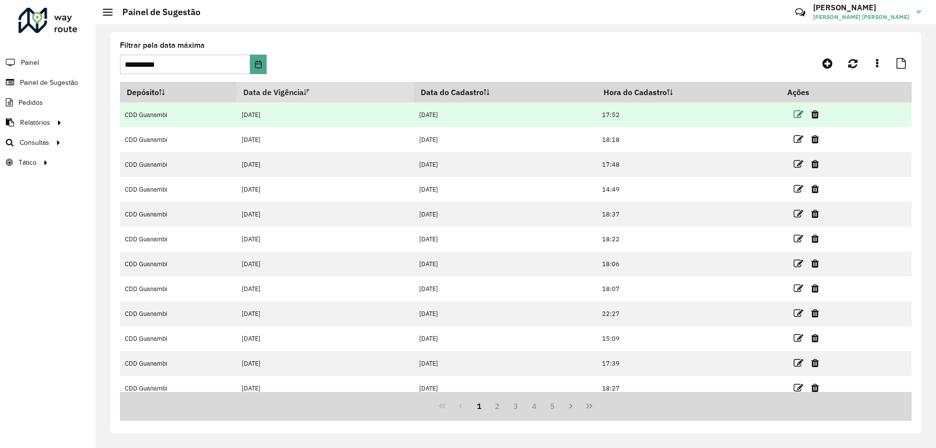
click at [798, 114] on icon at bounding box center [798, 115] width 10 height 10
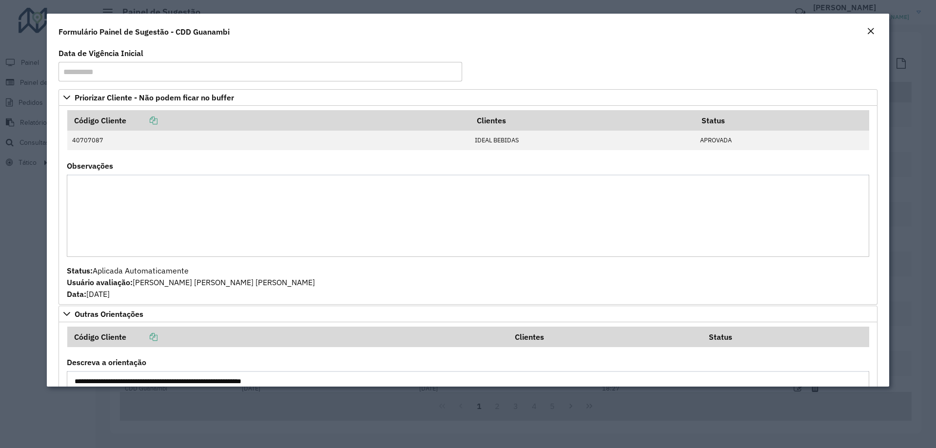
scroll to position [127, 0]
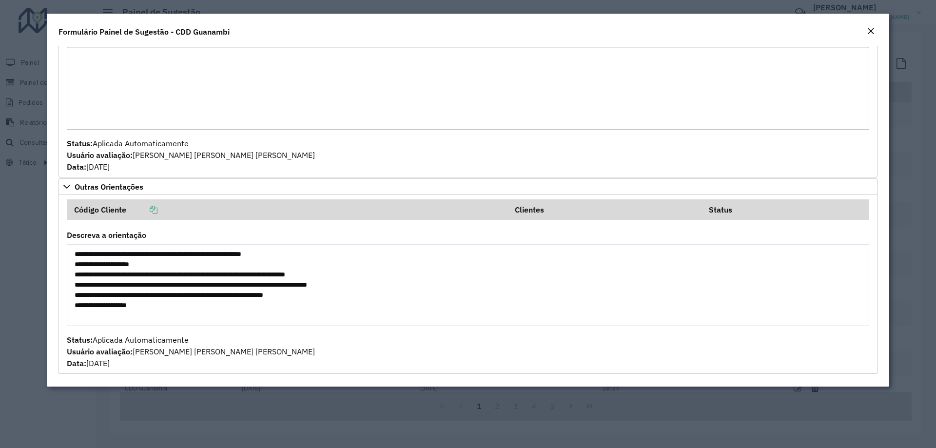
click at [39, 136] on modal-container "**********" at bounding box center [468, 224] width 936 height 448
click at [875, 35] on button "Close" at bounding box center [871, 31] width 14 height 13
